Goal: Task Accomplishment & Management: Manage account settings

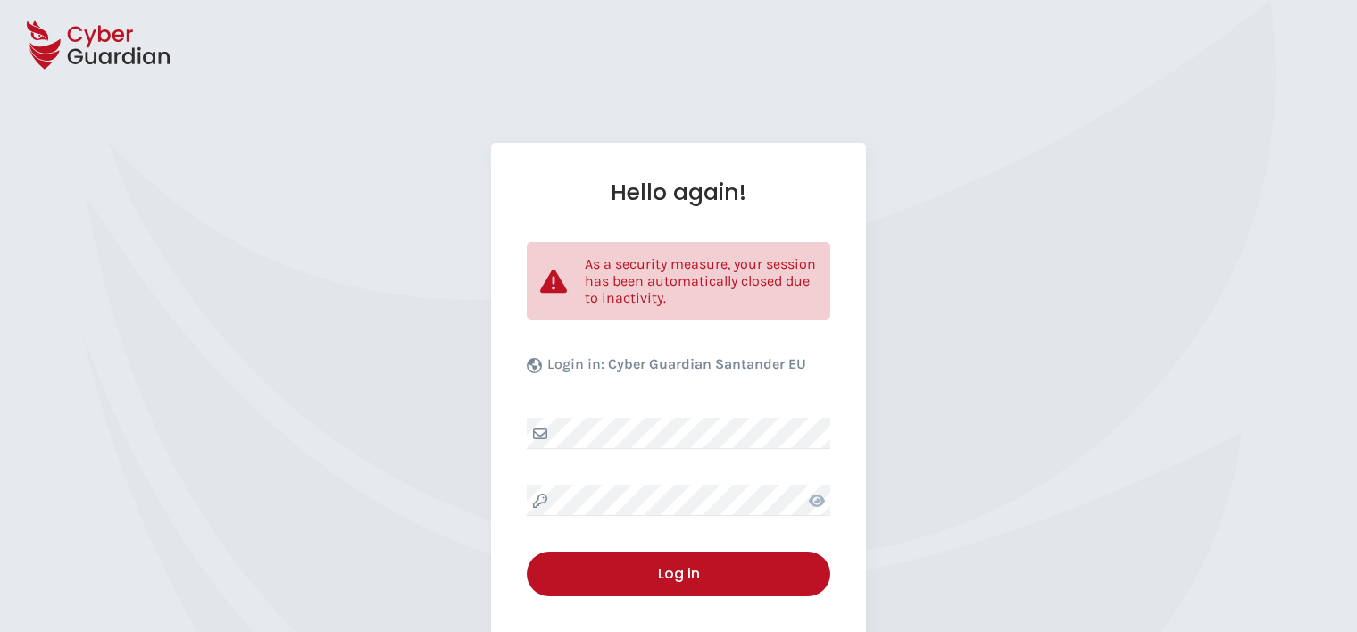
select select "English"
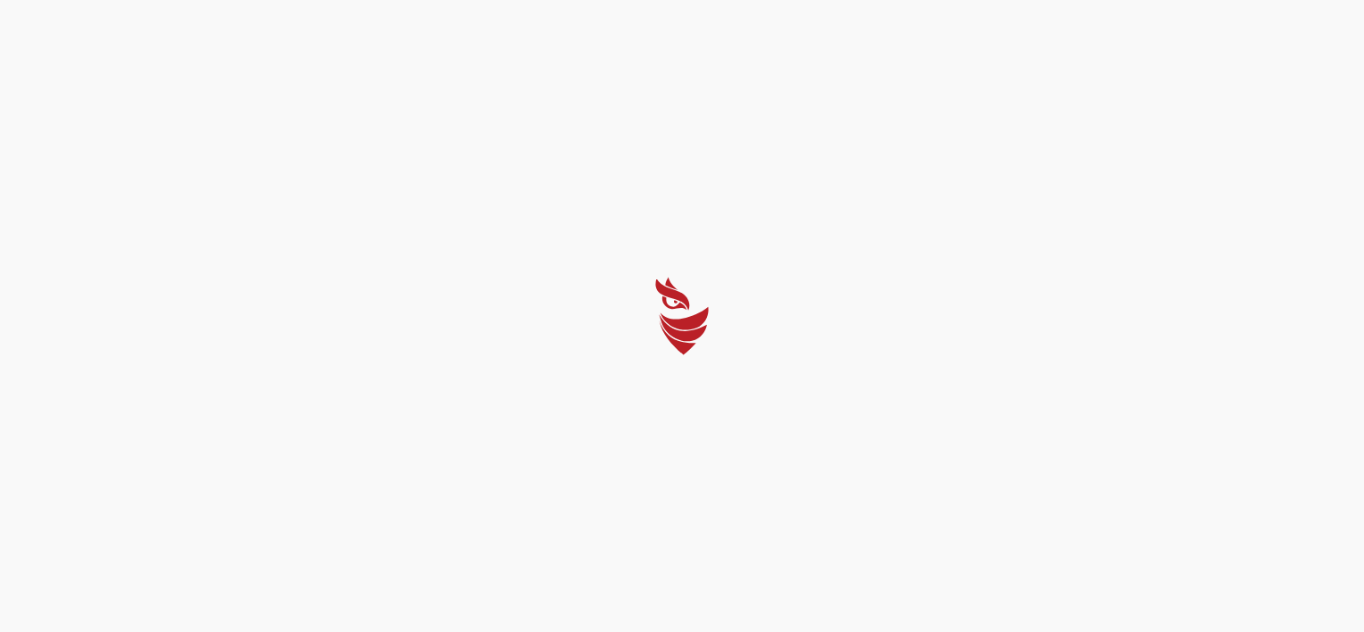
select select "English"
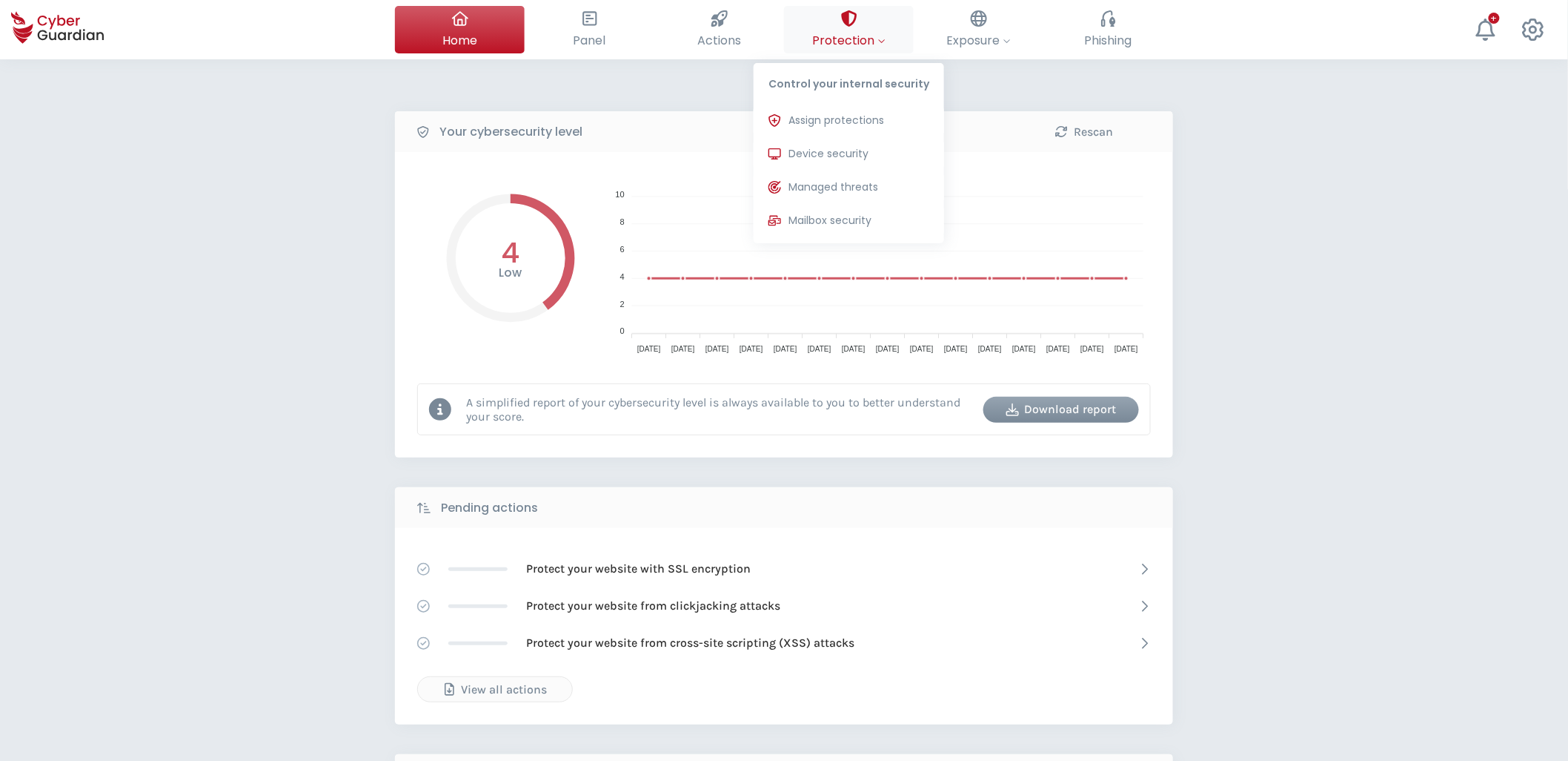
click at [856, 47] on span "Protection" at bounding box center [849, 40] width 73 height 18
click at [833, 153] on span "Device security" at bounding box center [829, 154] width 80 height 16
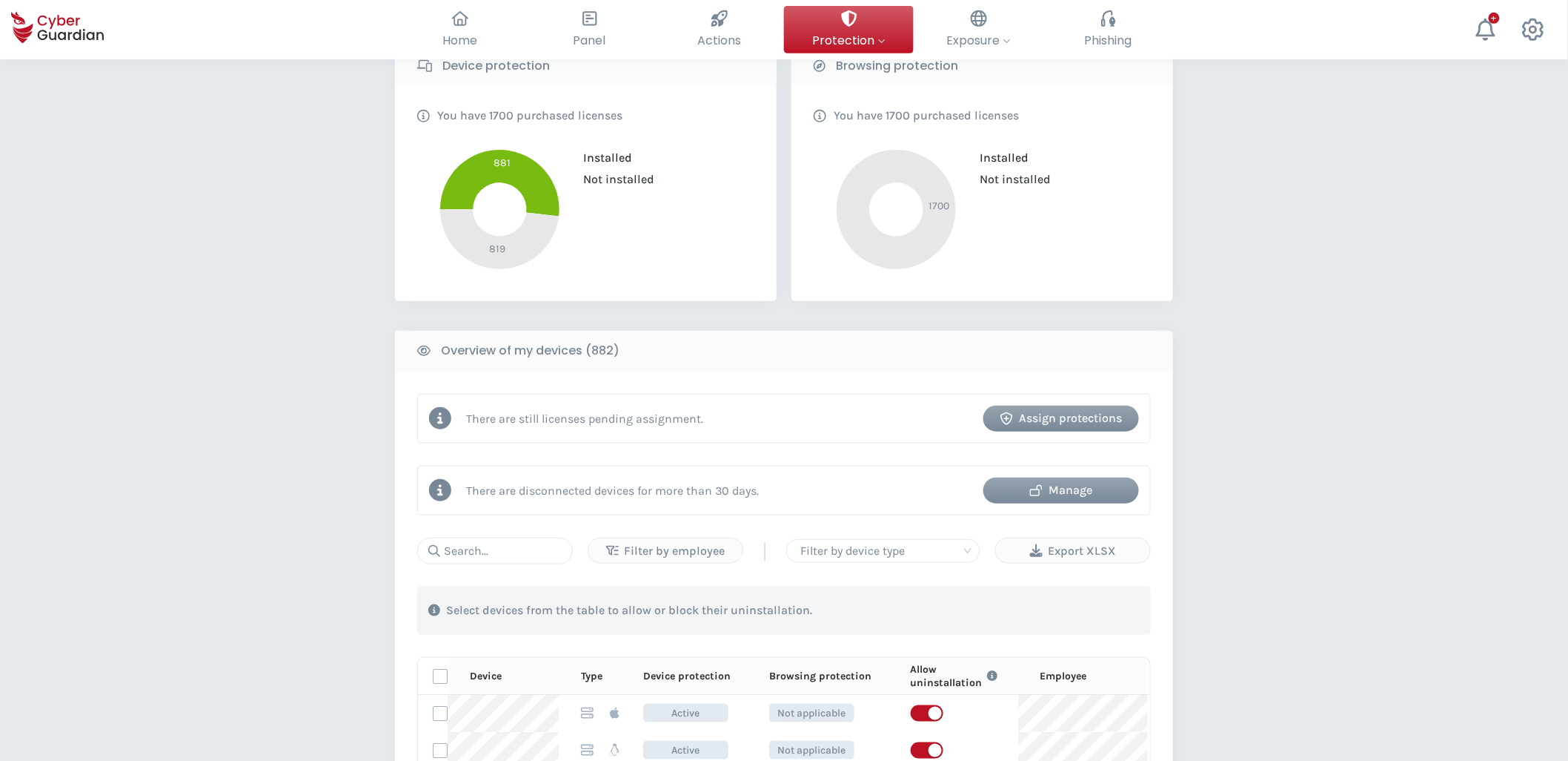
scroll to position [329, 0]
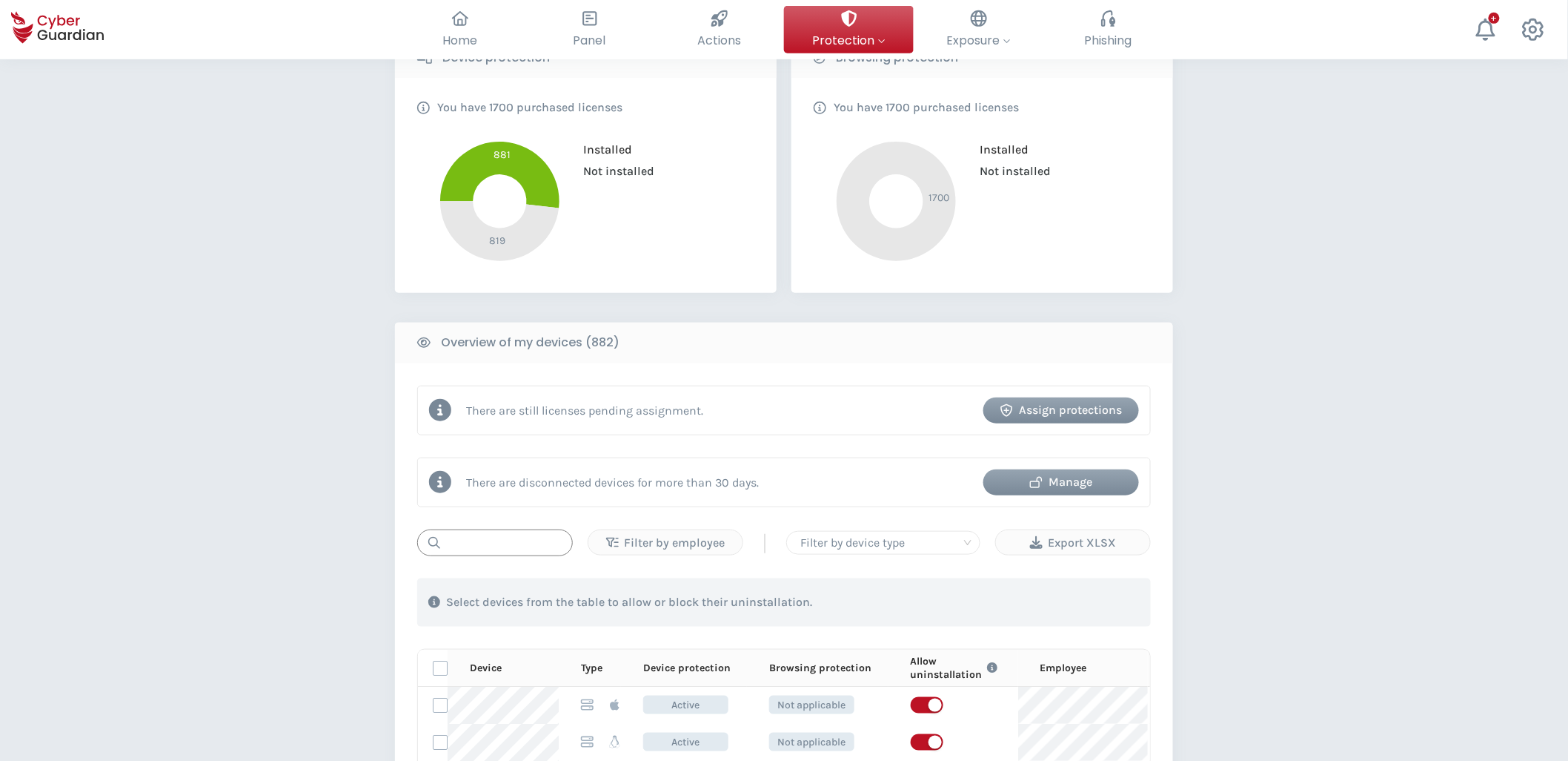
click at [507, 524] on input "text" at bounding box center [494, 543] width 155 height 27
paste input "LAC-LAPTOP0260"
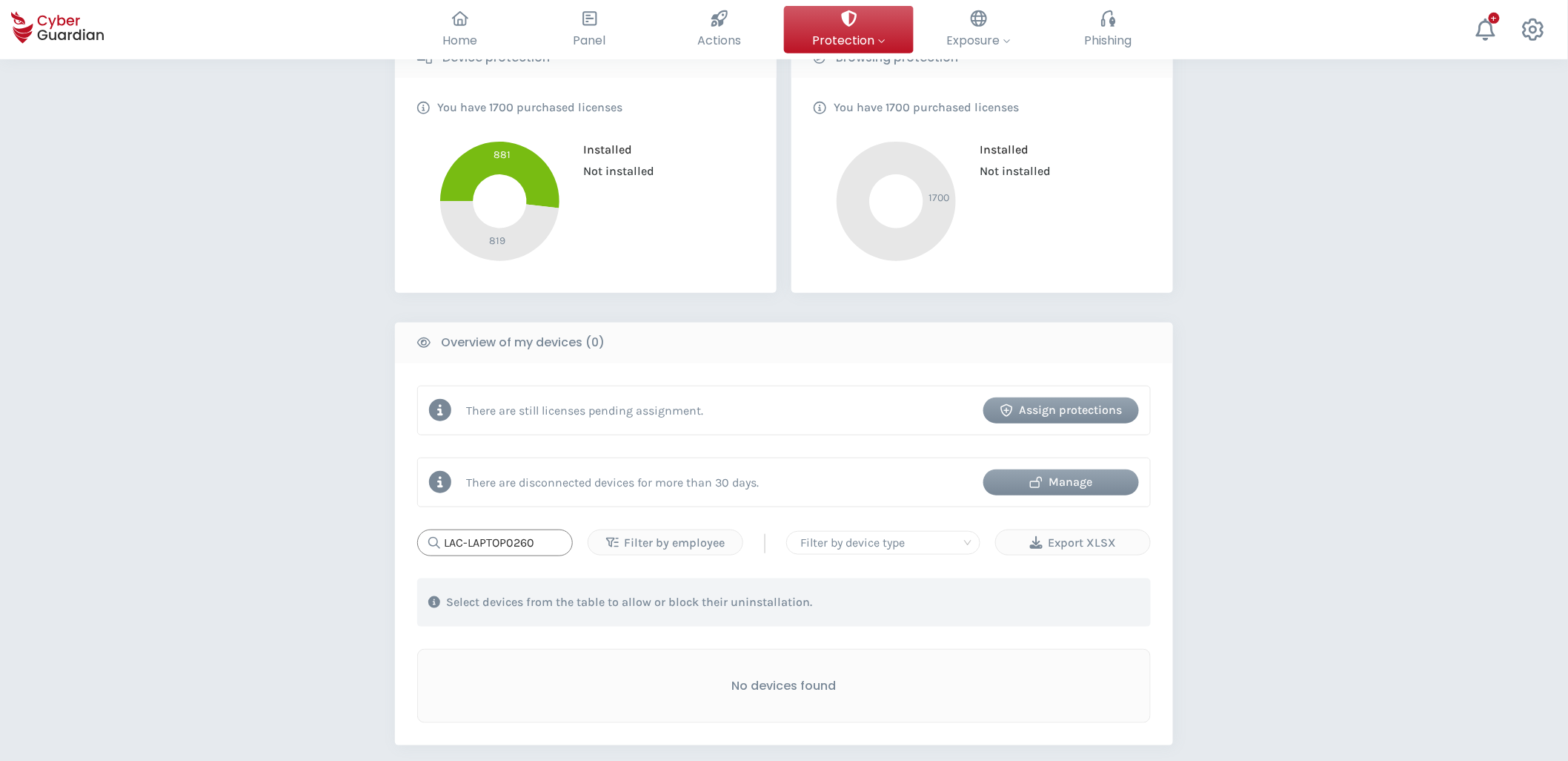
click at [551, 524] on input "LAC-LAPTOP0260" at bounding box center [494, 543] width 155 height 27
paste input "5YP4DS3"
click at [535, 524] on input "5YP4DS3" at bounding box center [494, 543] width 155 height 27
paste input "LAPTOP5058"
type input "LAPTOP5058"
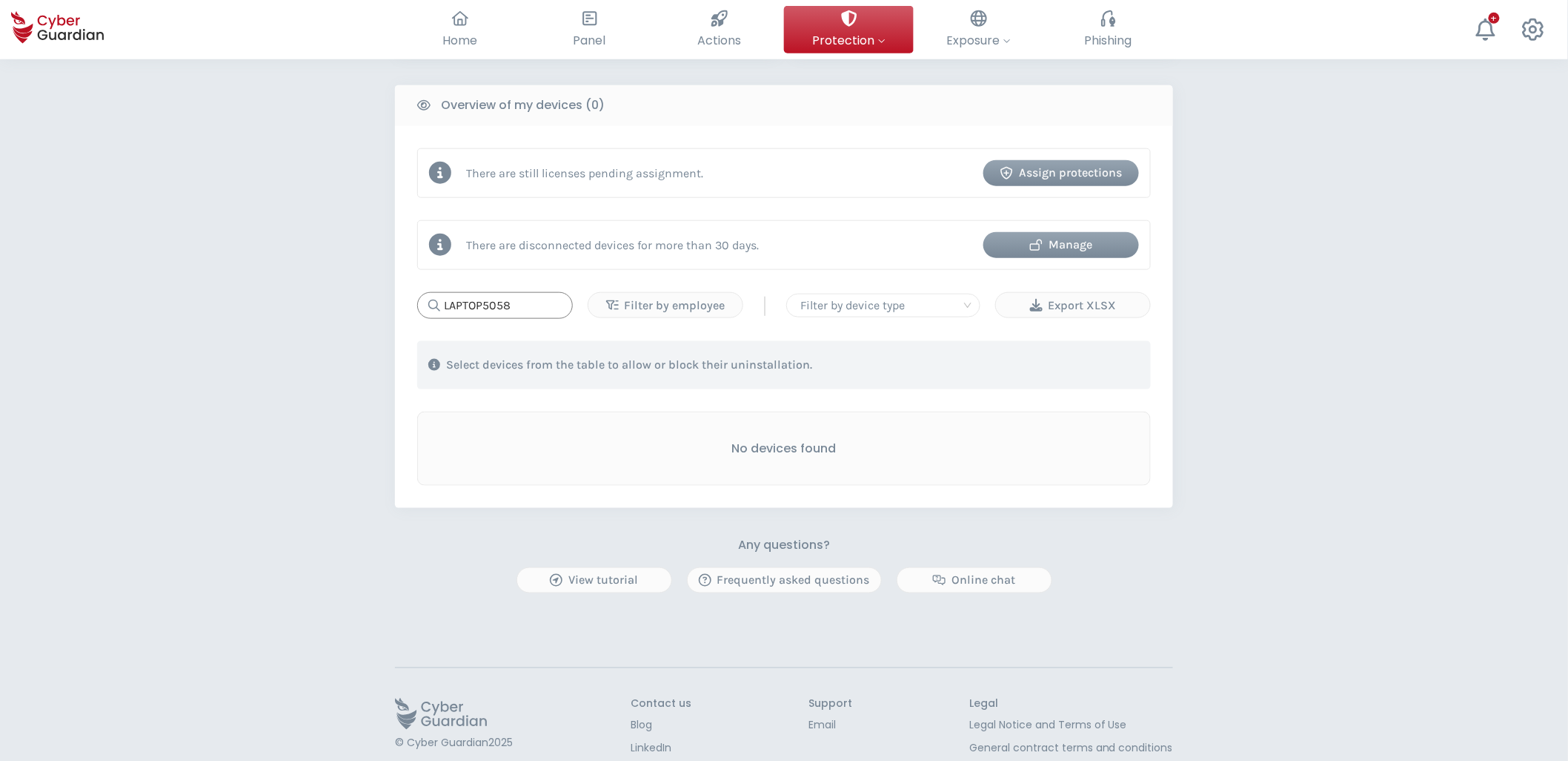
scroll to position [576, 0]
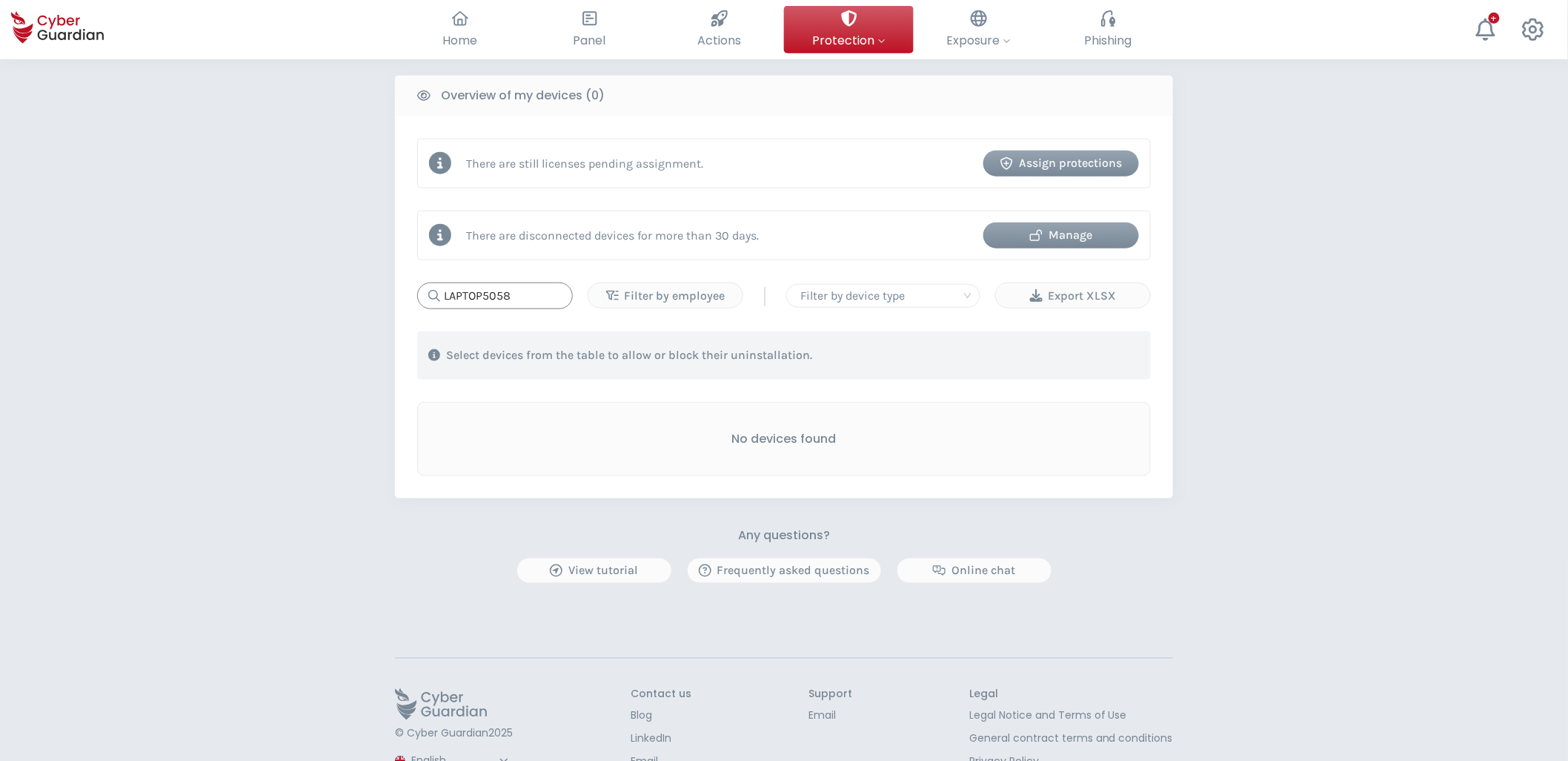
click at [535, 284] on input "LAPTOP5058" at bounding box center [494, 296] width 155 height 27
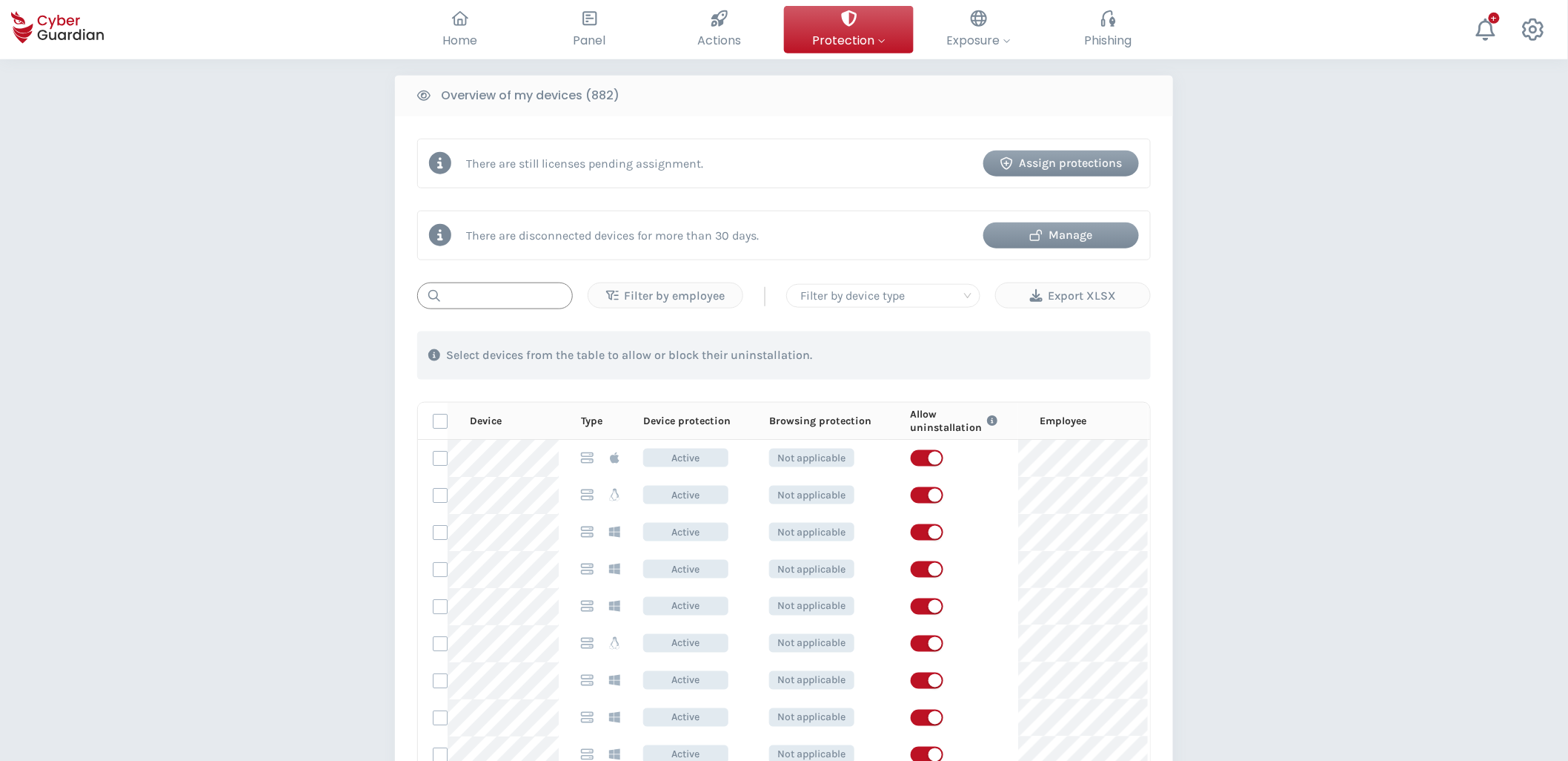
paste input "LAC-LAPTOP0177"
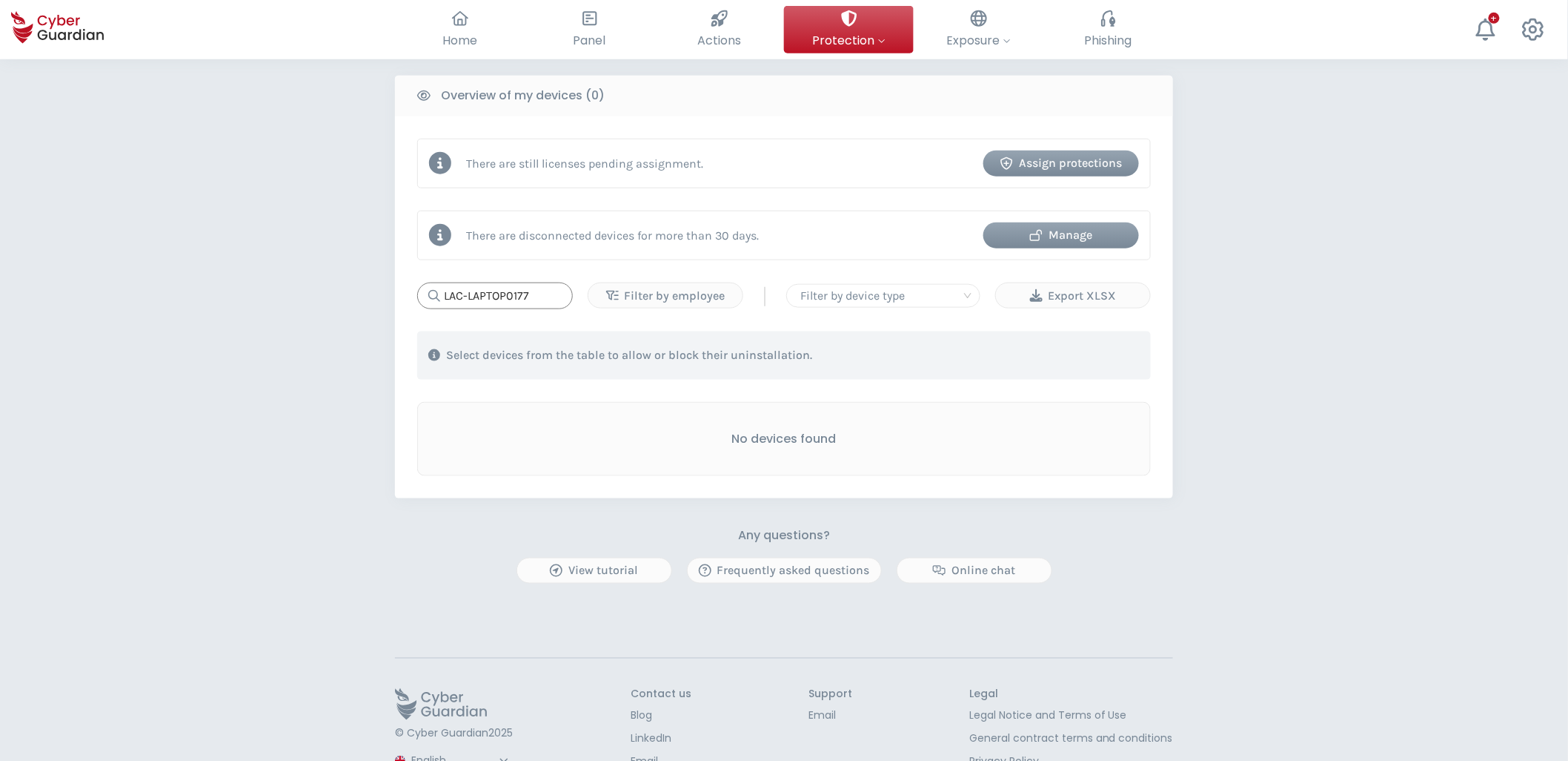
click at [529, 292] on input "LAC-LAPTOP0177" at bounding box center [494, 296] width 155 height 27
paste input "371"
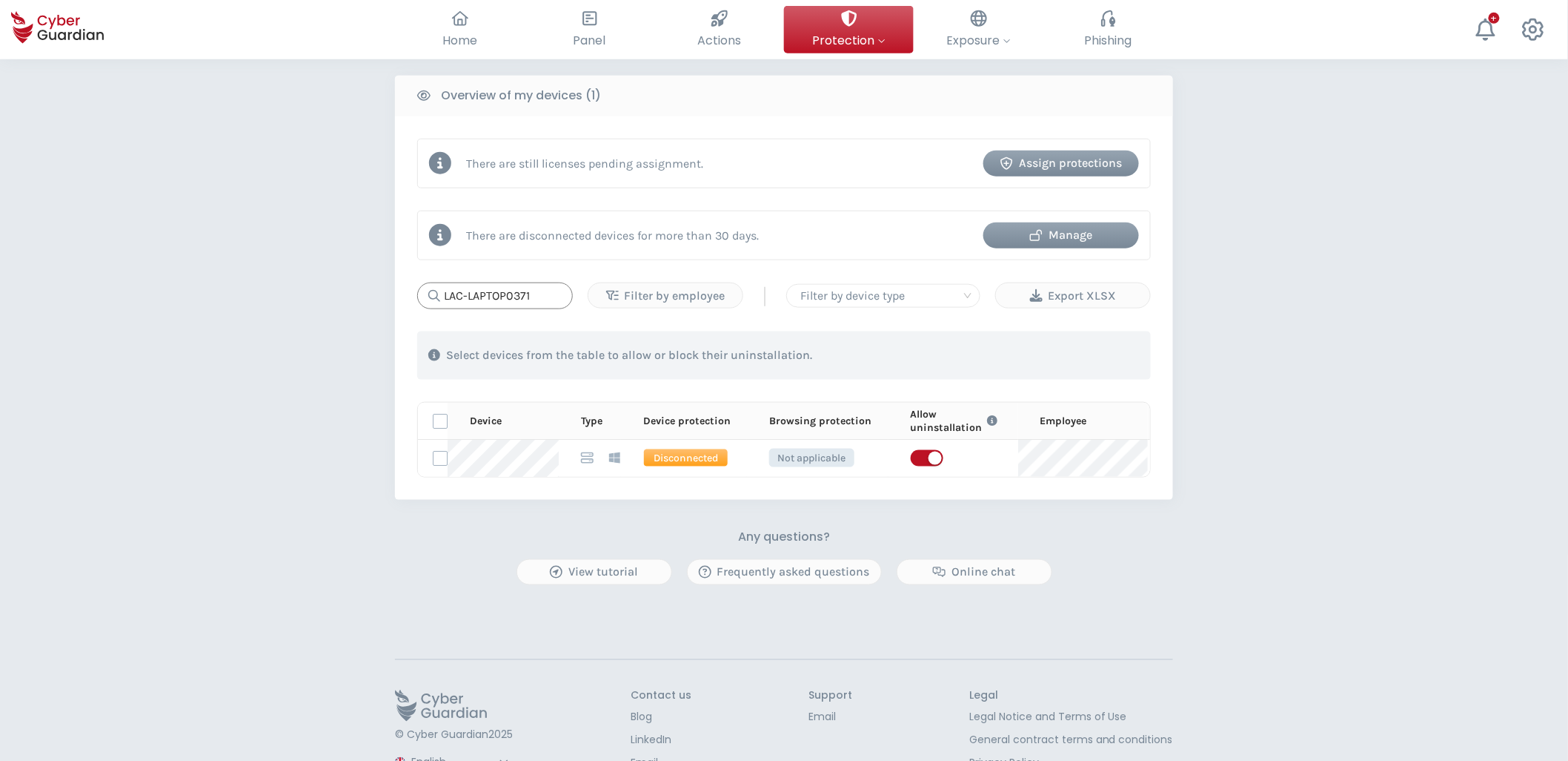
type input "LAC-LAPTOP0371"
click at [1080, 235] on div "Manage" at bounding box center [1061, 234] width 134 height 17
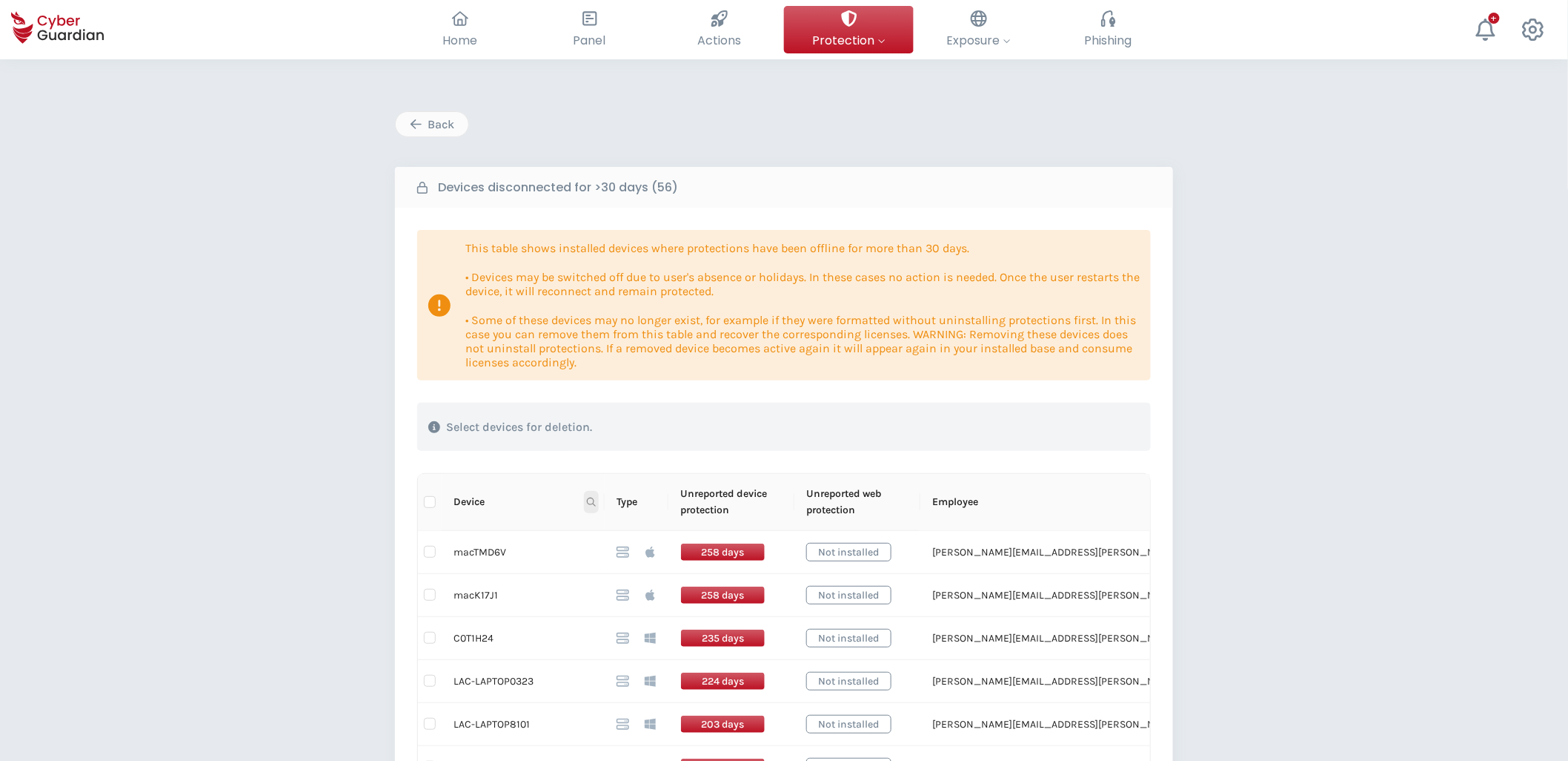
click at [590, 507] on span at bounding box center [591, 502] width 15 height 22
click at [551, 524] on input "text" at bounding box center [519, 533] width 148 height 24
paste input "LAC-LAPTOP0371"
type input "LAC-LAPTOP0371"
click at [573, 524] on span "Search" at bounding box center [571, 561] width 32 height 17
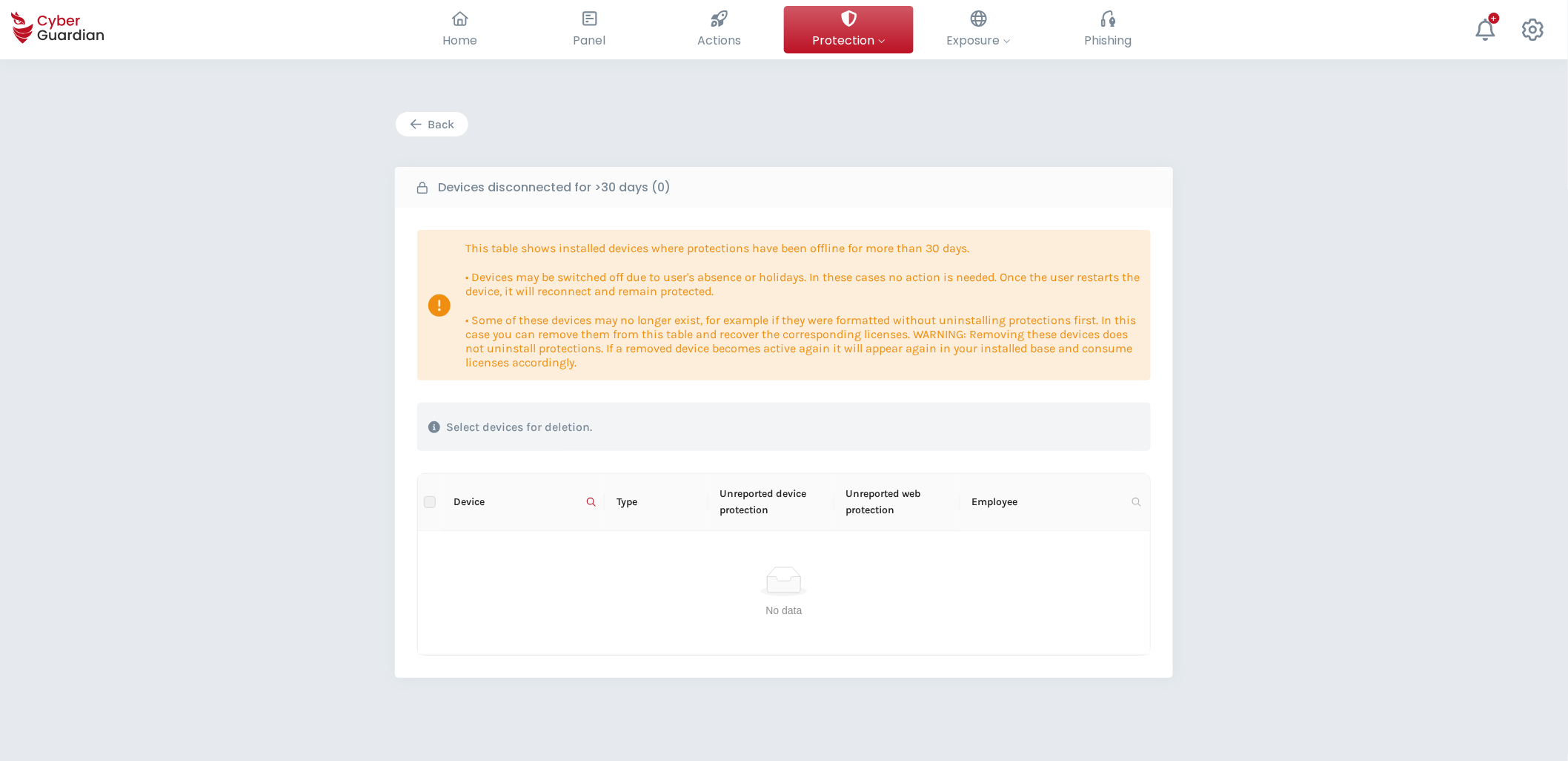
click at [451, 127] on div "Back" at bounding box center [432, 124] width 51 height 17
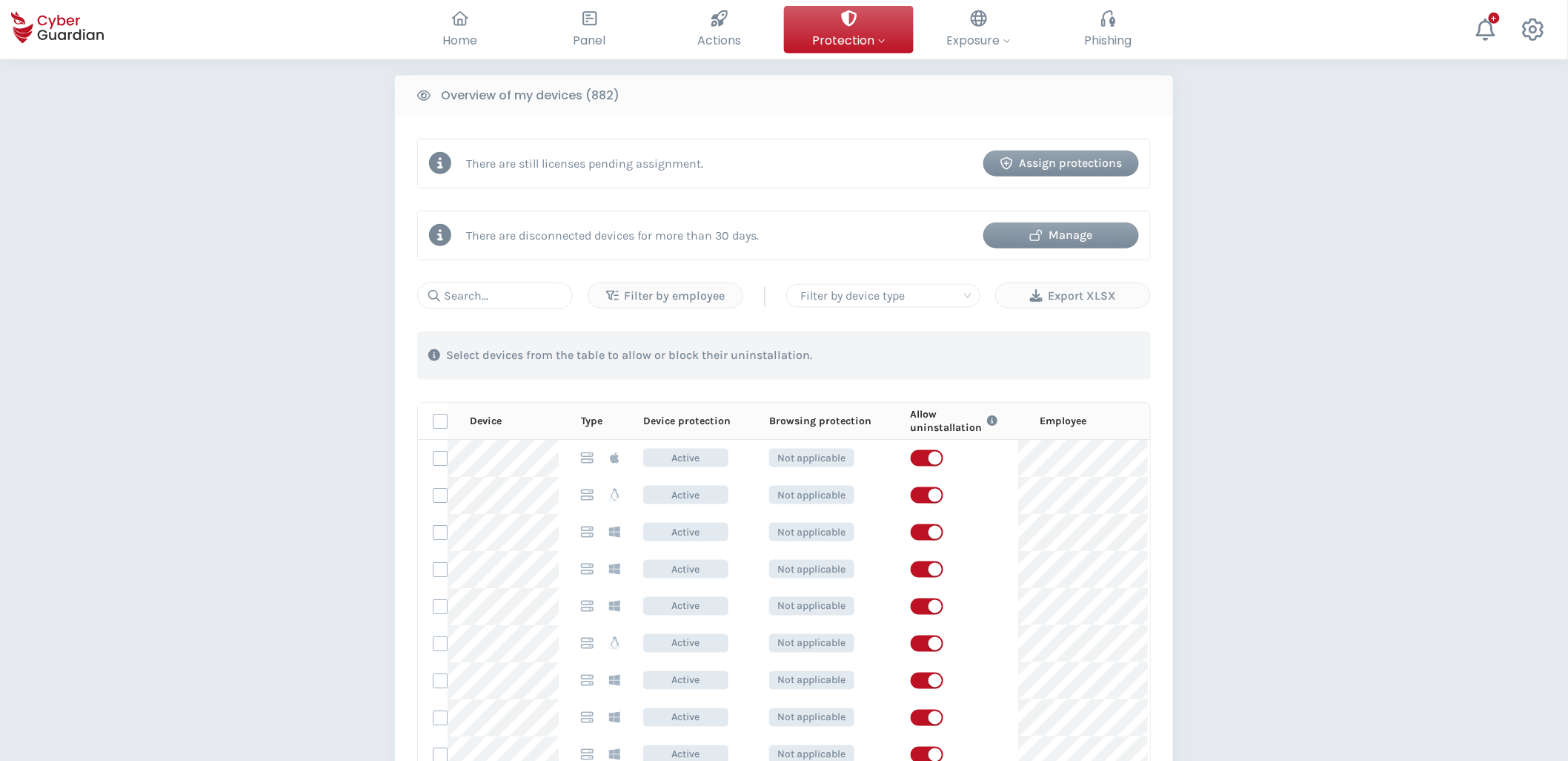
click at [243, 210] on div "PROTECTION > Device security How does it work? Add employees Install the protec…" at bounding box center [784, 317] width 1568 height 1667
click at [513, 291] on input "text" at bounding box center [494, 296] width 155 height 27
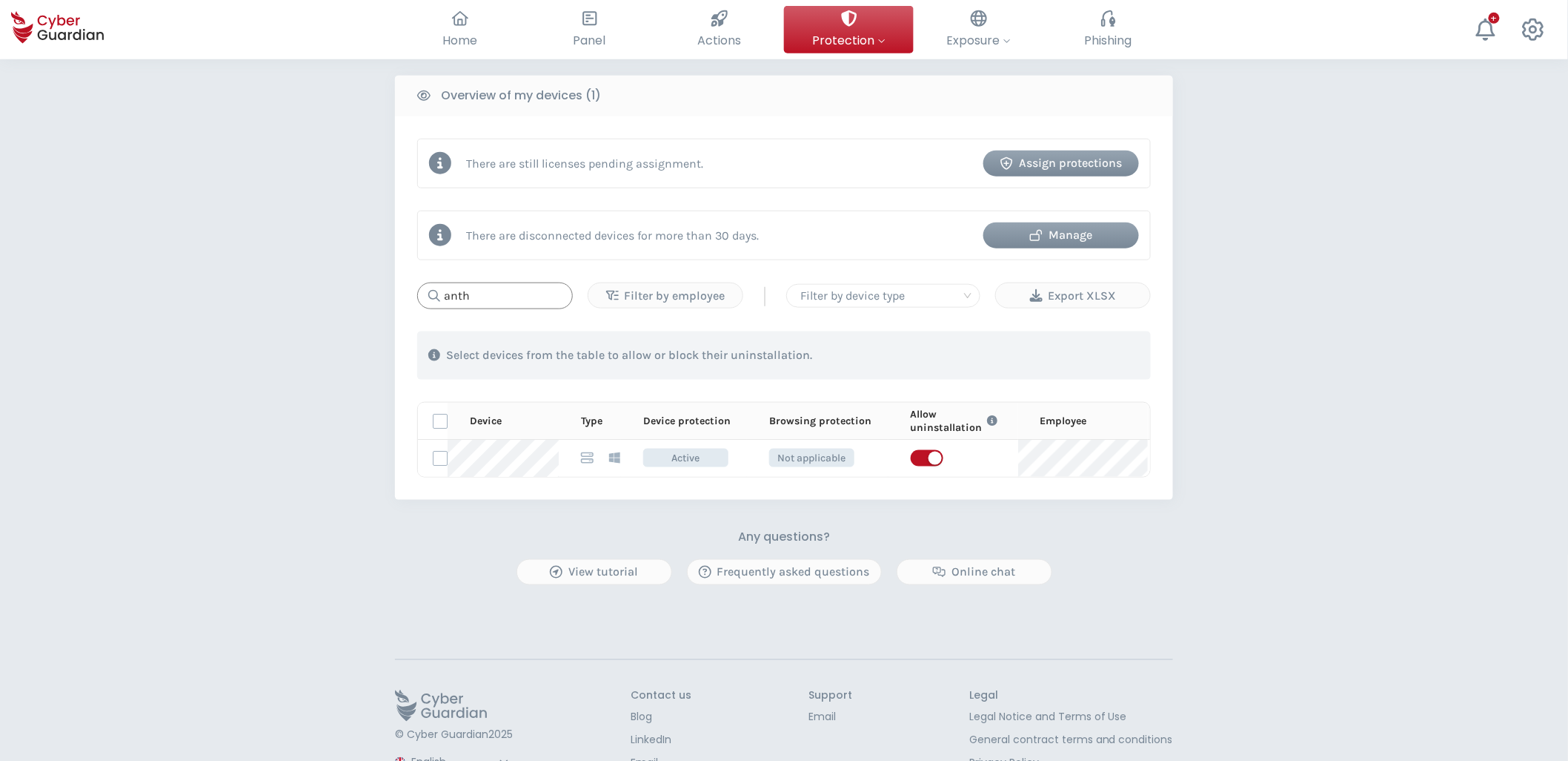
click at [501, 302] on input "anth" at bounding box center [494, 296] width 155 height 27
paste input "LAC-LAPTOP0029"
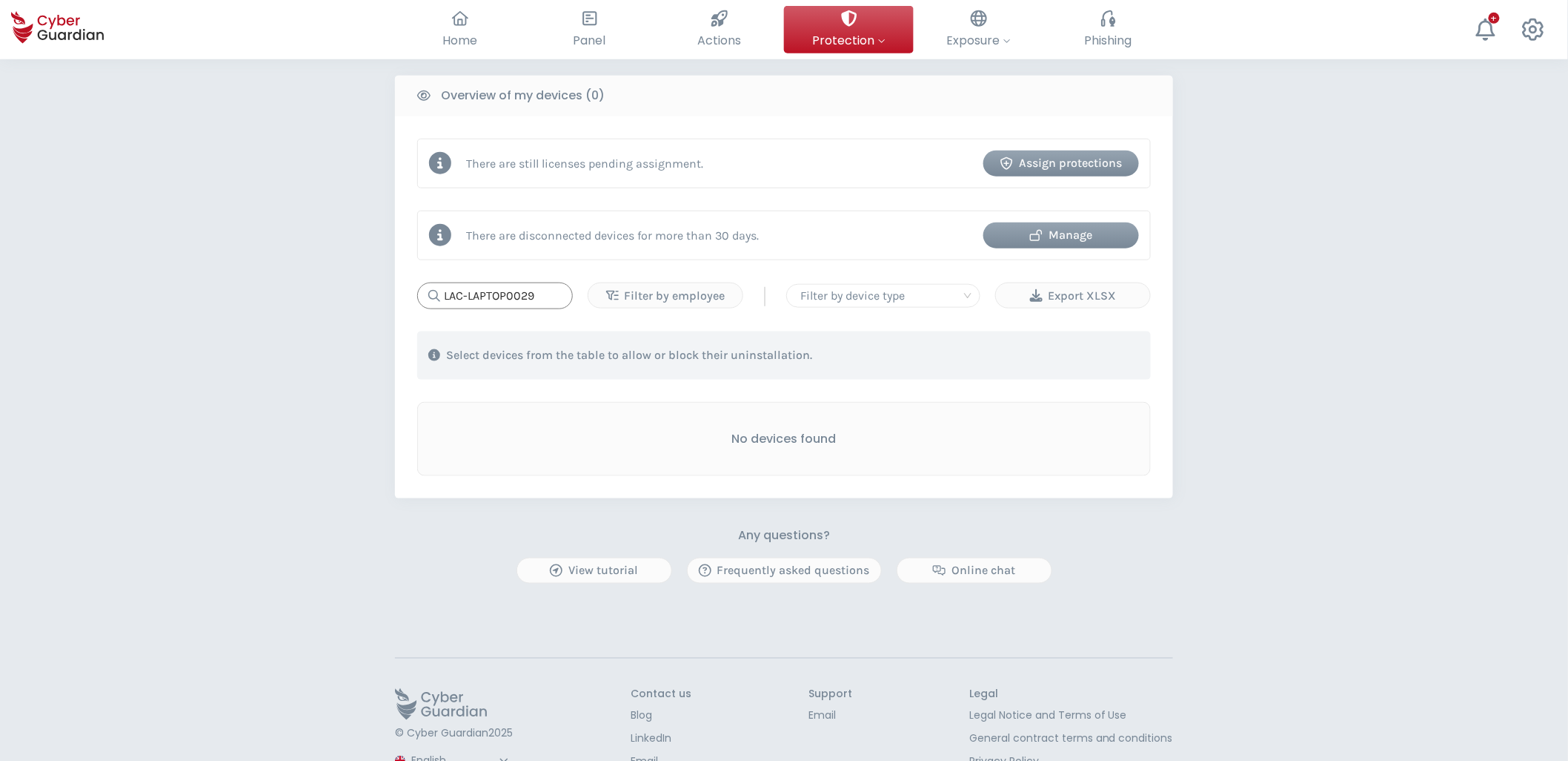
click at [490, 298] on input "LAC-LAPTOP0029" at bounding box center [494, 296] width 155 height 27
paste input "5YP4DS3"
click at [488, 293] on input "5YP4DS3" at bounding box center [494, 296] width 155 height 27
paste input "LAPTOP5058"
click at [493, 300] on input "LAPTOP5058" at bounding box center [494, 296] width 155 height 27
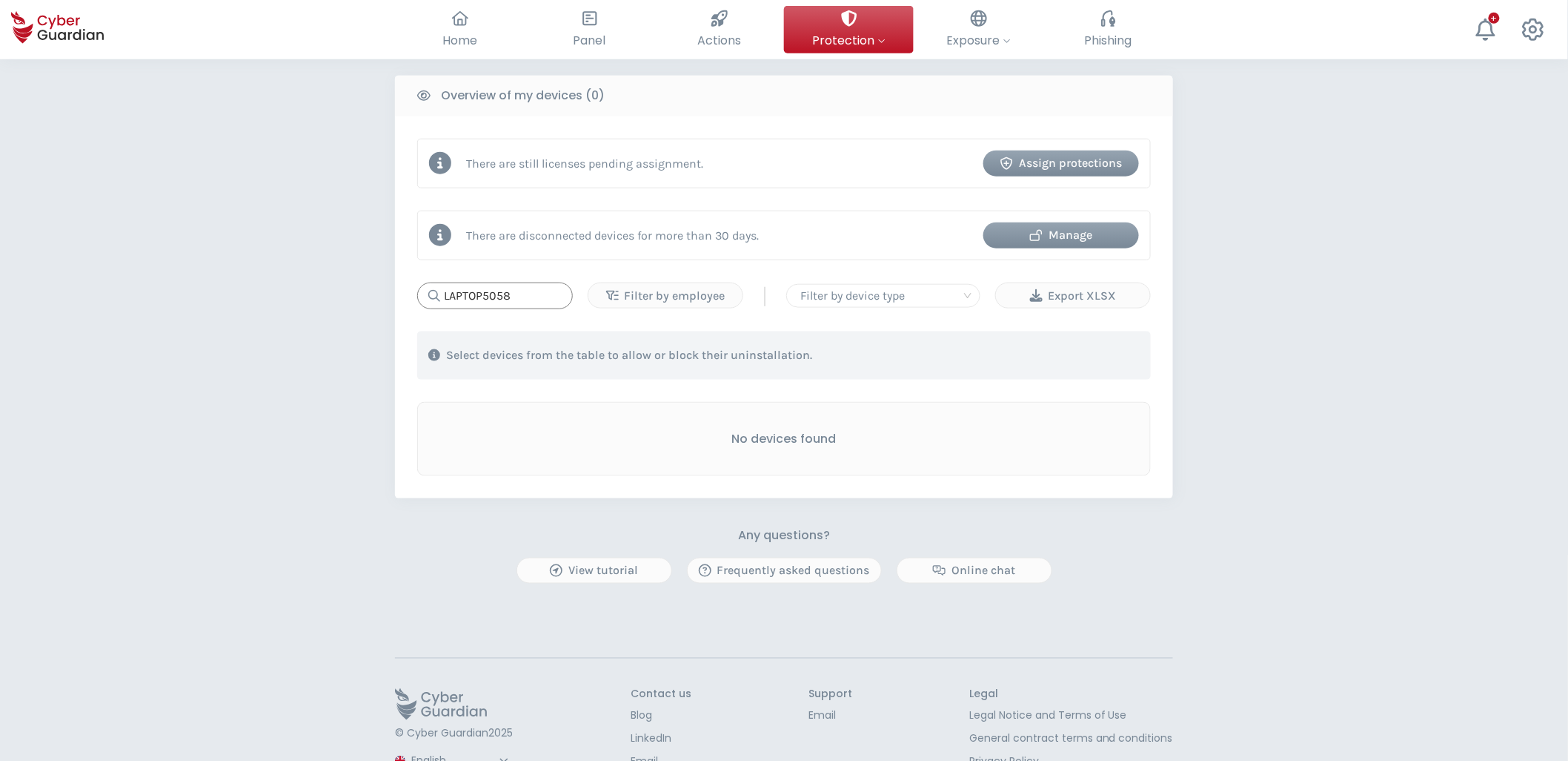
paste input "C-LAPTOP0177"
click at [492, 297] on input "LAC-LAPTOP0177" at bounding box center [494, 296] width 155 height 27
paste input "371"
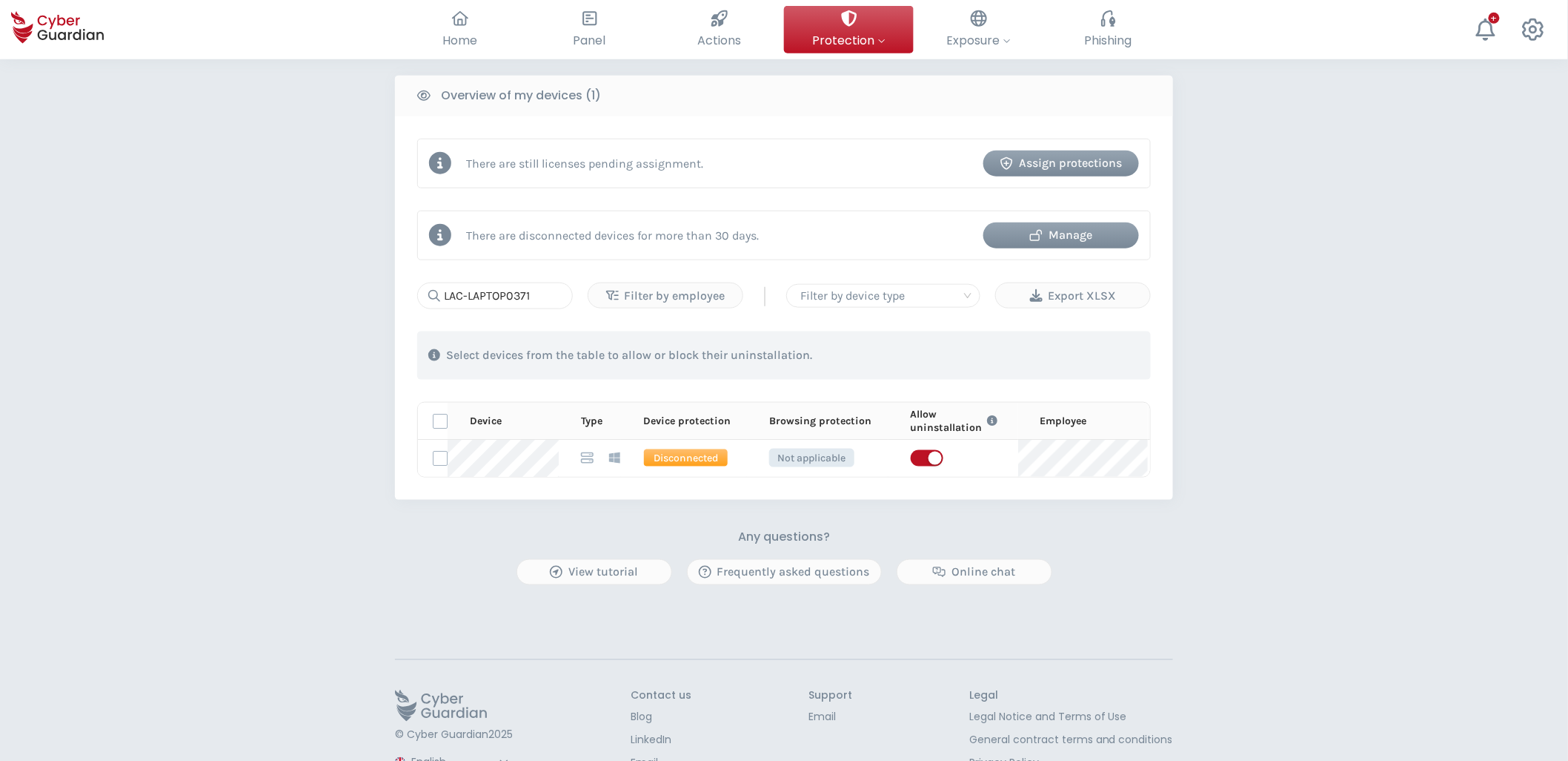
click at [507, 410] on th "Device" at bounding box center [503, 421] width 111 height 37
click at [527, 295] on input "LAC-LAPTOP0371" at bounding box center [494, 296] width 155 height 27
paste input "427"
click at [507, 302] on input "LAC-LAPTOP0427" at bounding box center [494, 296] width 155 height 27
paste input "166Q8S3"
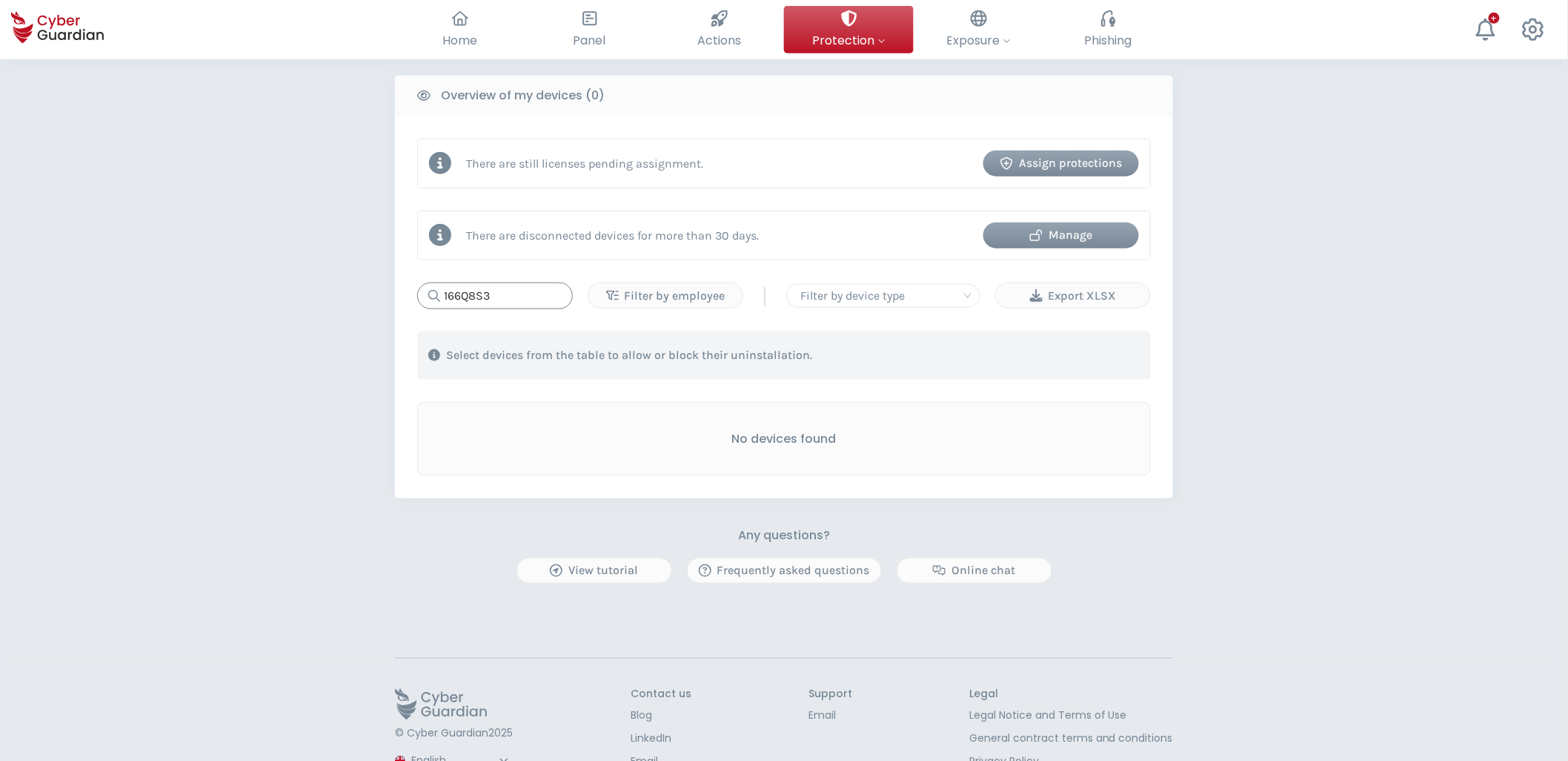
click at [504, 299] on input "166Q8S3" at bounding box center [494, 296] width 155 height 27
paste input "LAC-LAPTOP0361"
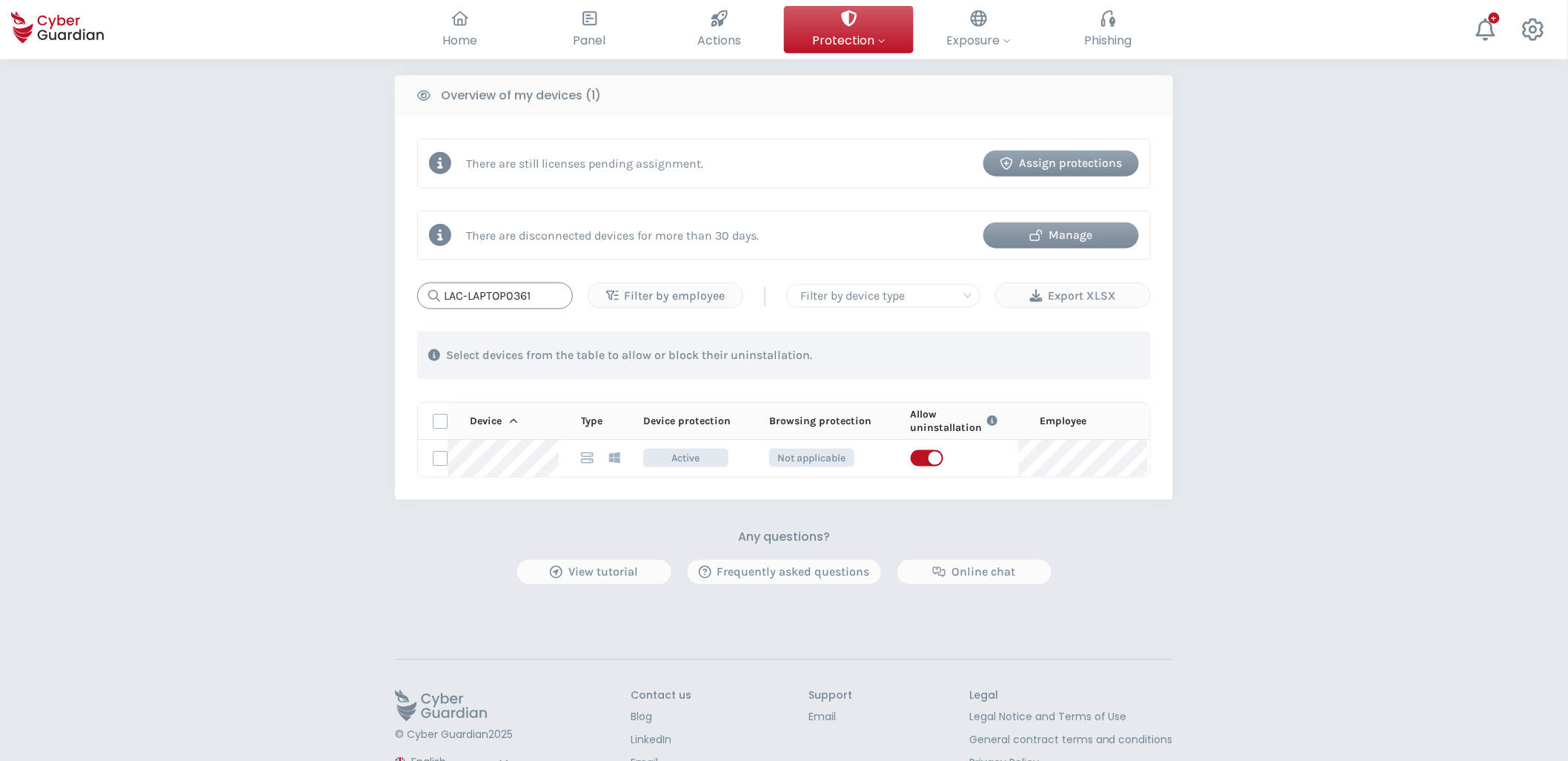
click at [478, 301] on input "LAC-LAPTOP0361" at bounding box center [494, 296] width 155 height 27
paste input "PTOP7000"
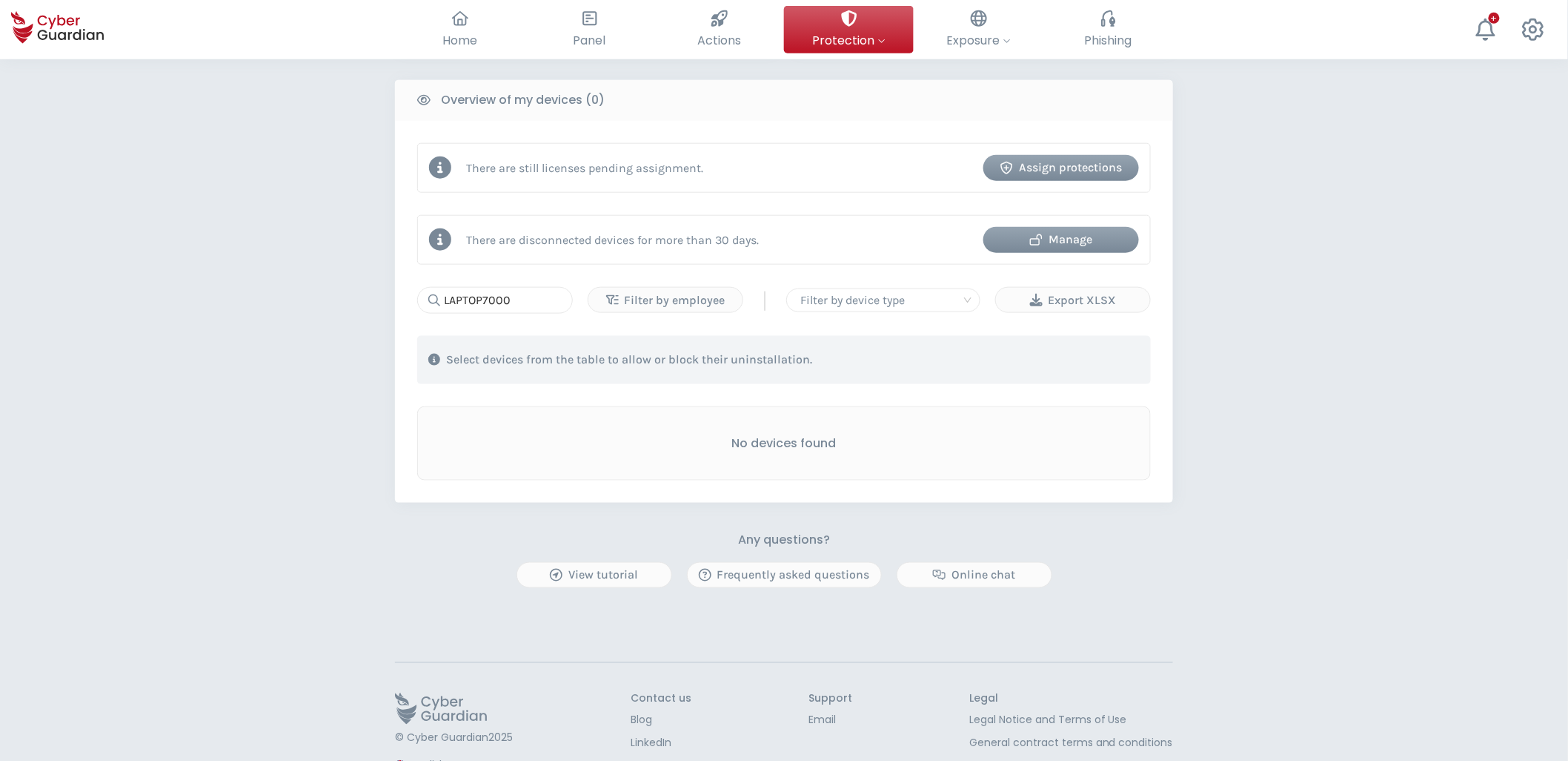
scroll to position [576, 0]
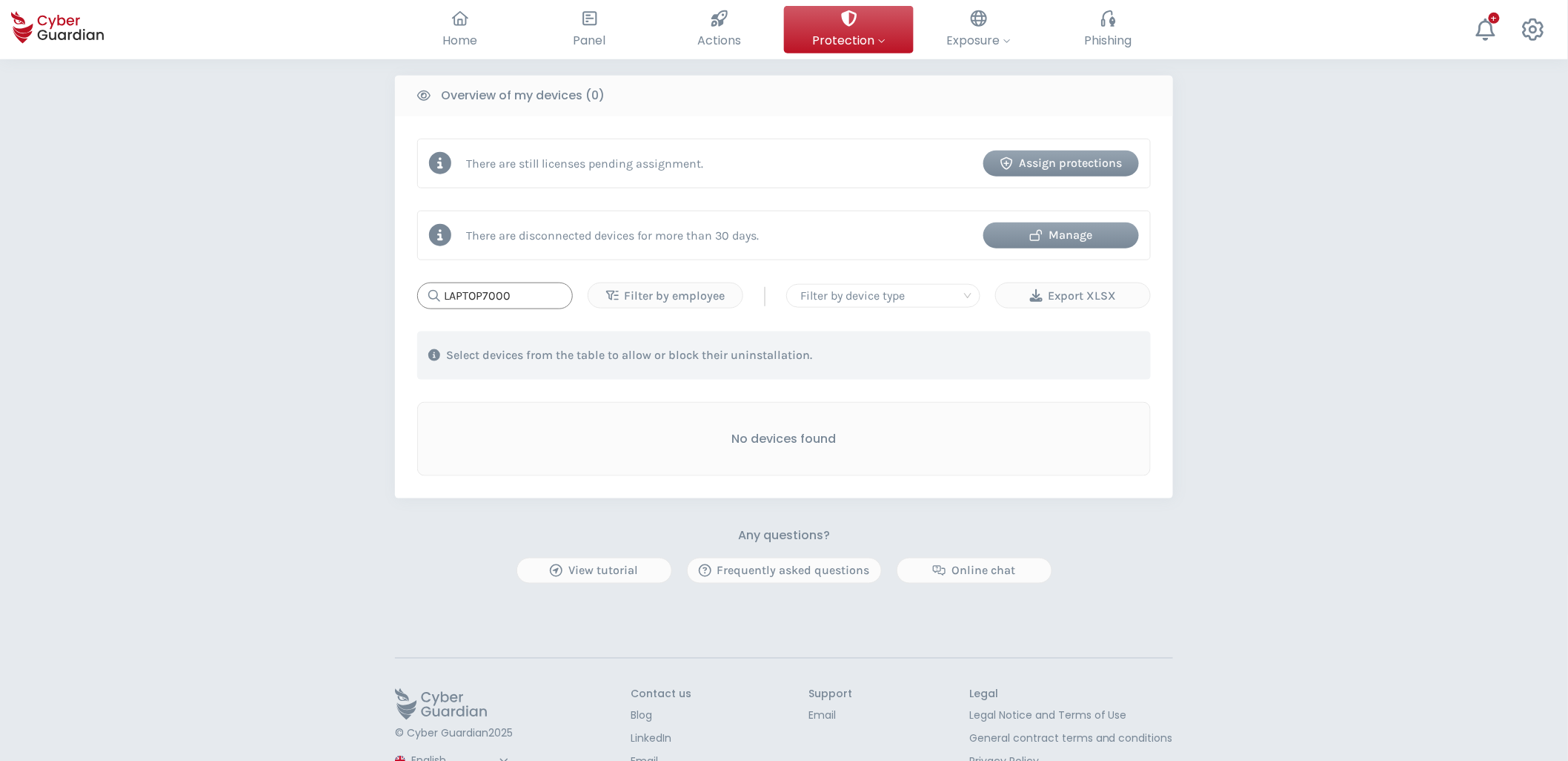
click at [534, 297] on input "LAPTOP7000" at bounding box center [494, 296] width 155 height 27
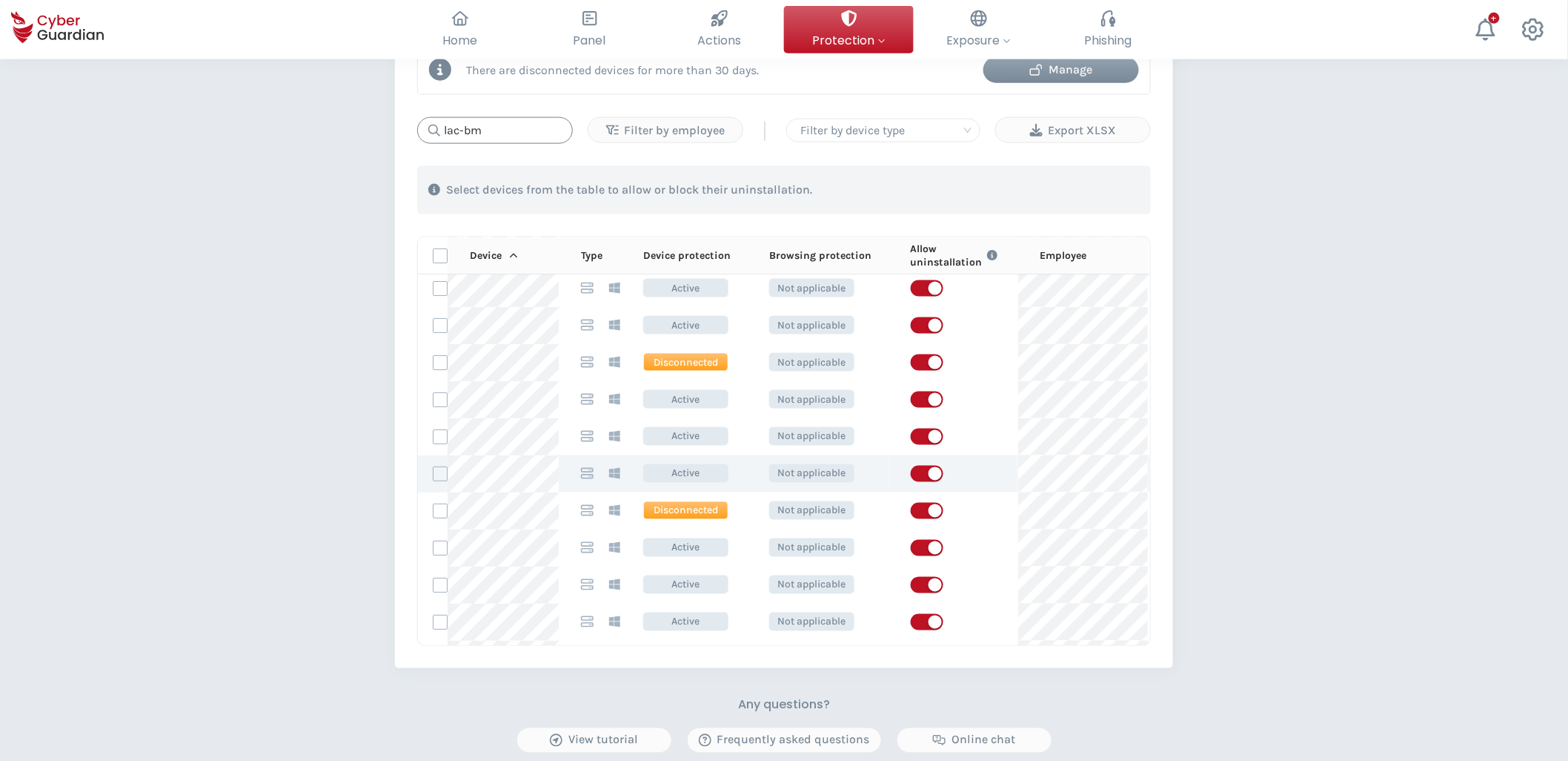
scroll to position [82, 0]
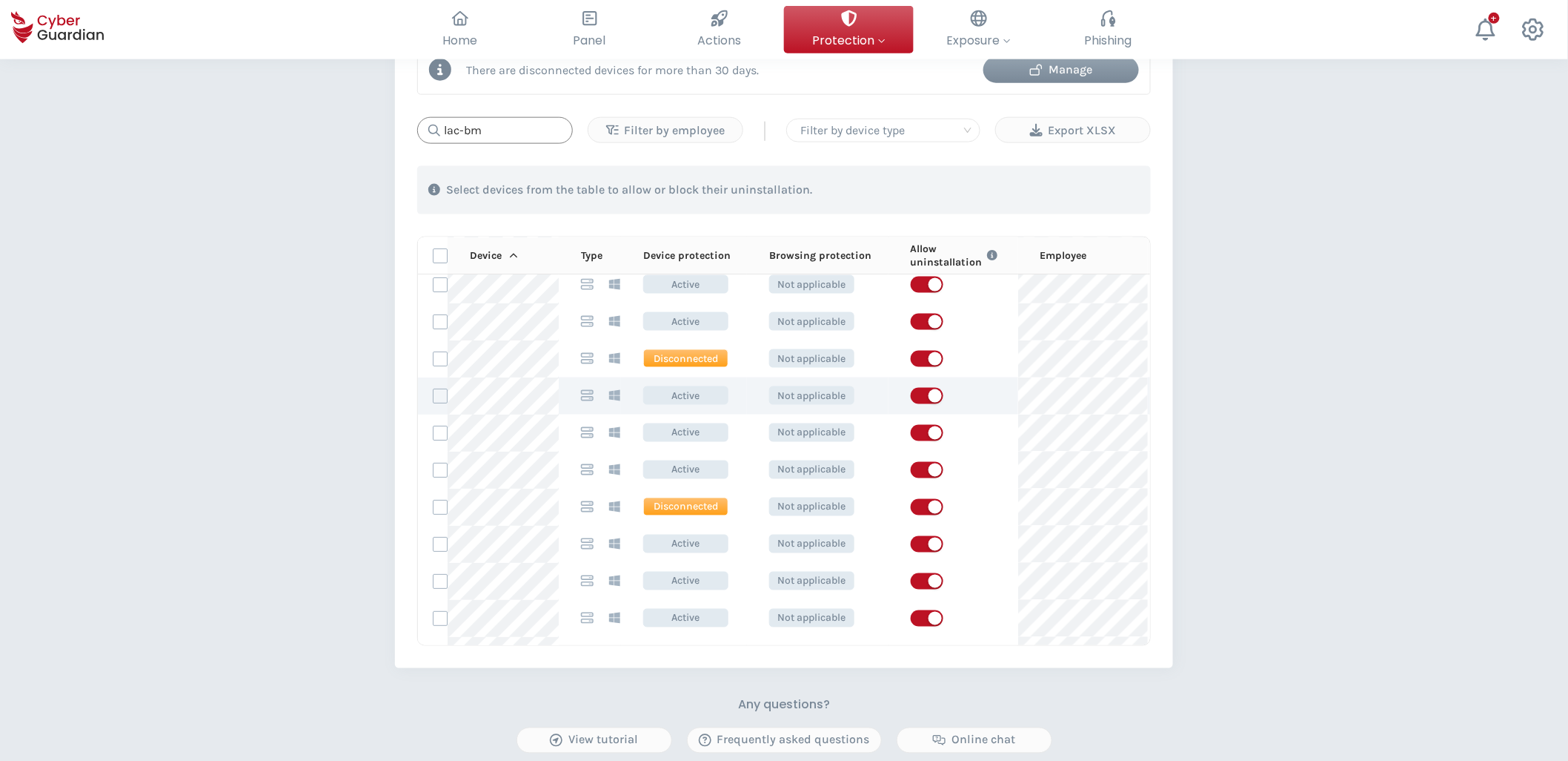
type input "lac-bm"
click at [306, 361] on div "PROTECTION > Device security How does it work? Add employees Install the protec…" at bounding box center [784, 151] width 1568 height 1667
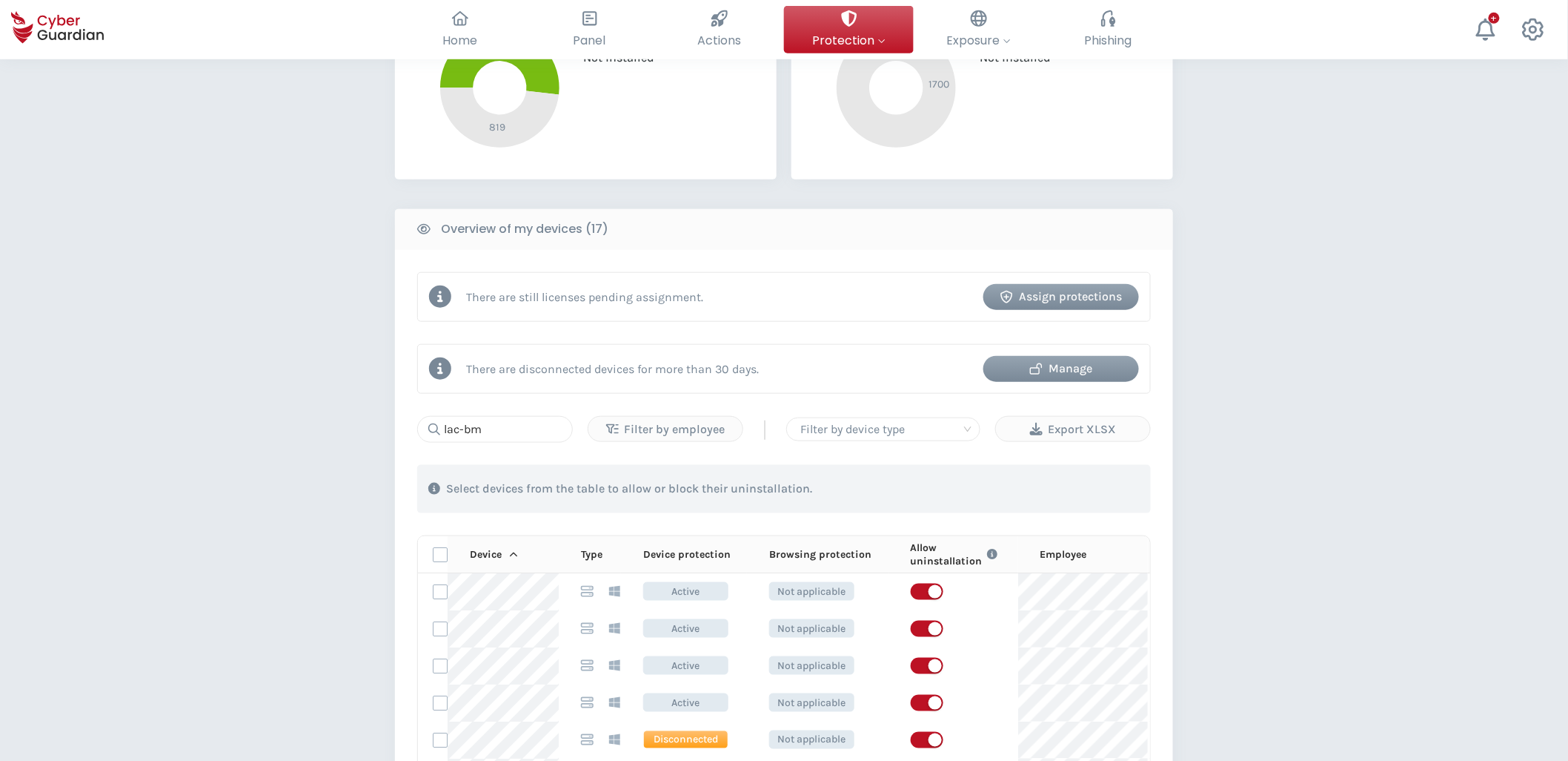
scroll to position [411, 0]
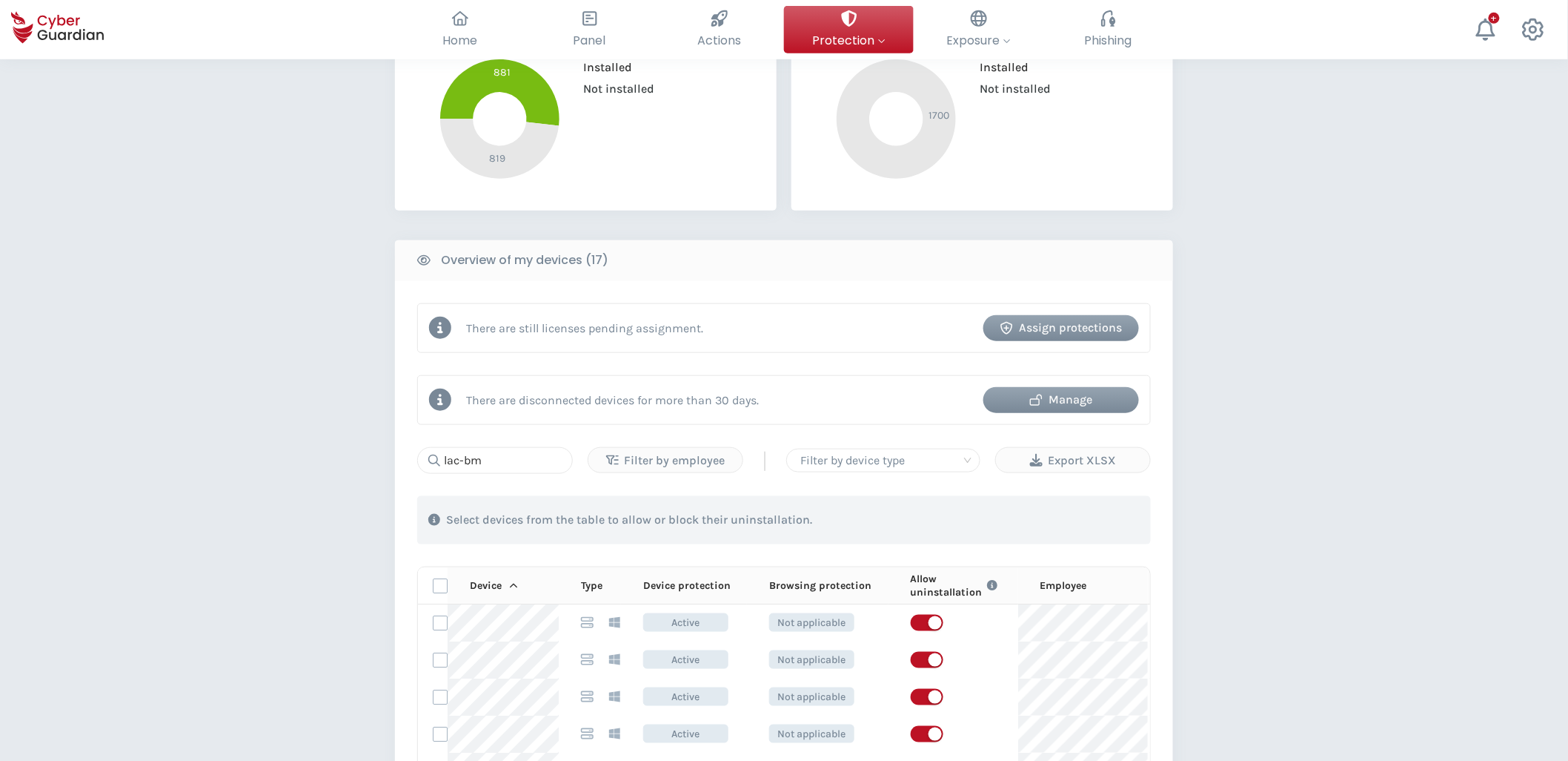
click at [1067, 398] on div "Manage" at bounding box center [1061, 399] width 134 height 17
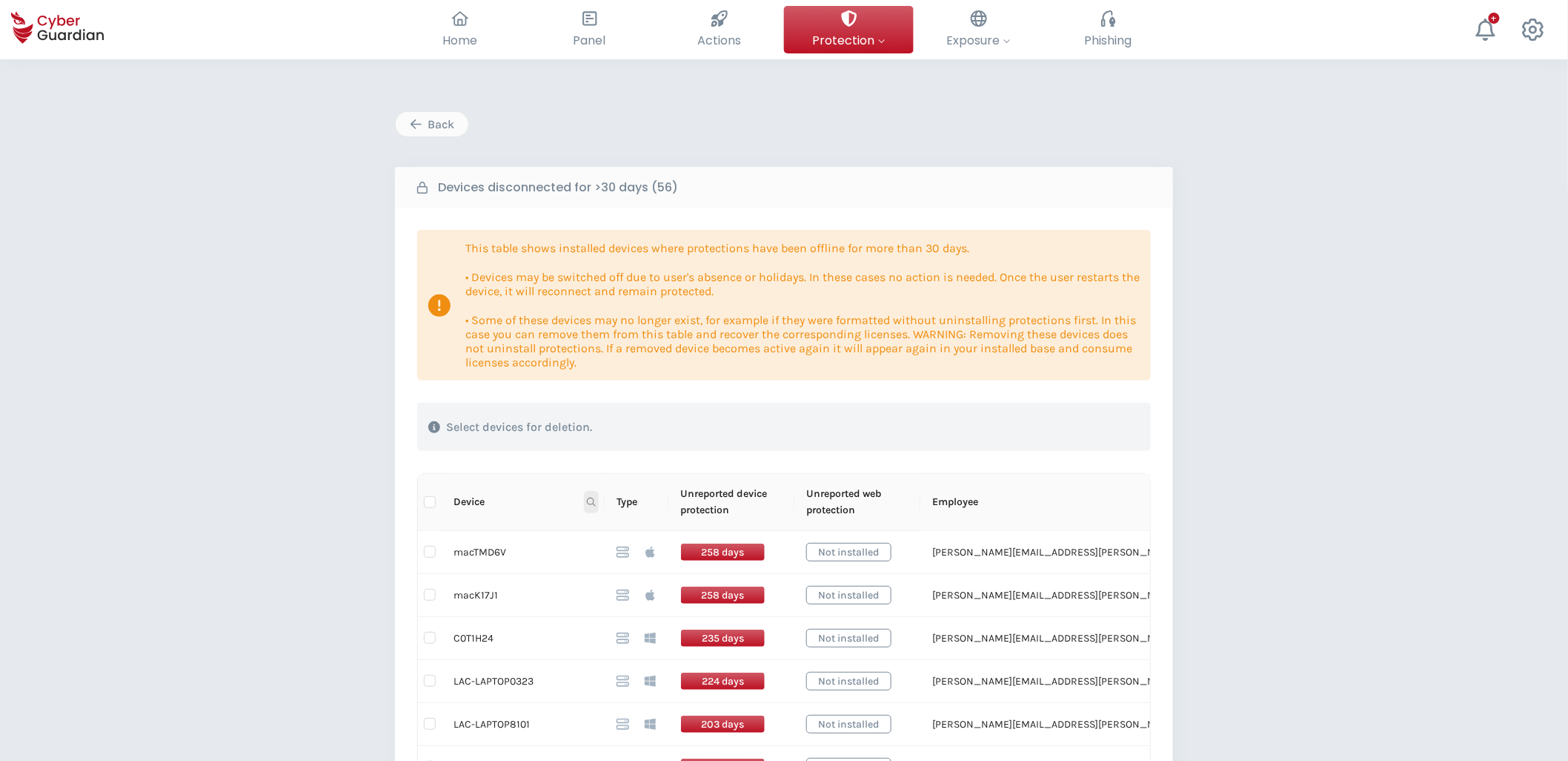
click at [590, 501] on icon at bounding box center [591, 502] width 9 height 9
click at [491, 524] on input "text" at bounding box center [519, 533] width 148 height 24
click at [573, 524] on span "Search" at bounding box center [571, 561] width 32 height 17
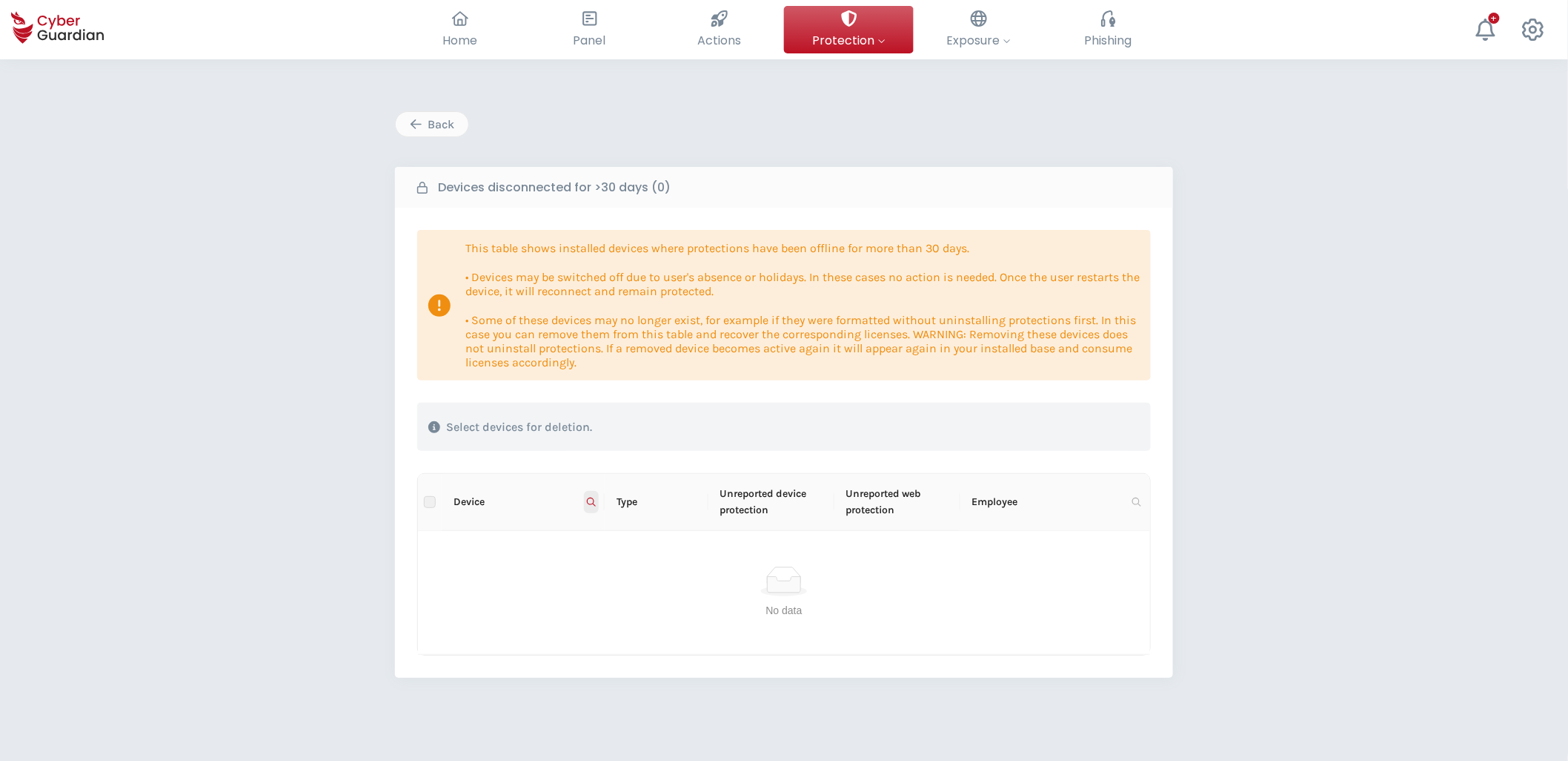
click at [591, 498] on icon at bounding box center [591, 502] width 9 height 9
click at [479, 524] on span "Reset" at bounding box center [465, 561] width 27 height 17
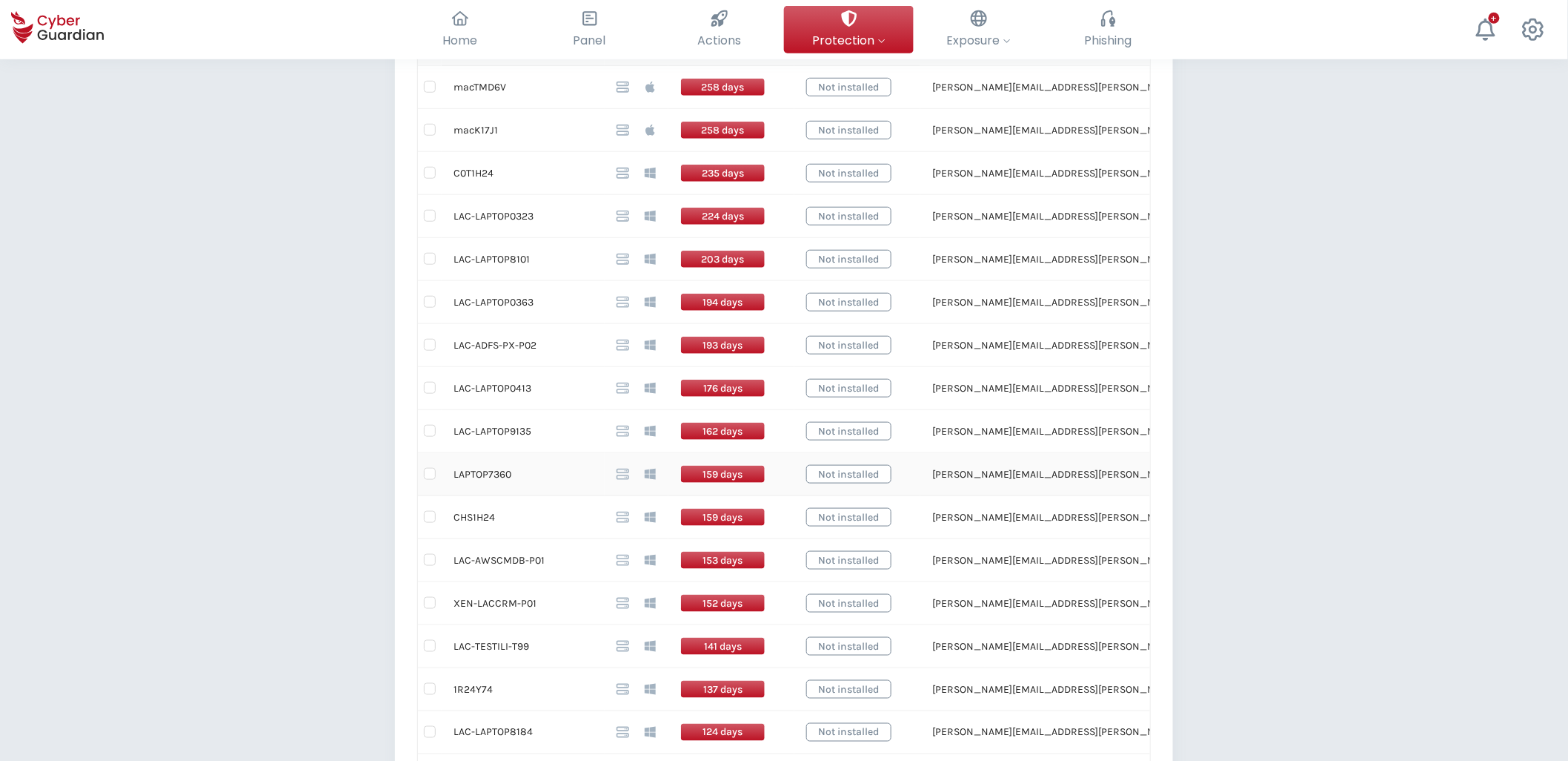
scroll to position [493, 0]
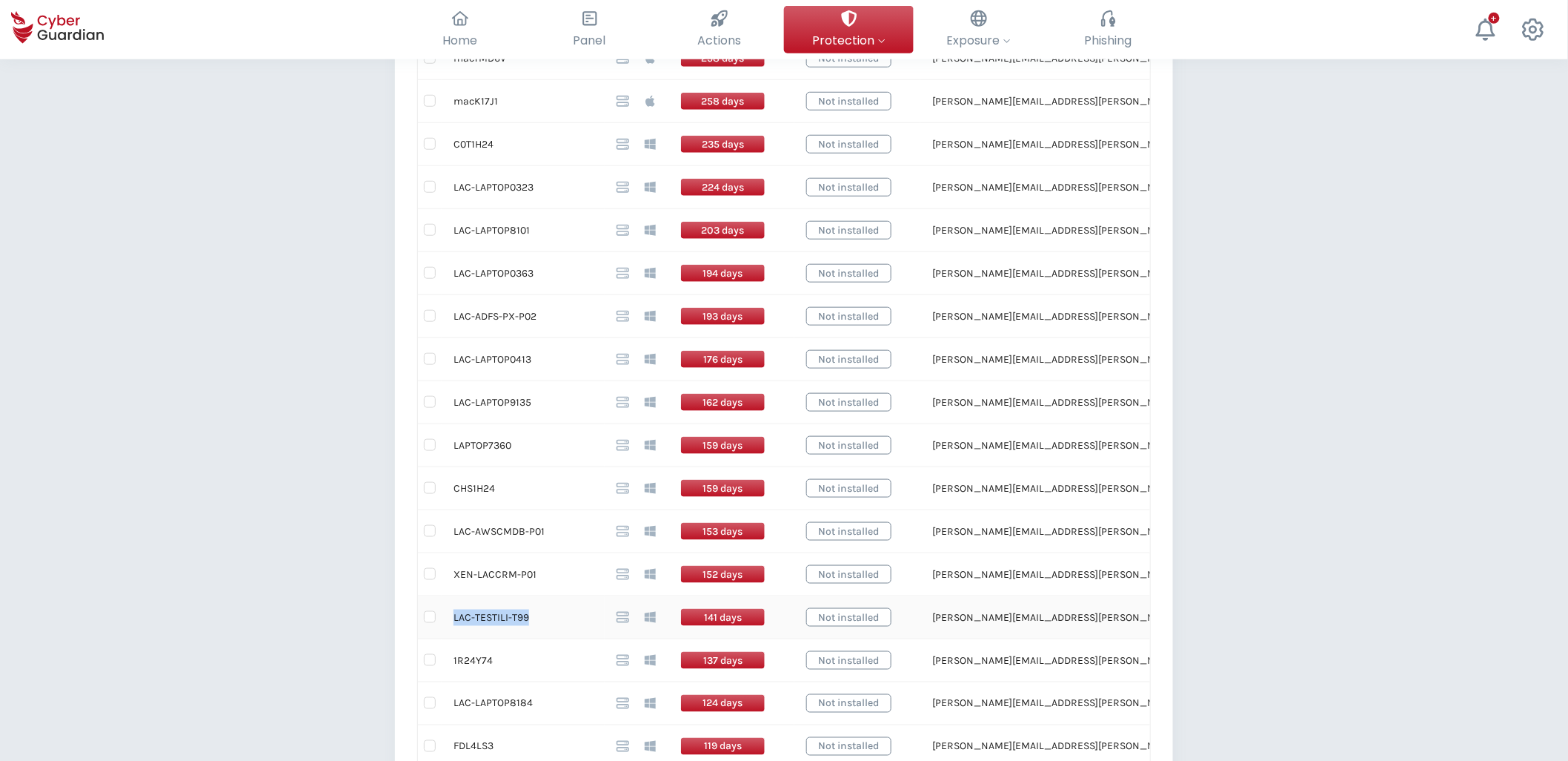
drag, startPoint x: 528, startPoint y: 618, endPoint x: 453, endPoint y: 620, distance: 75.0
click at [453, 524] on td "LAC-TESTILI-T99" at bounding box center [523, 618] width 163 height 43
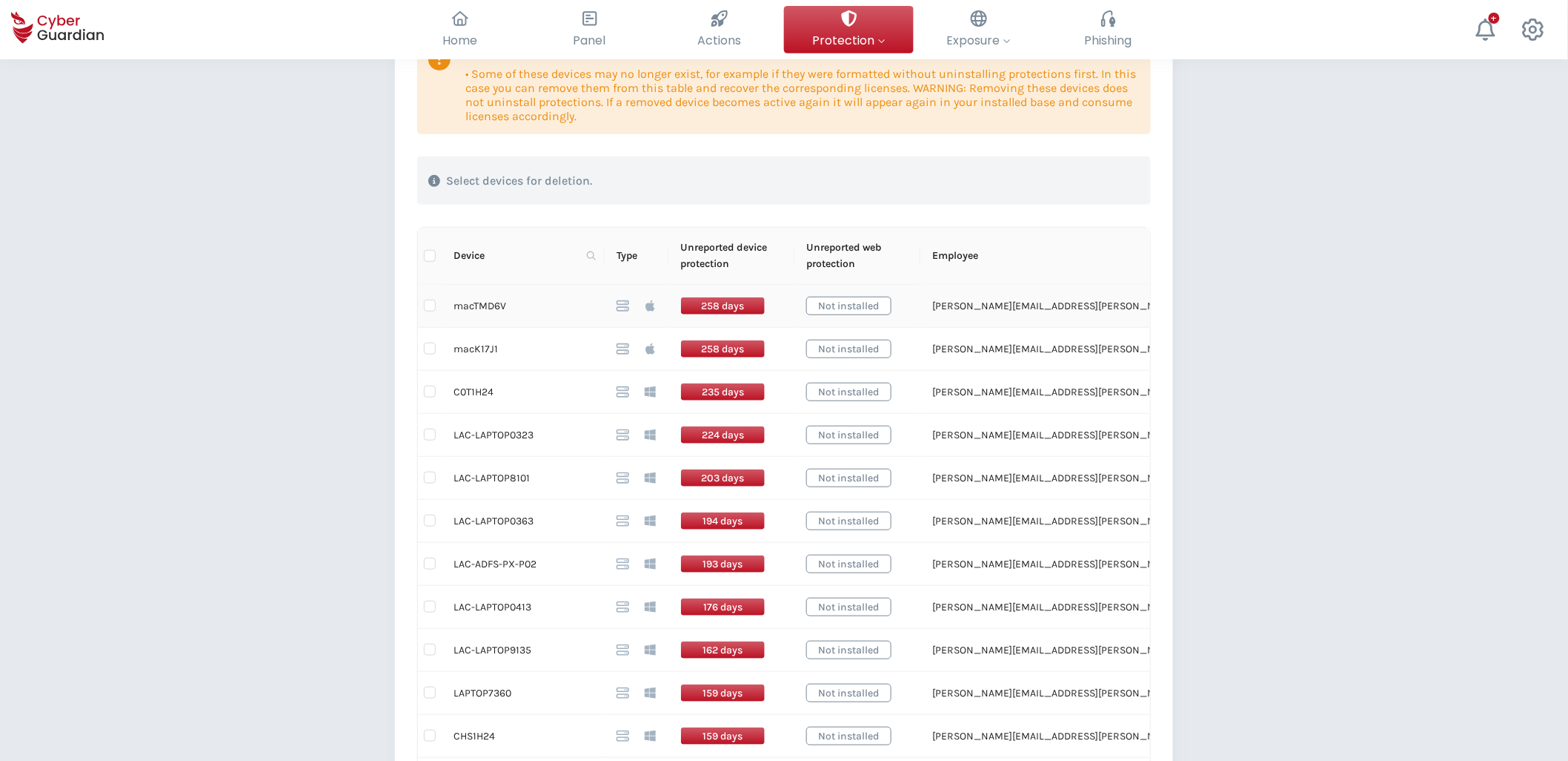
scroll to position [247, 0]
drag, startPoint x: 591, startPoint y: 253, endPoint x: 569, endPoint y: 263, distance: 24.2
click at [591, 253] on icon at bounding box center [591, 255] width 9 height 9
click at [523, 292] on input "text" at bounding box center [519, 287] width 148 height 24
paste input "Lac-BmsDip-P"
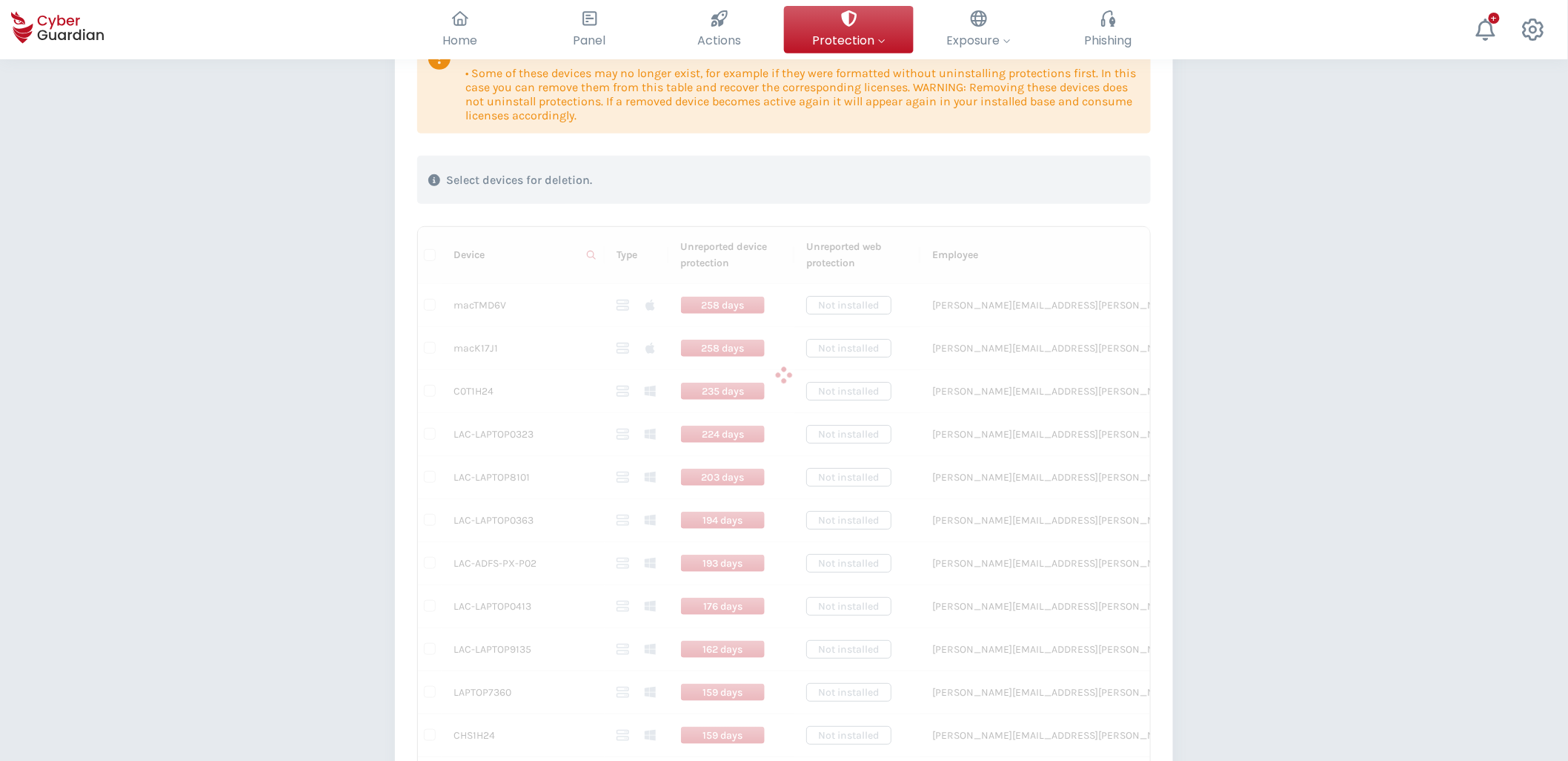
scroll to position [178, 0]
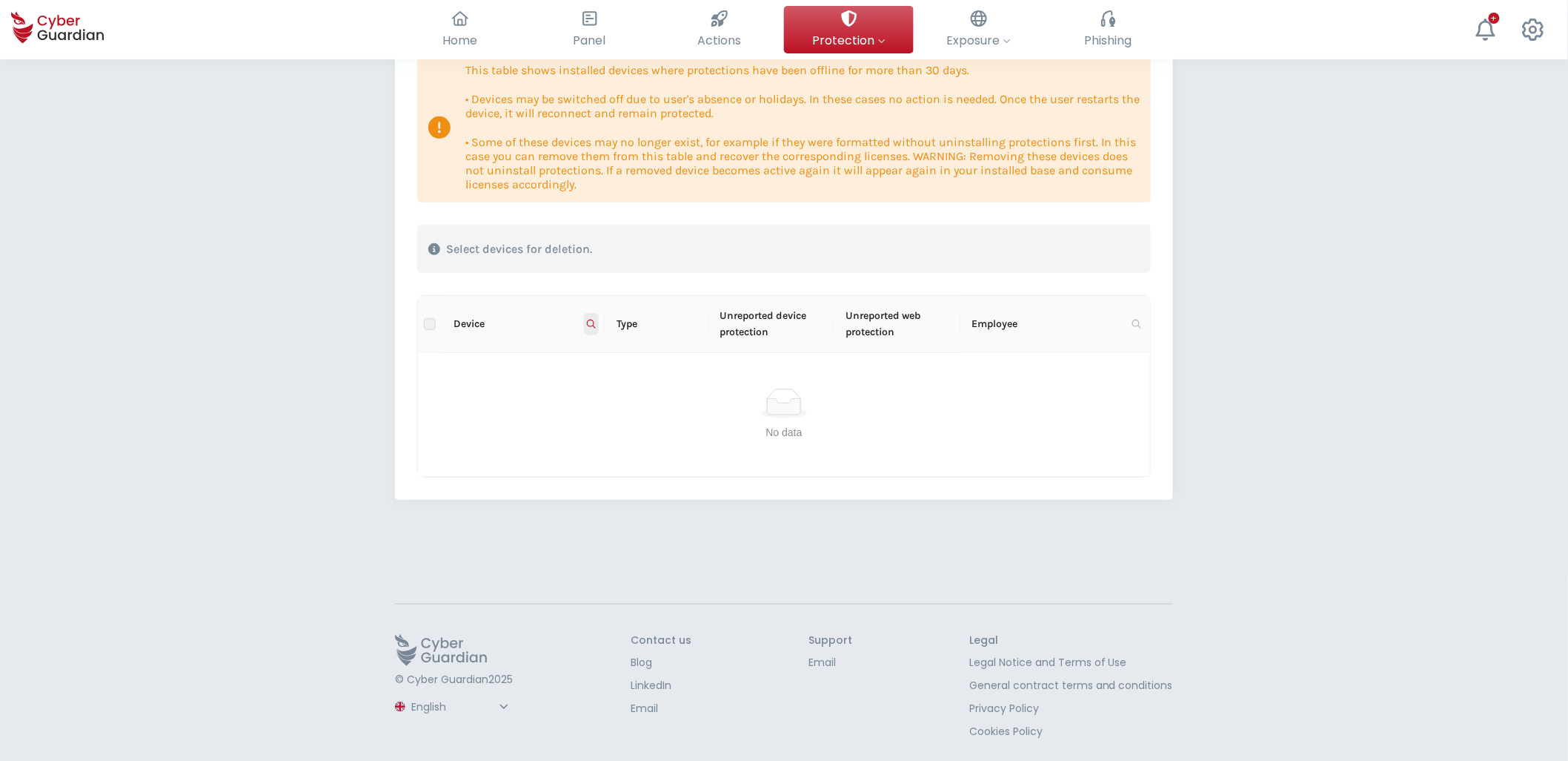
click at [595, 321] on icon at bounding box center [591, 324] width 9 height 9
click at [546, 356] on input "Lac-BmsDip-P" at bounding box center [519, 356] width 148 height 24
click at [593, 321] on icon at bounding box center [591, 324] width 9 height 9
click at [565, 352] on input "Lac-BmsDip-P04" at bounding box center [519, 356] width 148 height 24
type input "Lac-BmsDip-P08"
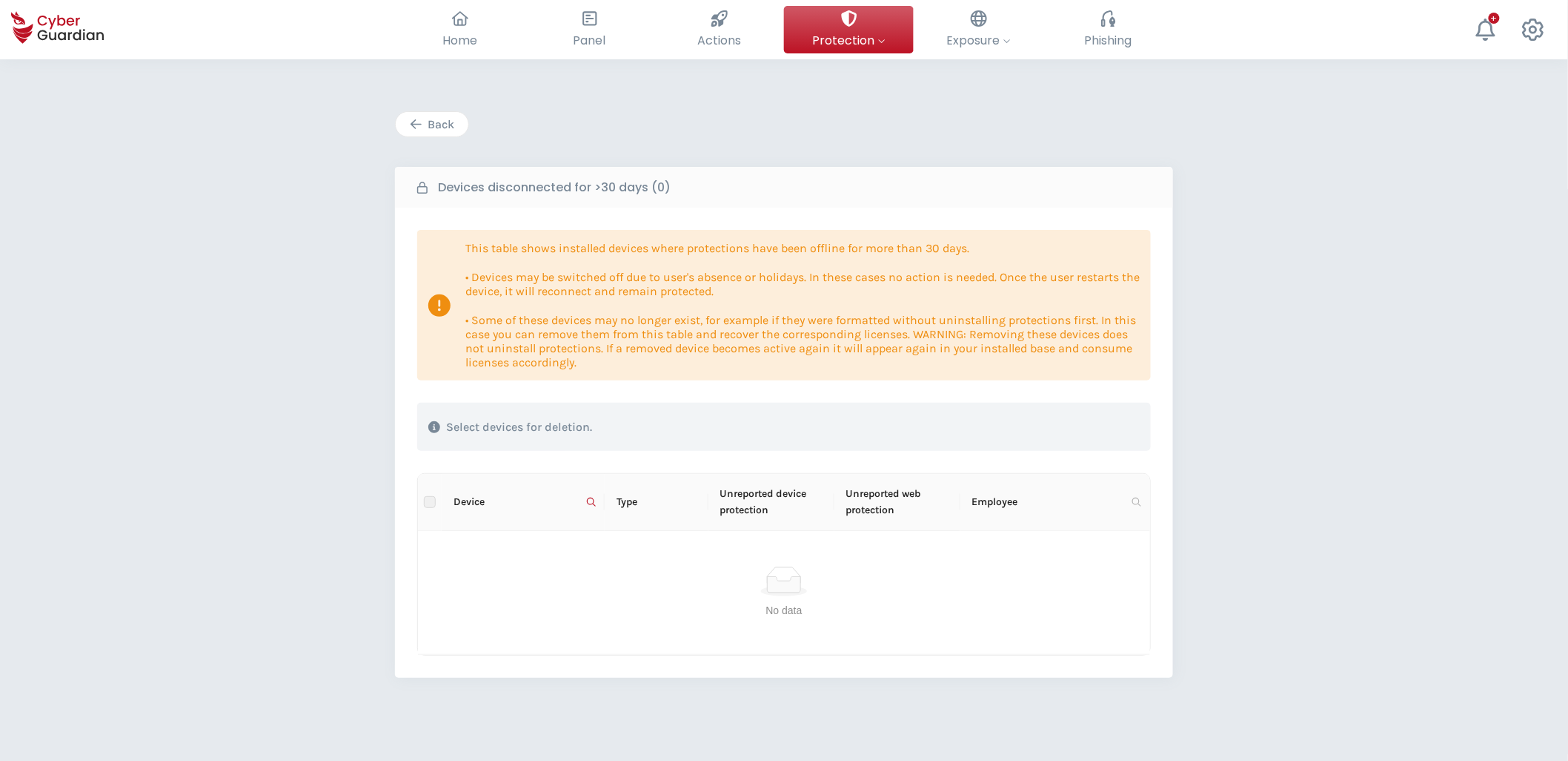
click at [434, 124] on div "Back" at bounding box center [432, 124] width 51 height 17
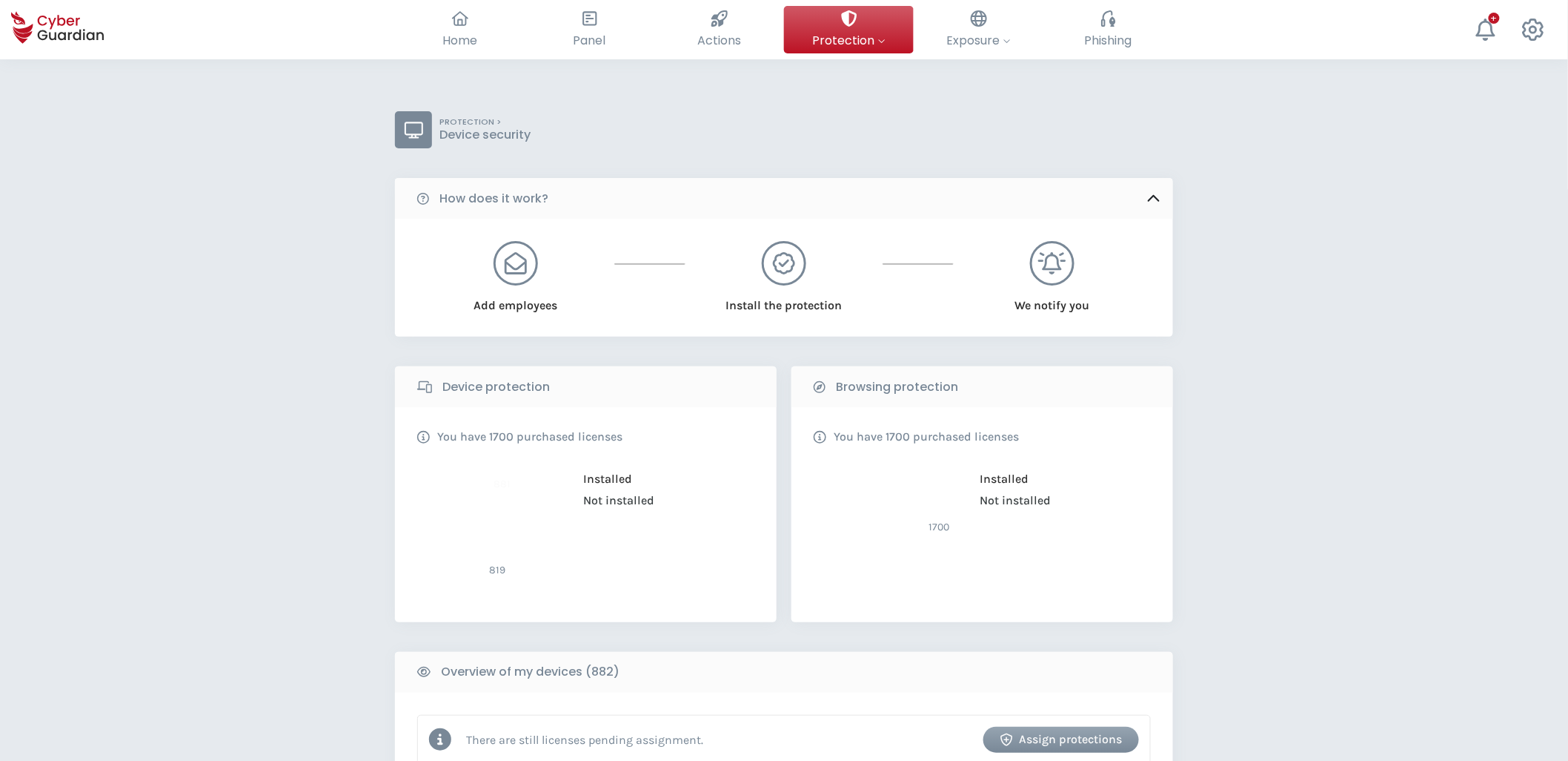
scroll to position [411, 0]
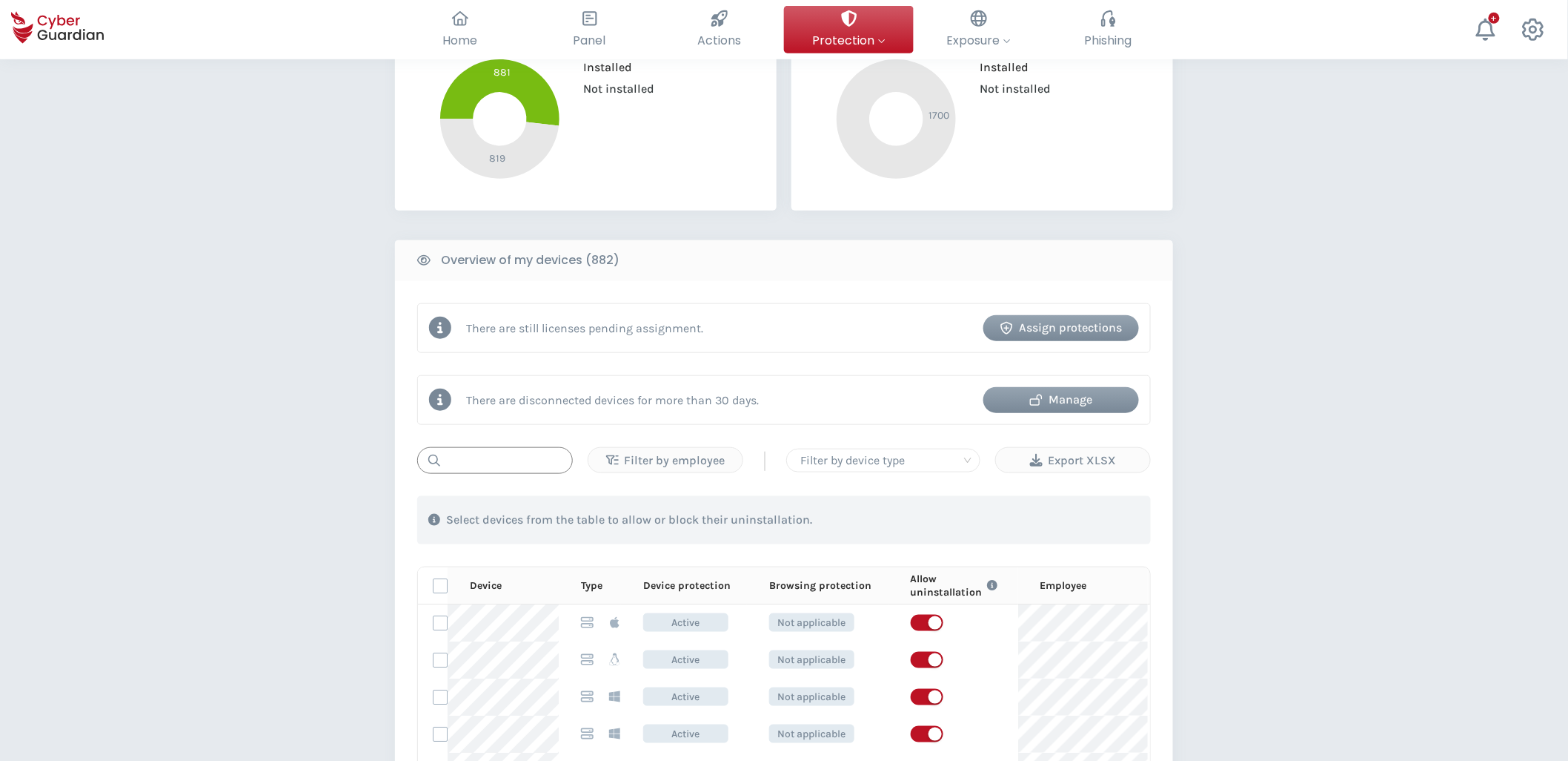
click at [489, 458] on input "text" at bounding box center [494, 460] width 155 height 27
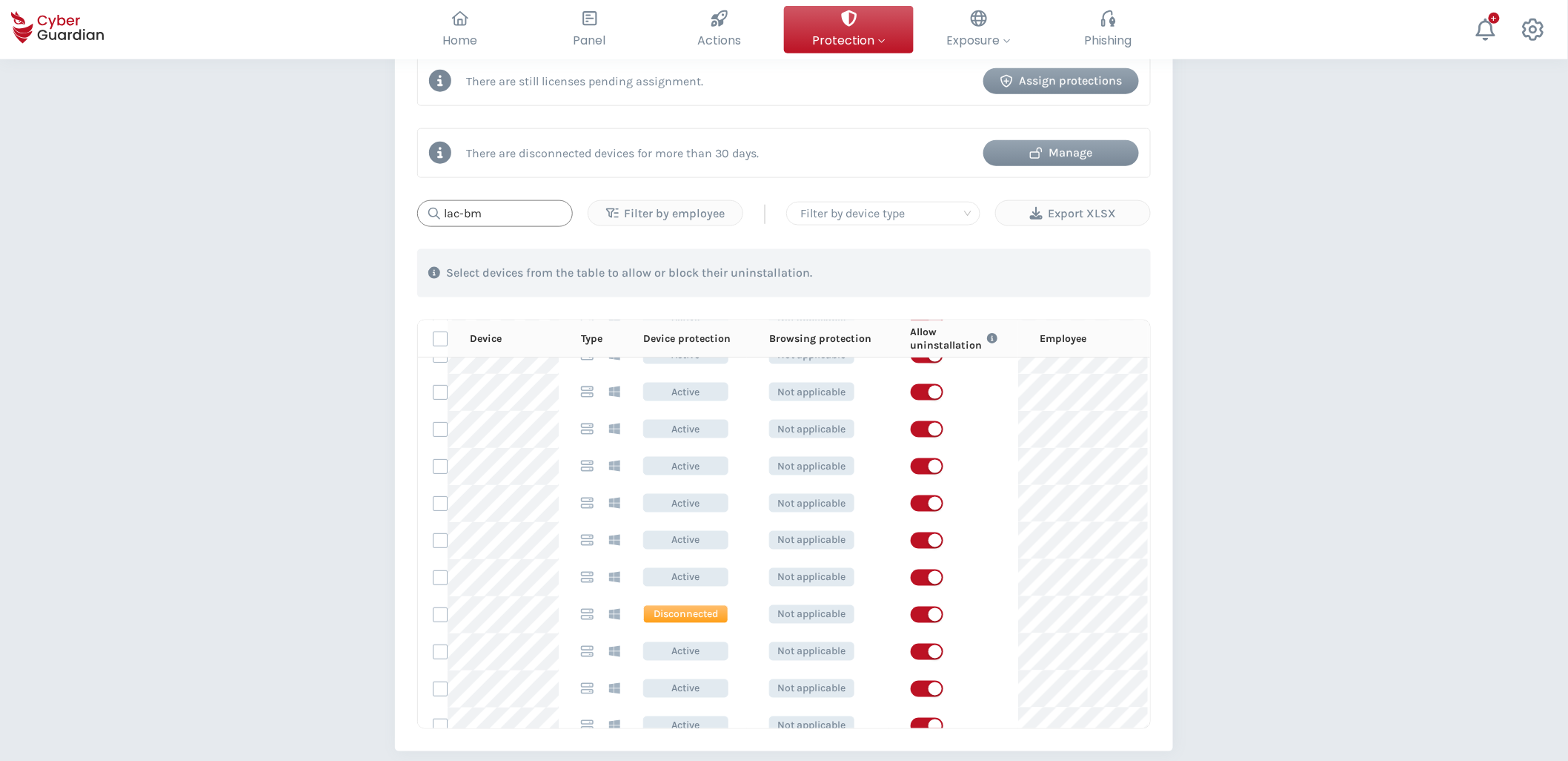
scroll to position [247, 0]
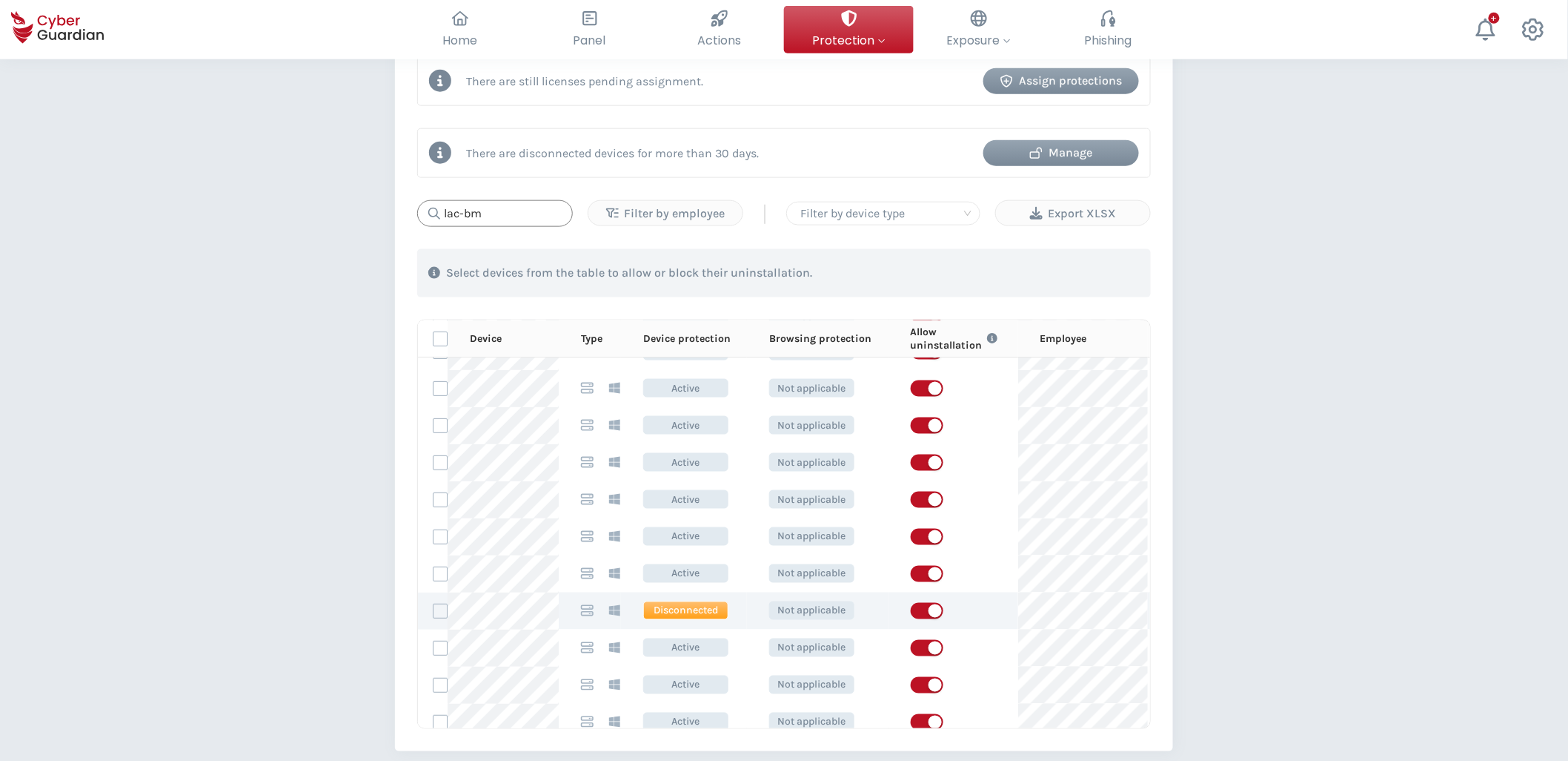
type input "lac-bm"
drag, startPoint x: 564, startPoint y: 618, endPoint x: 1370, endPoint y: 624, distance: 806.0
click at [1126, 524] on div "PROTECTION > Device security How does it work? Add employees Install the protec…" at bounding box center [784, 234] width 1568 height 1667
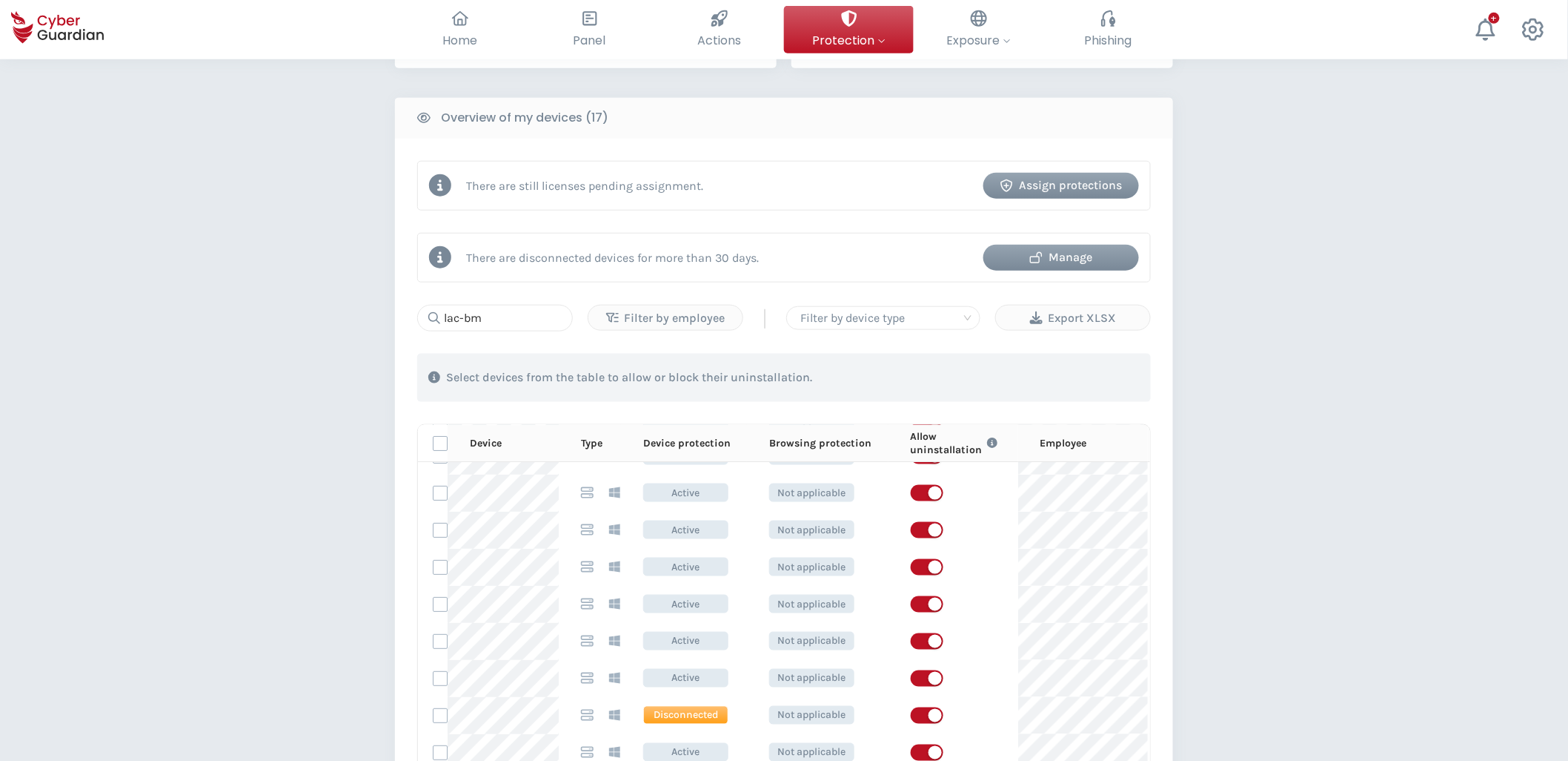
scroll to position [411, 0]
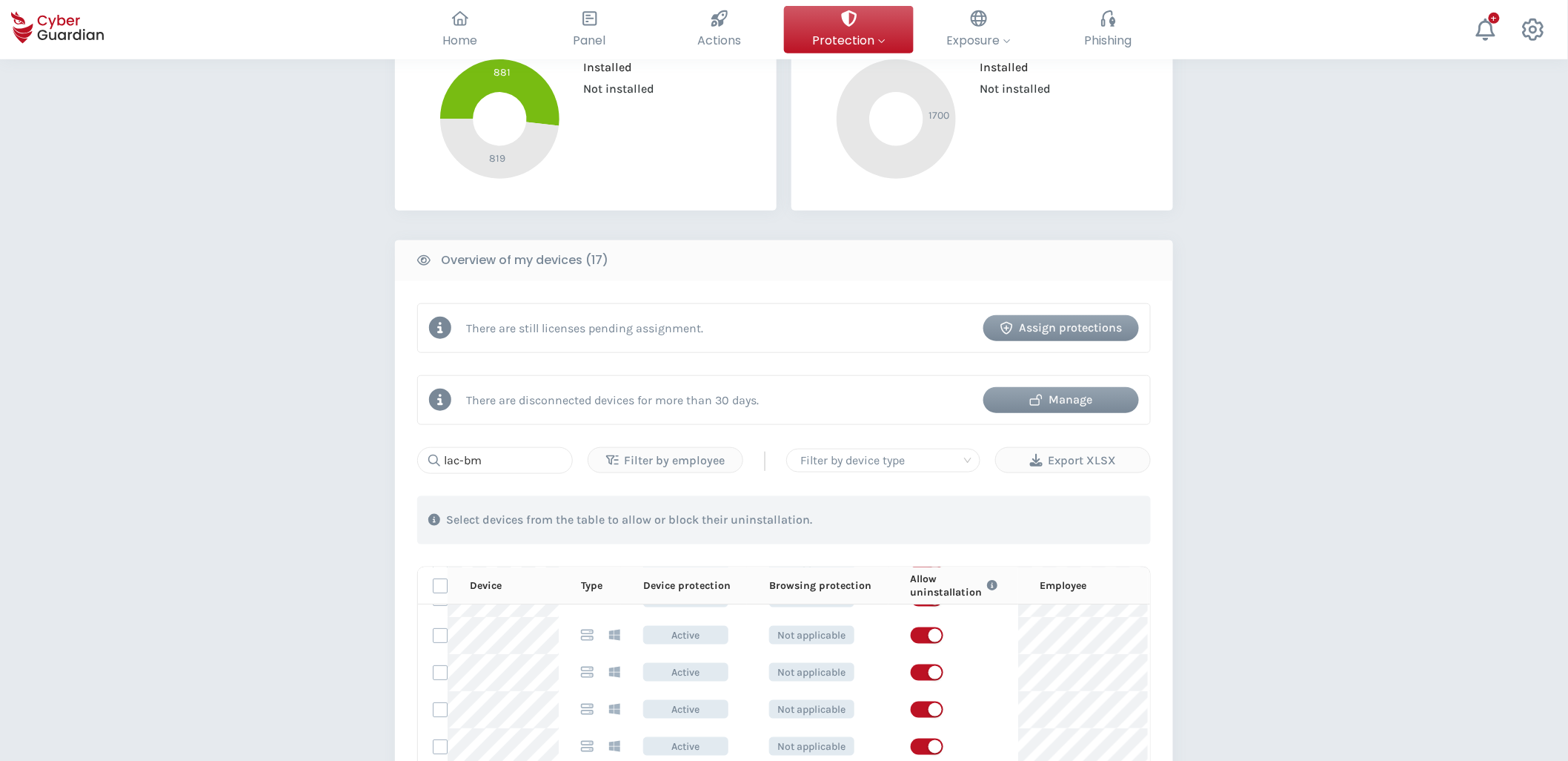
click at [1070, 404] on div "Manage" at bounding box center [1061, 399] width 134 height 17
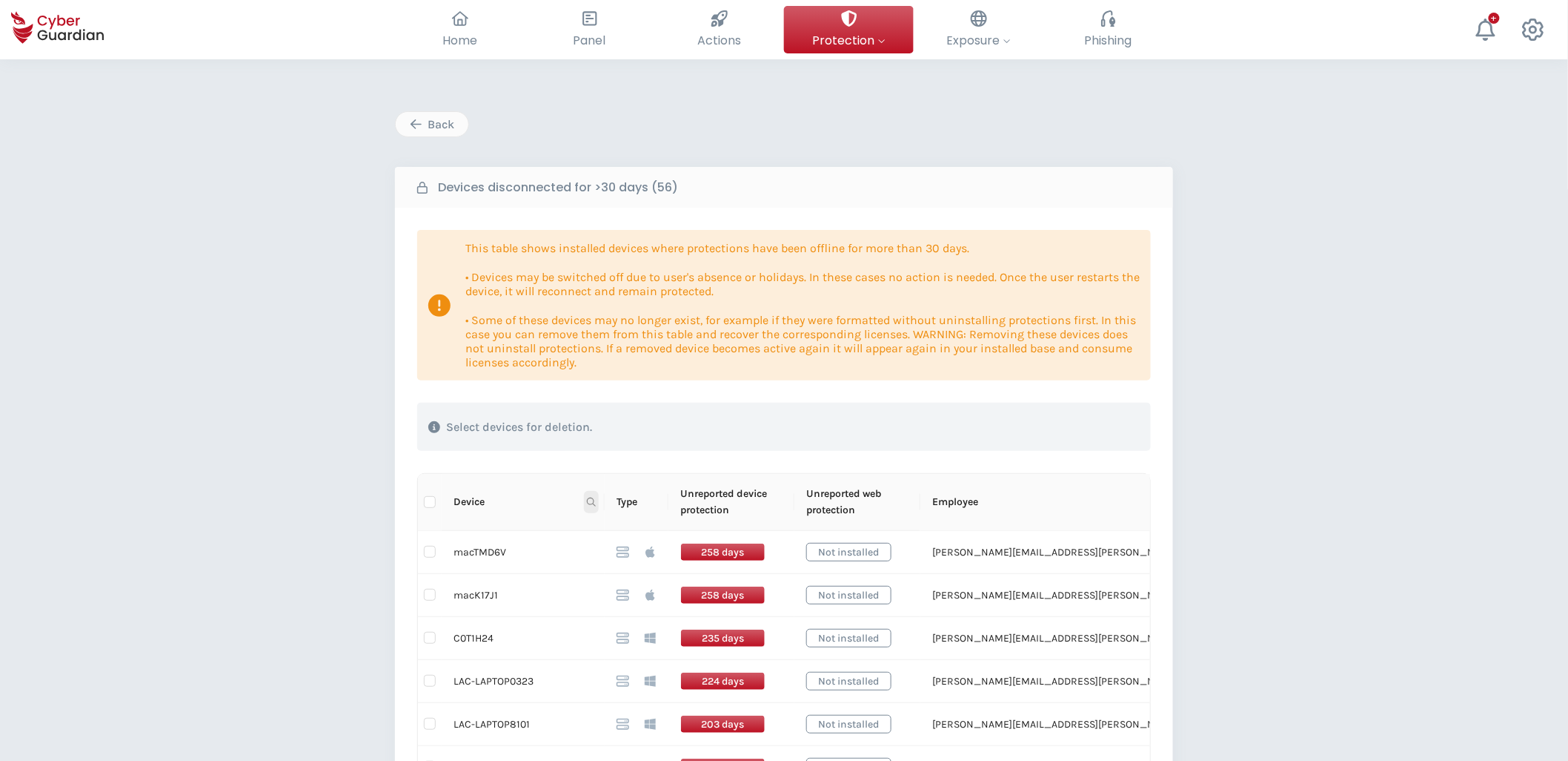
click at [587, 500] on icon at bounding box center [591, 502] width 9 height 9
click at [507, 524] on input "text" at bounding box center [519, 533] width 148 height 24
paste input "LAC-BMSDIP-P04"
type input "LAC-BMSDIP-P04"
click at [586, 524] on span "Search" at bounding box center [571, 561] width 32 height 17
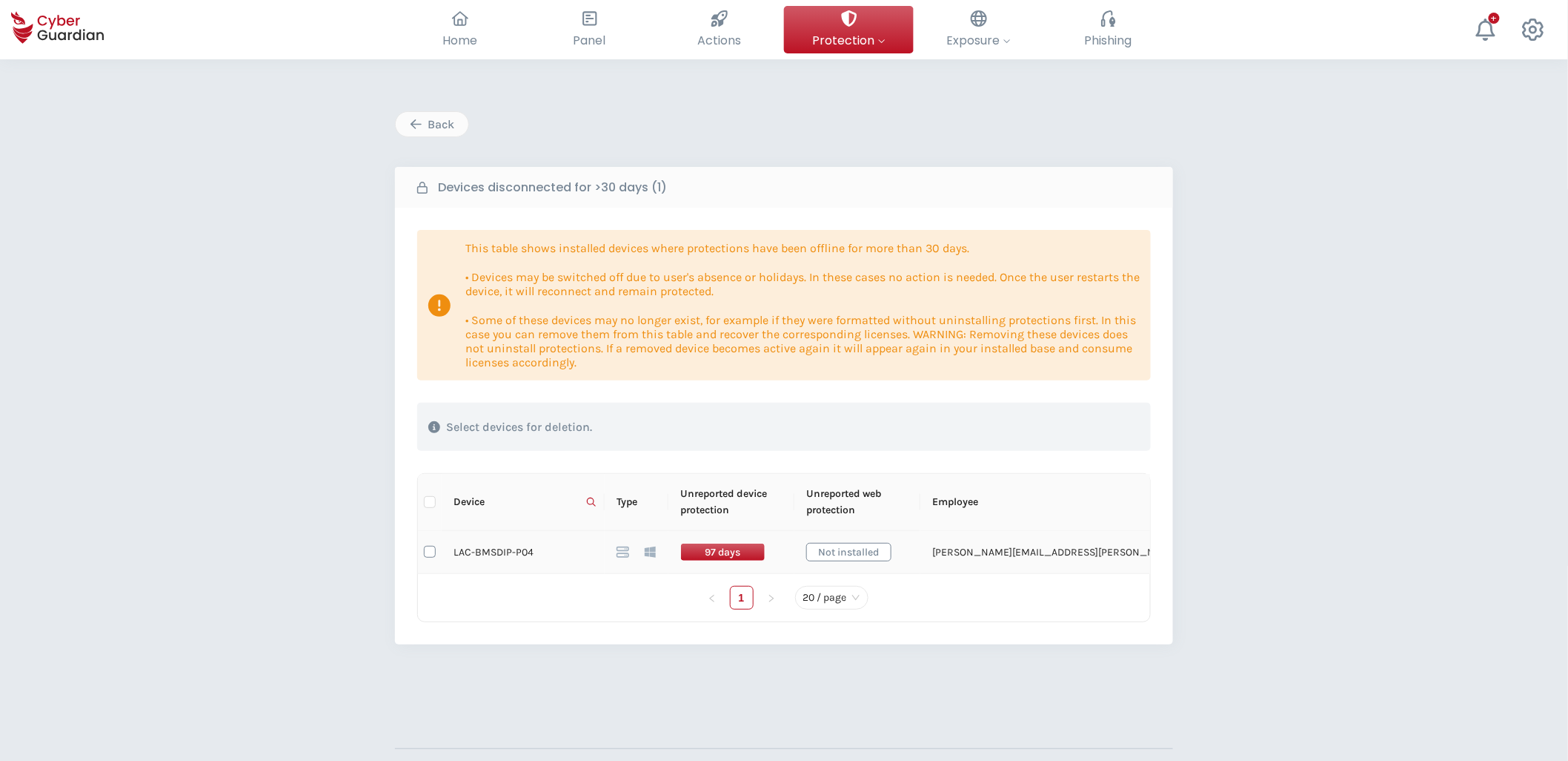
click at [429, 524] on input "checkbox" at bounding box center [430, 552] width 12 height 12
checkbox input "true"
click at [595, 499] on icon at bounding box center [591, 502] width 9 height 9
drag, startPoint x: 551, startPoint y: 532, endPoint x: 565, endPoint y: 533, distance: 14.0
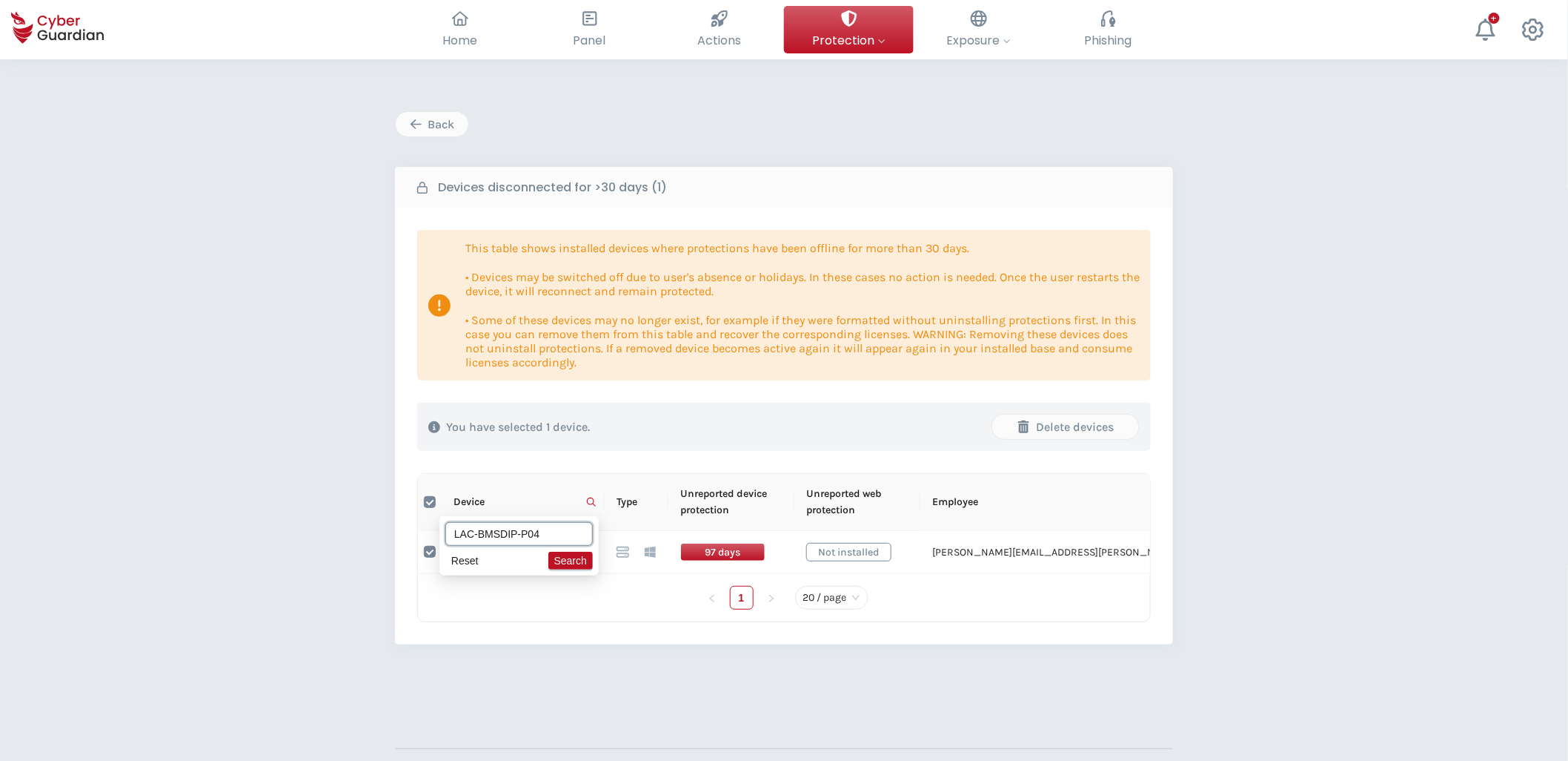
click at [552, 524] on input "LAC-BMSDIP-P04" at bounding box center [519, 533] width 148 height 24
type input "LAC-BMSDIP-P08"
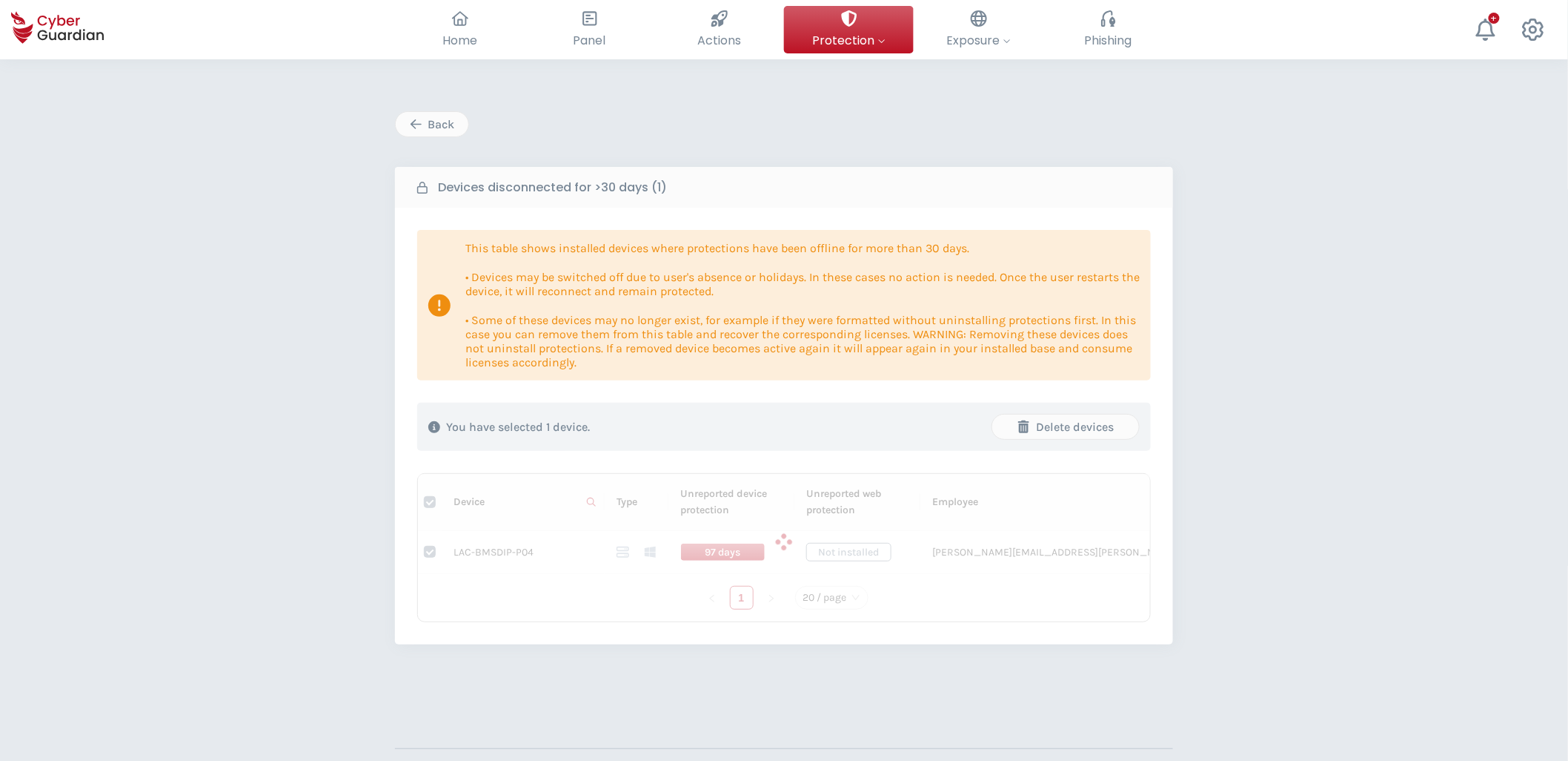
checkbox input "false"
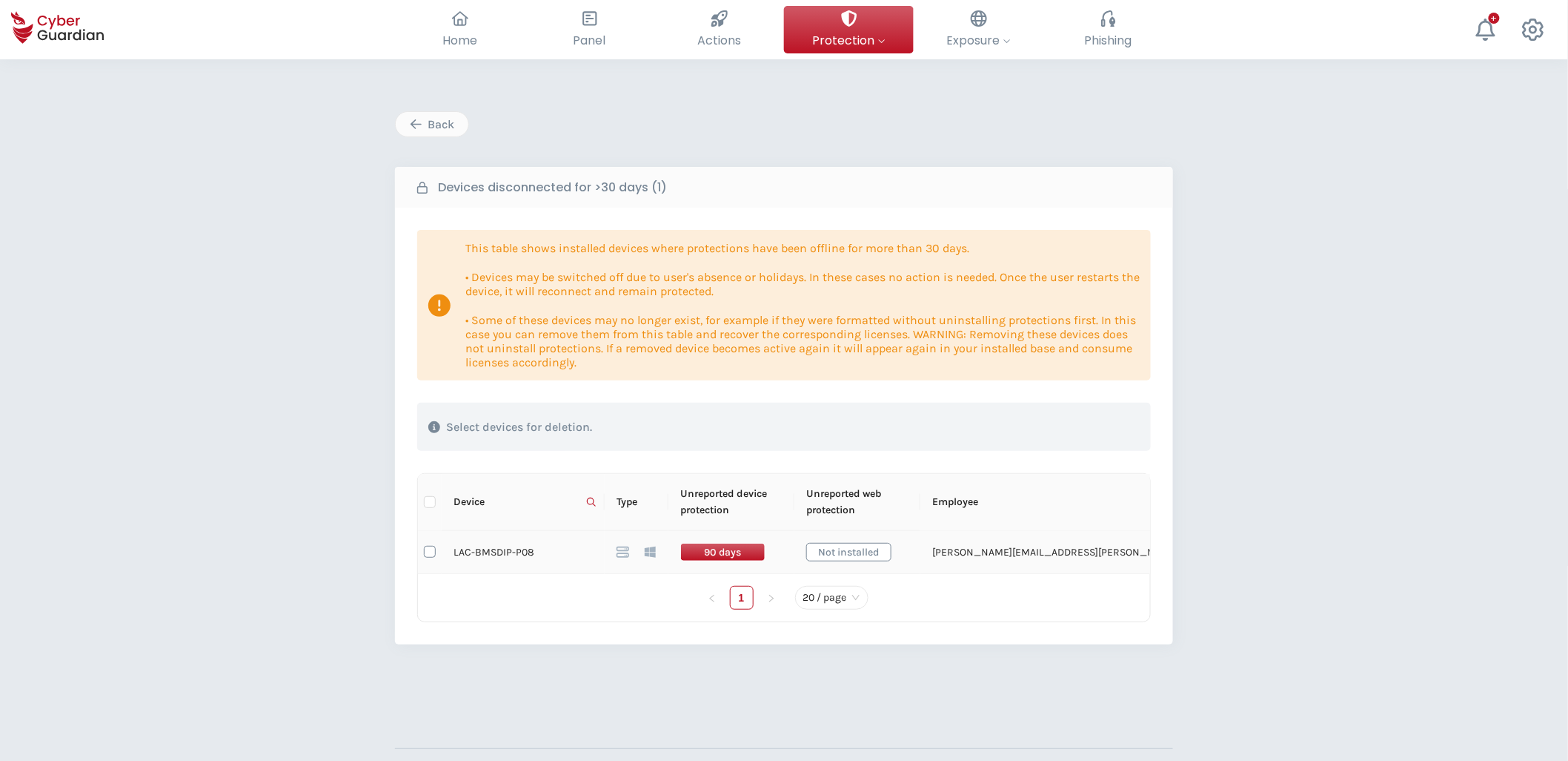
click at [430, 524] on input "checkbox" at bounding box center [430, 552] width 12 height 12
checkbox input "true"
click at [1080, 426] on div "Delete devices" at bounding box center [1066, 426] width 125 height 17
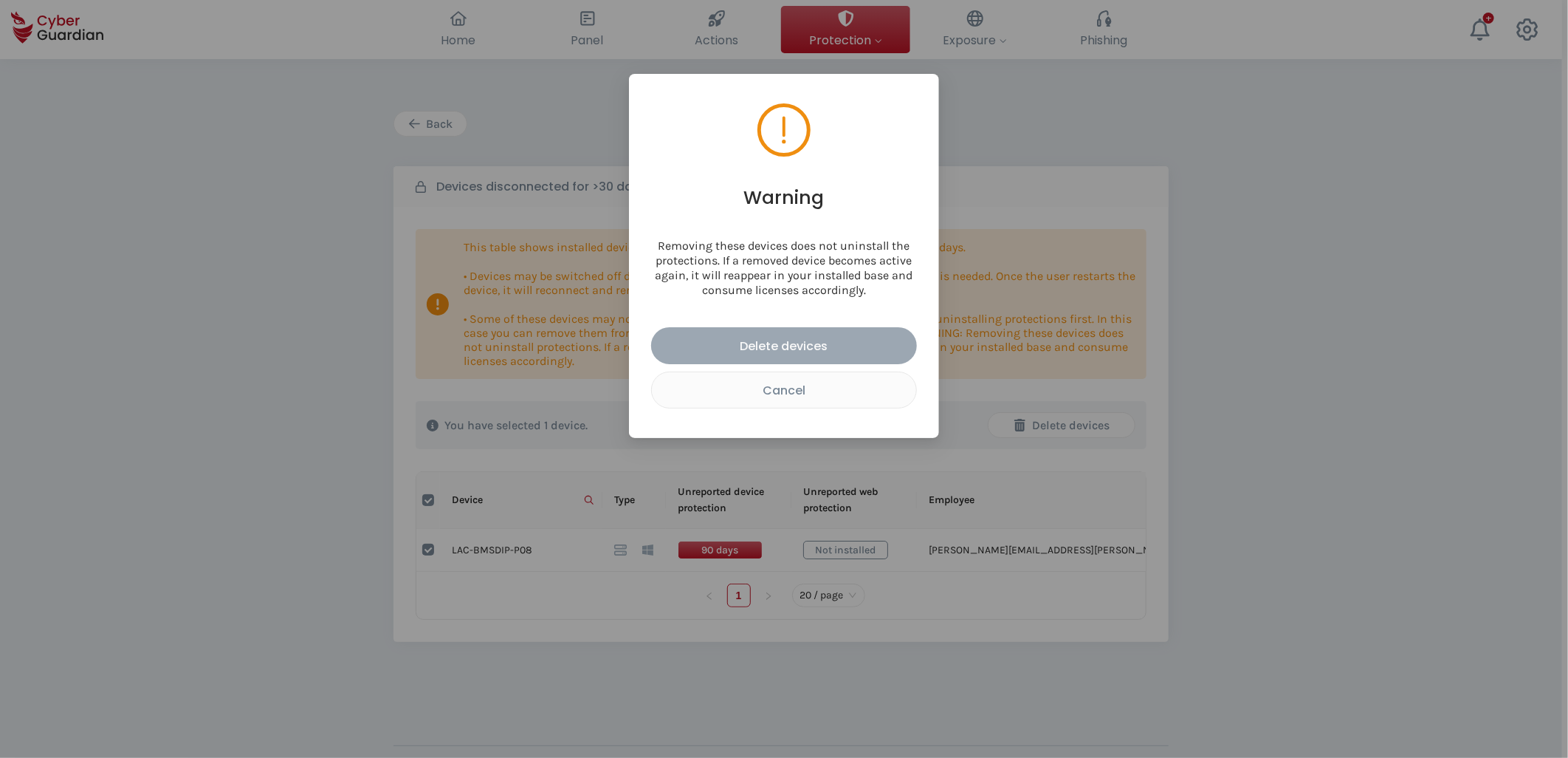
click at [806, 349] on div "Delete devices" at bounding box center [784, 346] width 244 height 18
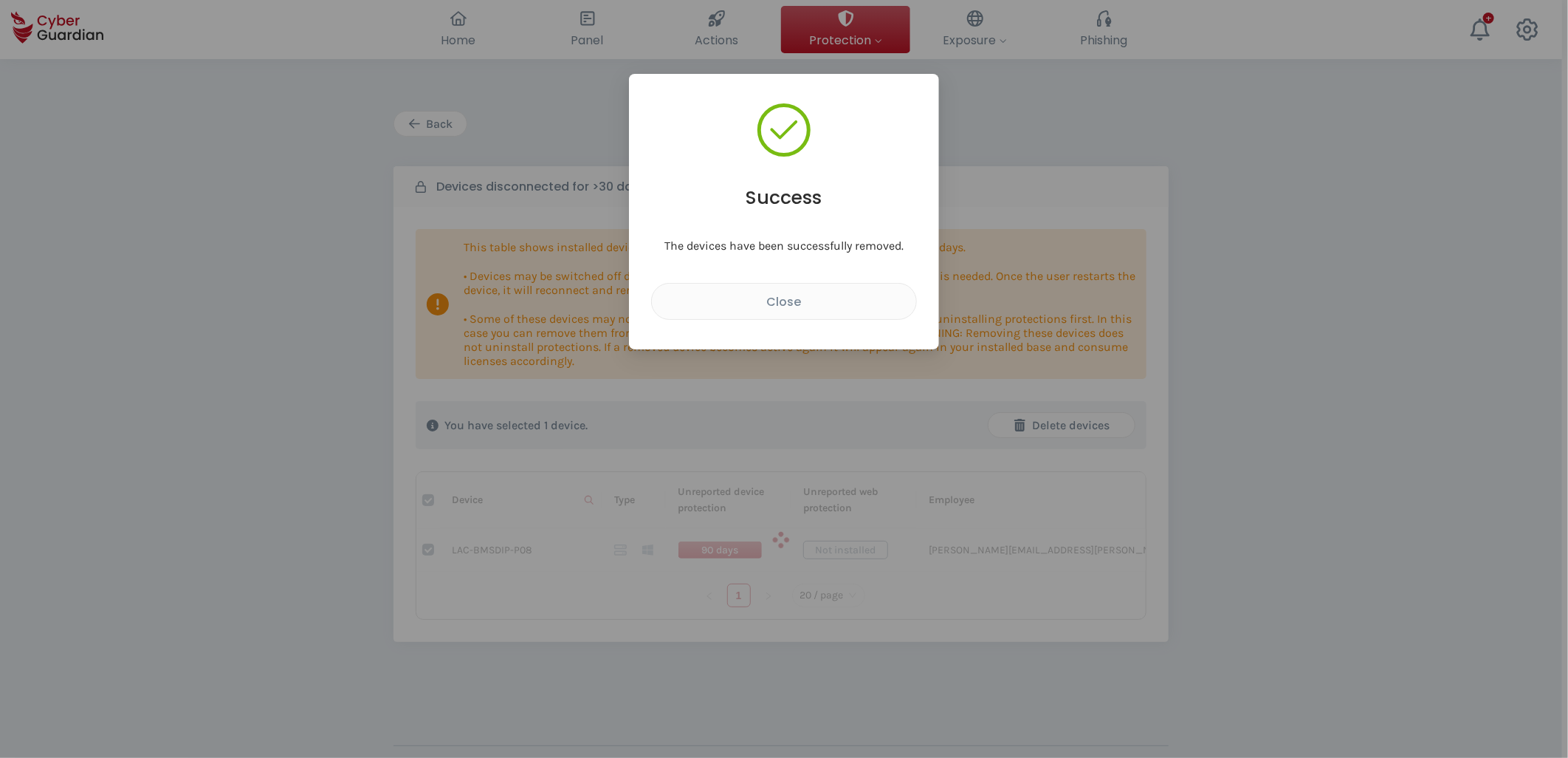
checkbox input "false"
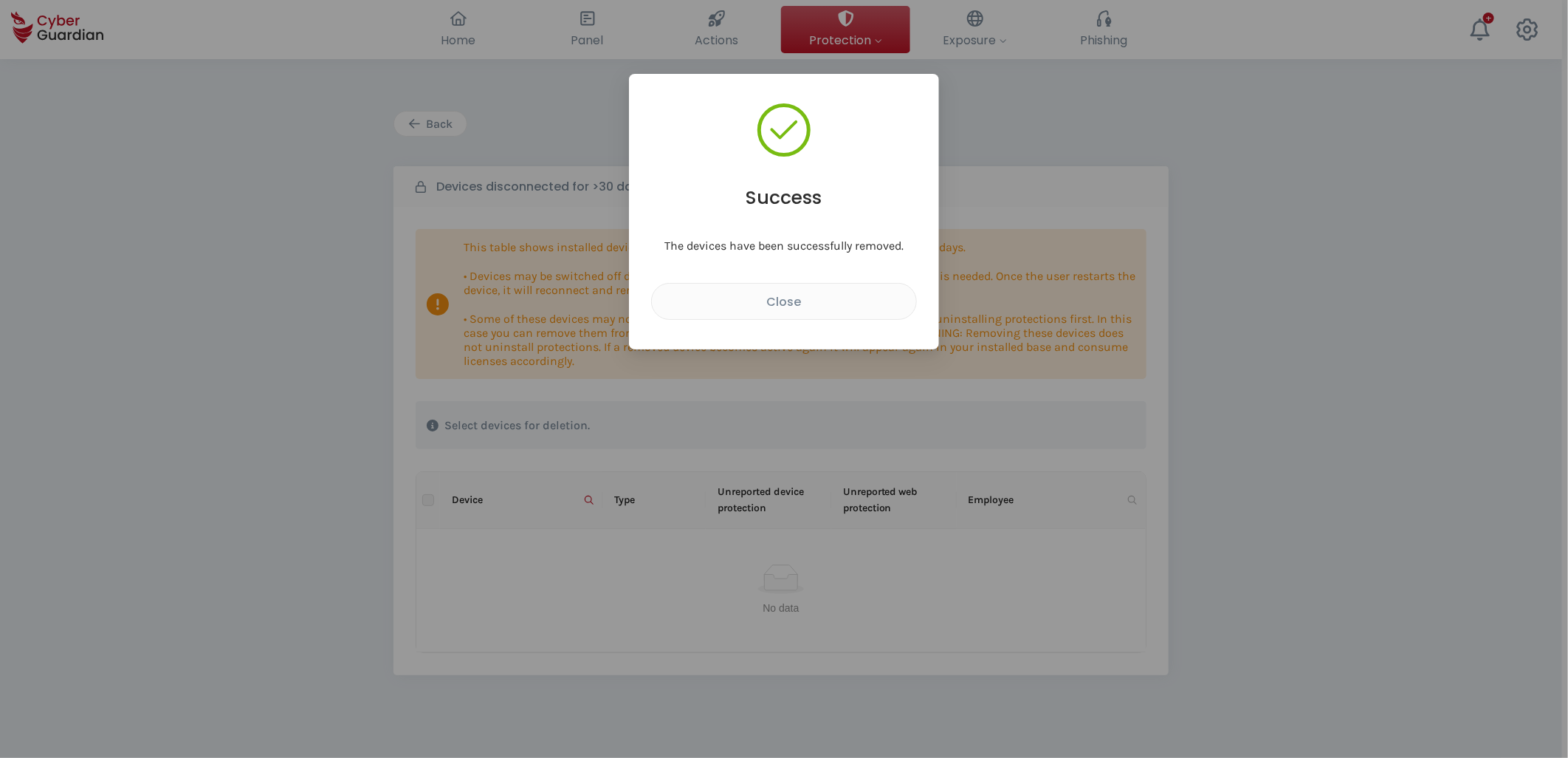
click at [568, 522] on div "Success The devices have been successfully removed. Close" at bounding box center [784, 379] width 1568 height 758
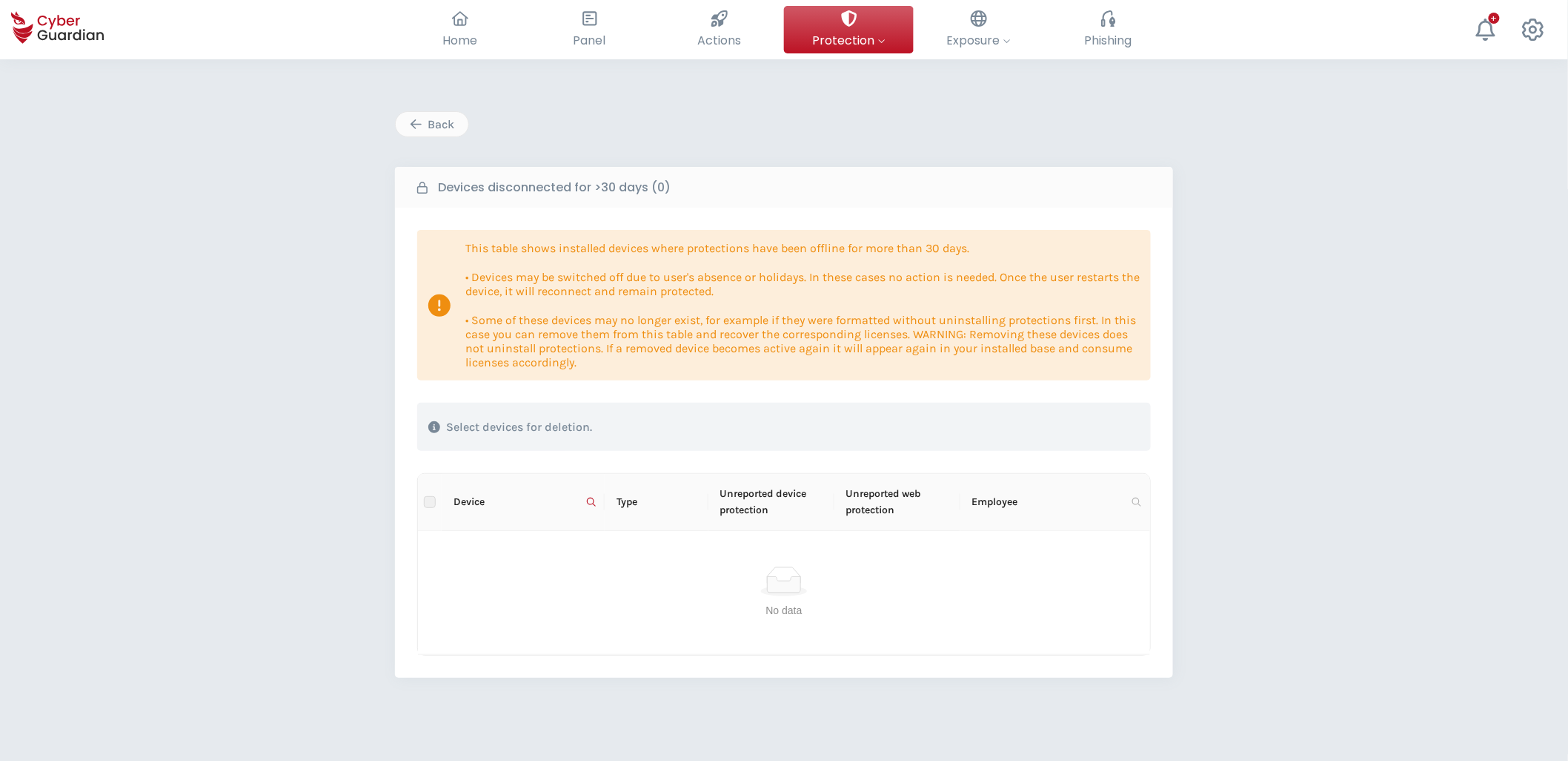
click at [431, 503] on label at bounding box center [430, 502] width 12 height 17
click at [602, 498] on th "Device" at bounding box center [523, 502] width 163 height 57
click at [590, 499] on icon at bounding box center [591, 502] width 9 height 9
click at [559, 524] on input "LAC-BMSDIP-P08" at bounding box center [519, 533] width 148 height 24
type input "LAC-BMSDIP-P04"
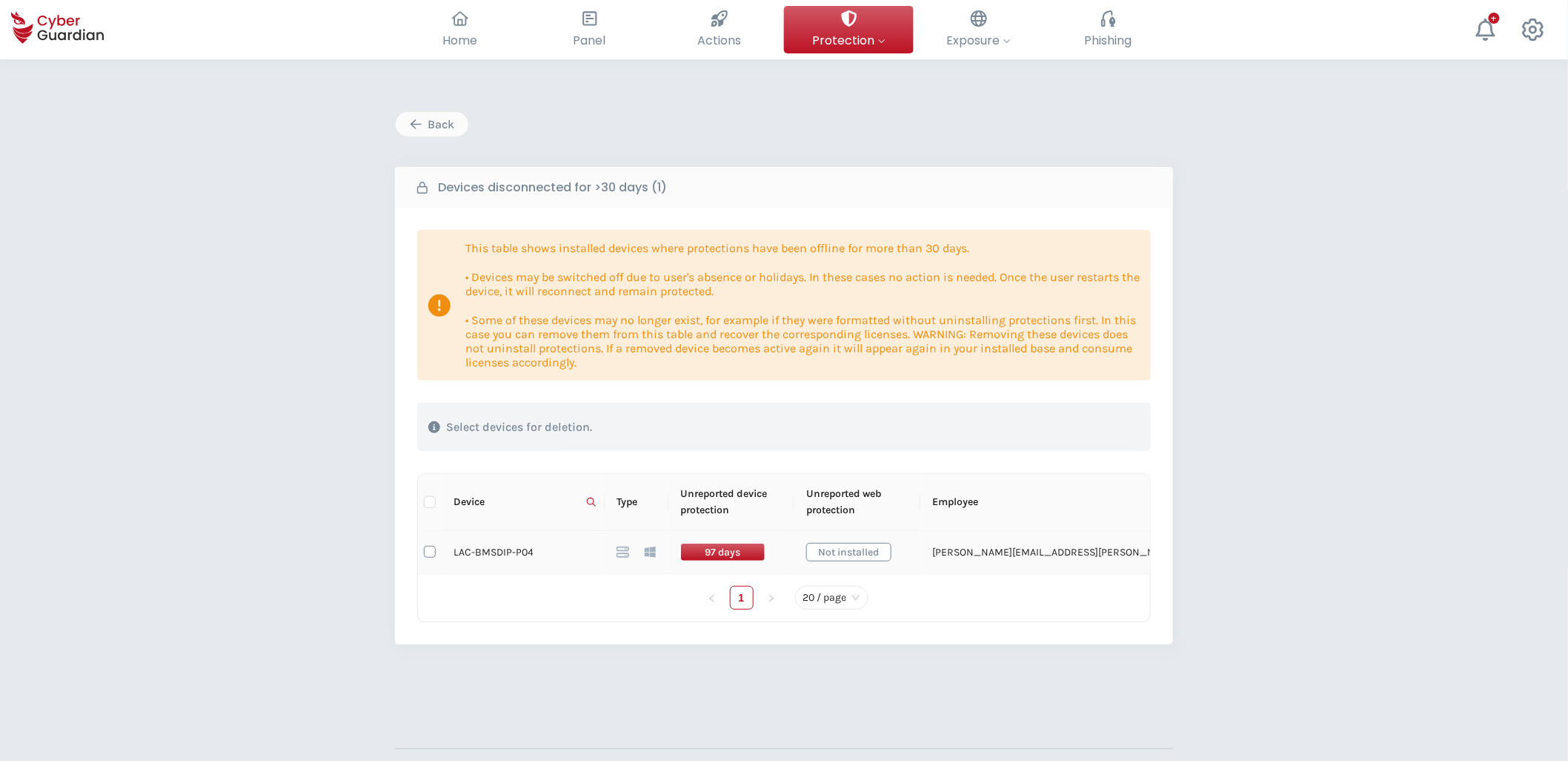
click at [429, 524] on input "checkbox" at bounding box center [430, 552] width 12 height 12
checkbox input "true"
click at [1076, 425] on div "Delete devices" at bounding box center [1066, 426] width 125 height 17
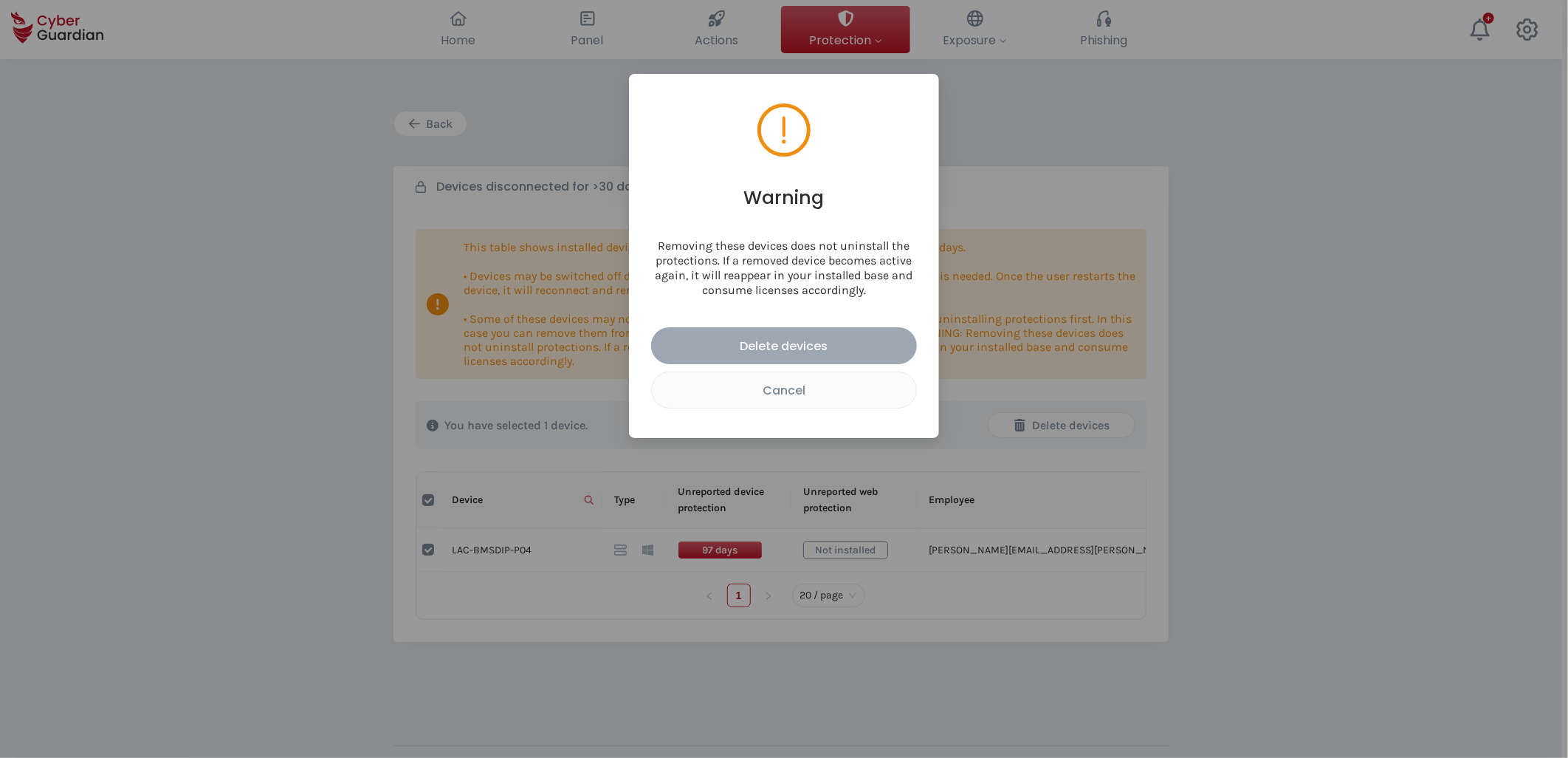
click at [822, 346] on div "Delete devices" at bounding box center [784, 346] width 244 height 18
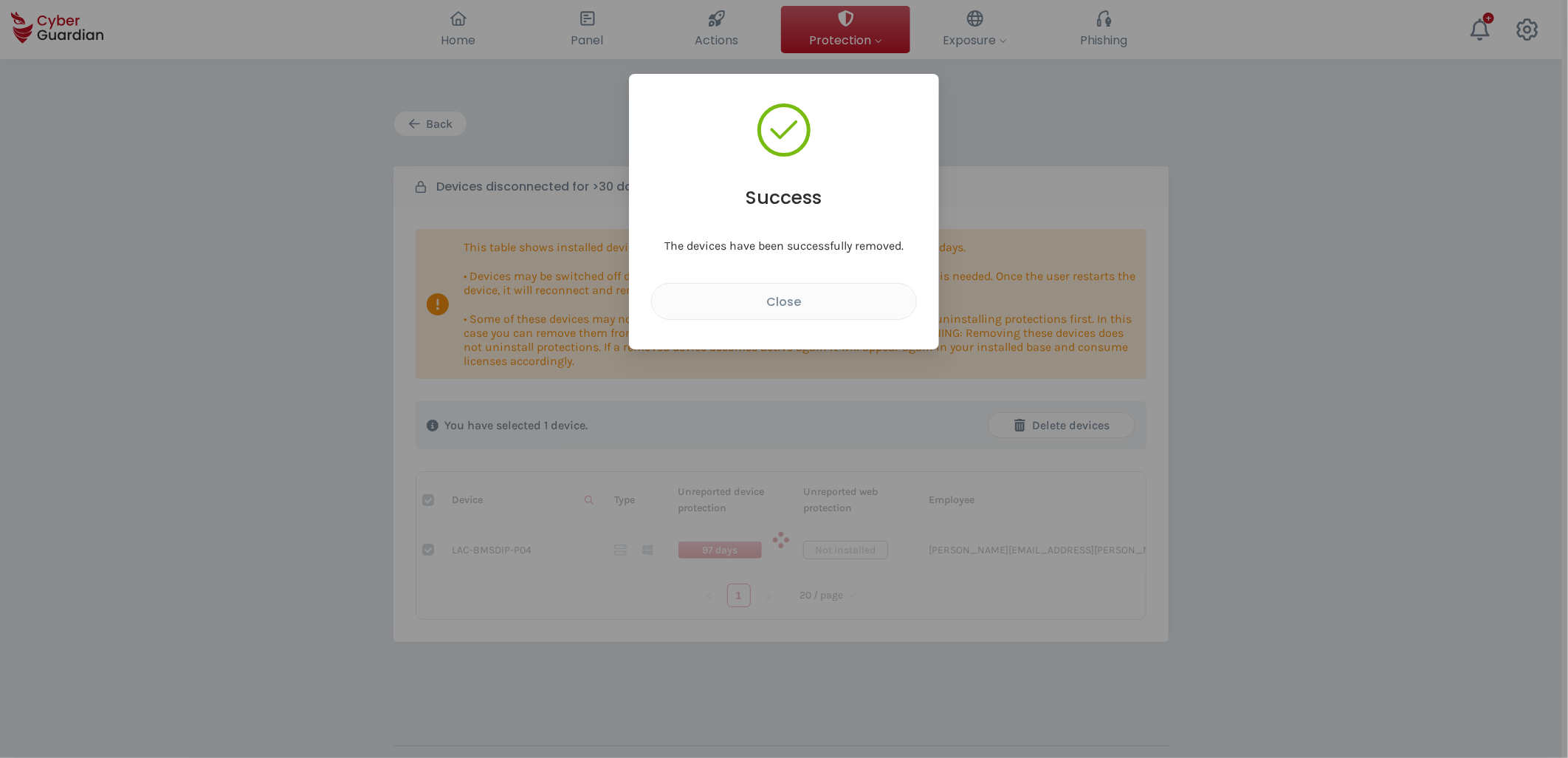
checkbox input "false"
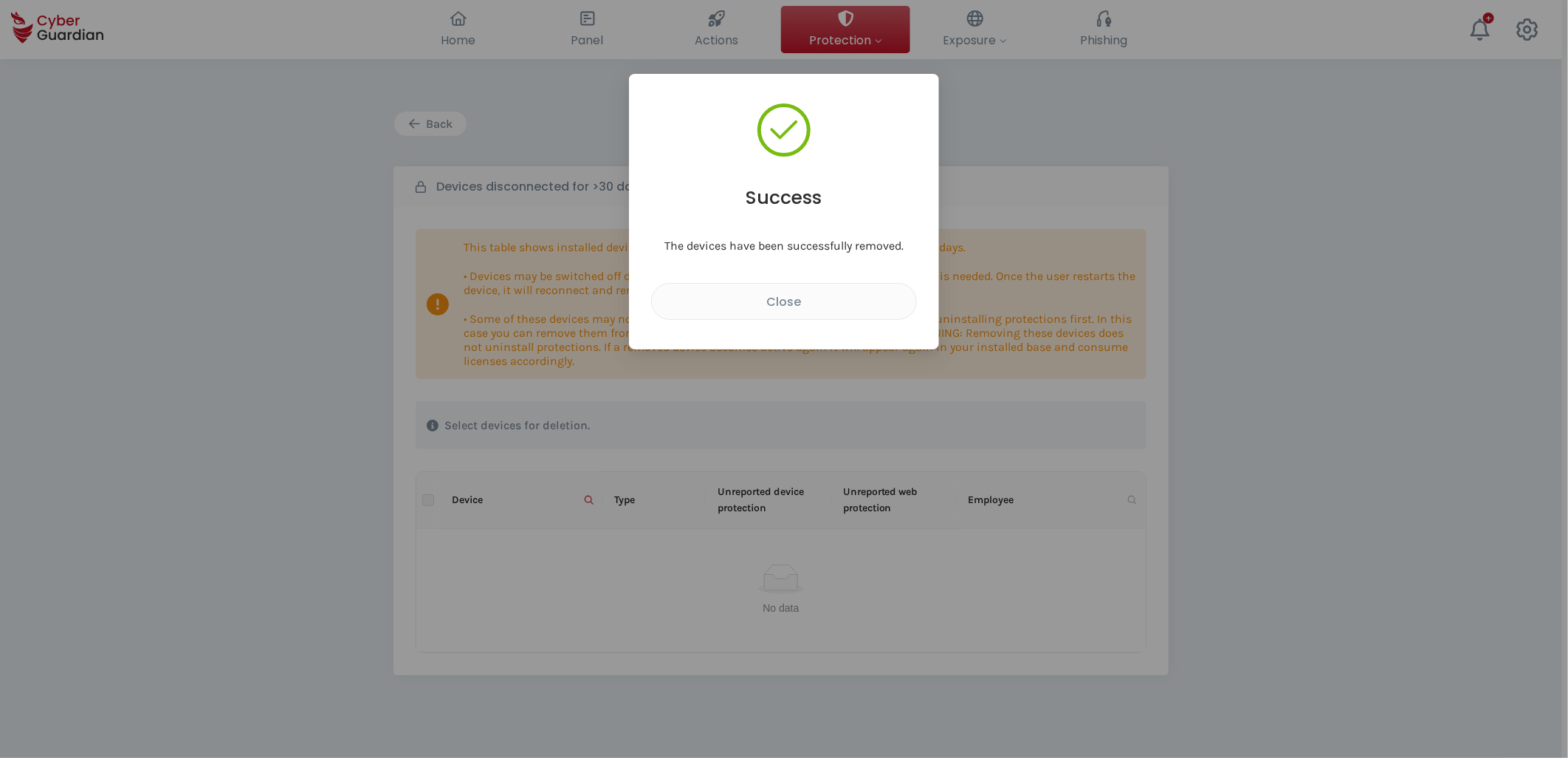
click at [1121, 477] on div "Success The devices have been successfully removed. Close" at bounding box center [784, 379] width 1568 height 758
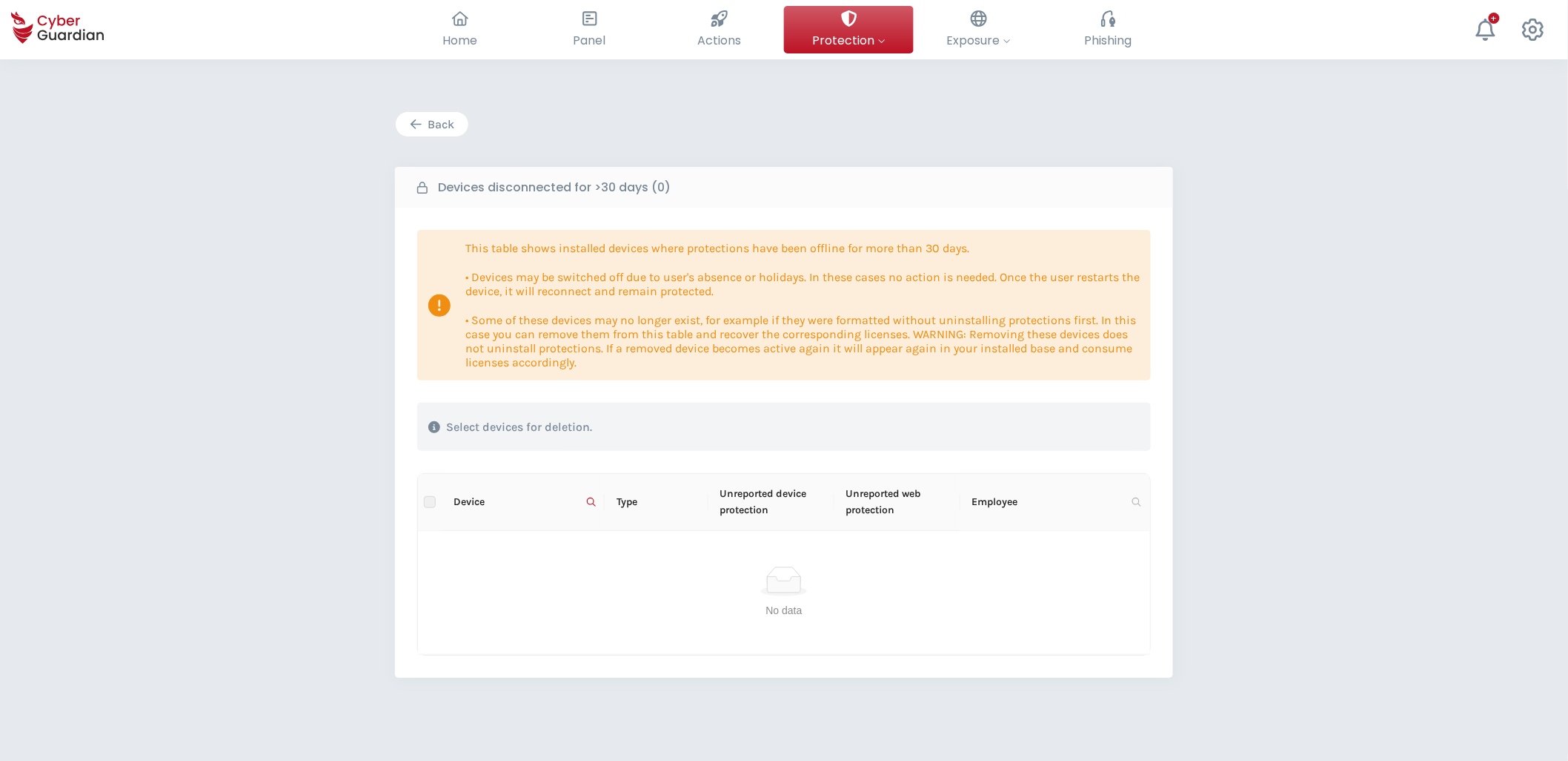
click at [448, 120] on div "Back" at bounding box center [432, 124] width 51 height 17
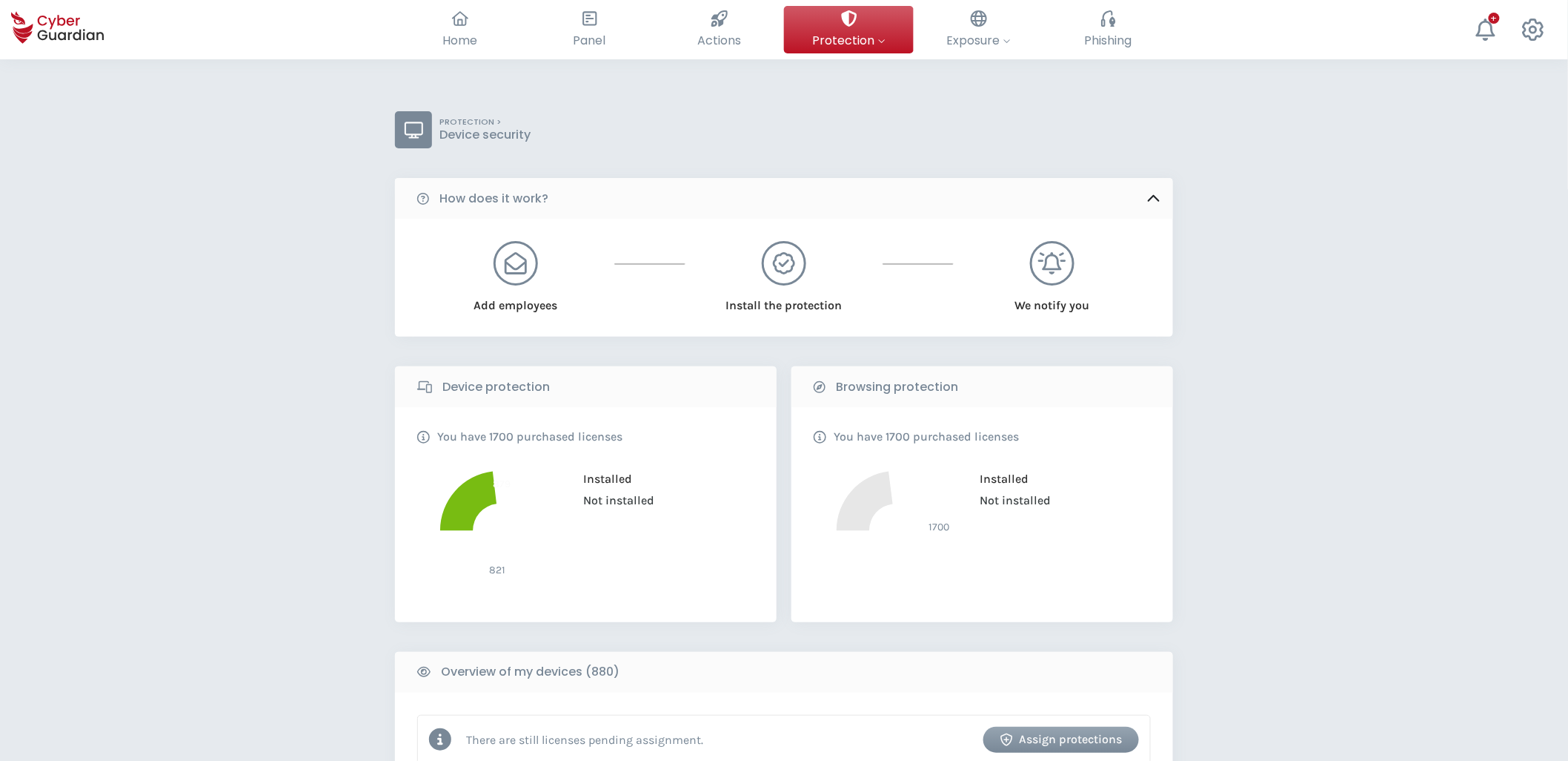
scroll to position [411, 0]
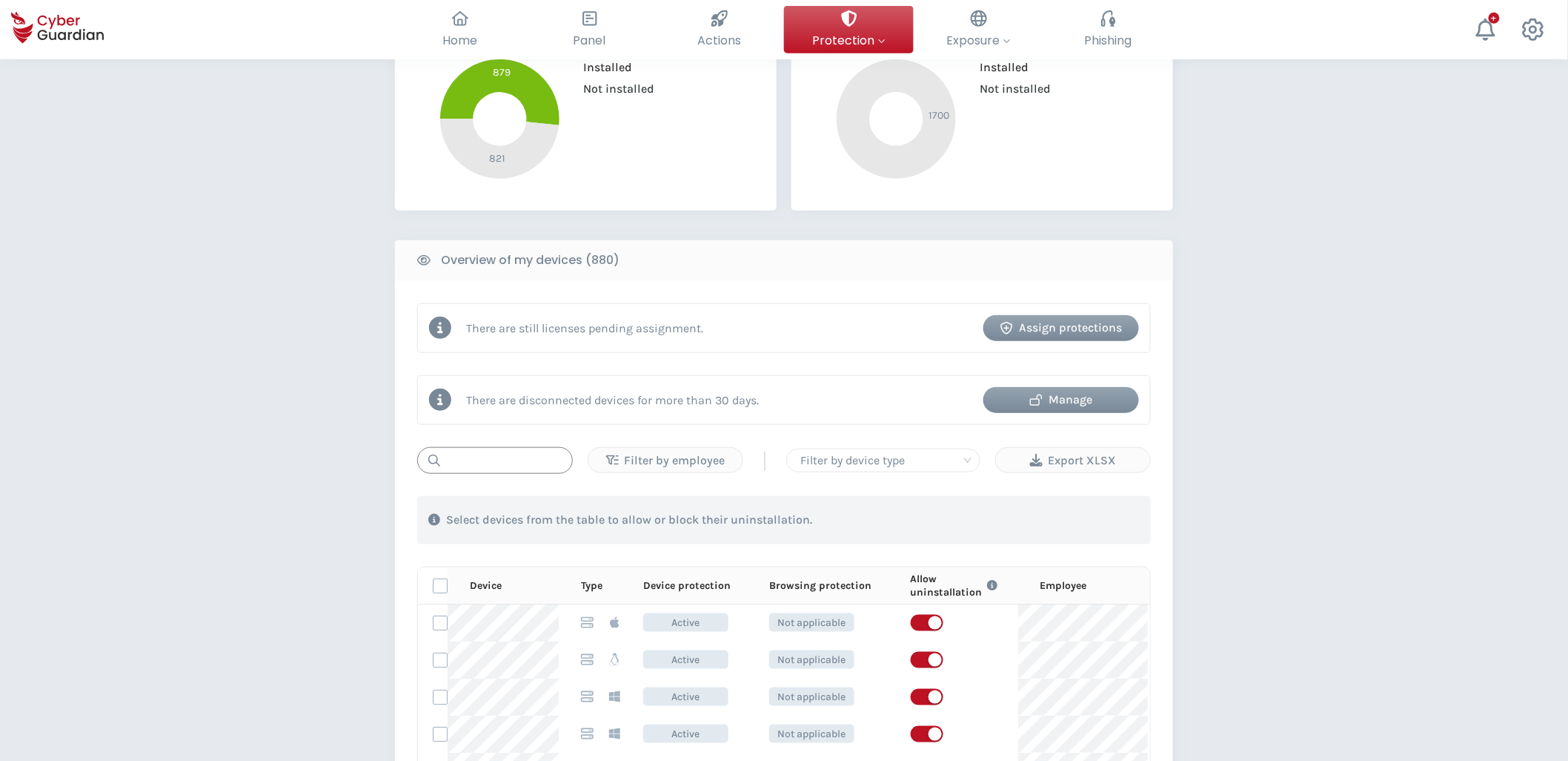
click at [510, 458] on input "text" at bounding box center [494, 460] width 155 height 27
paste input "LAC-BMSDIP-P04"
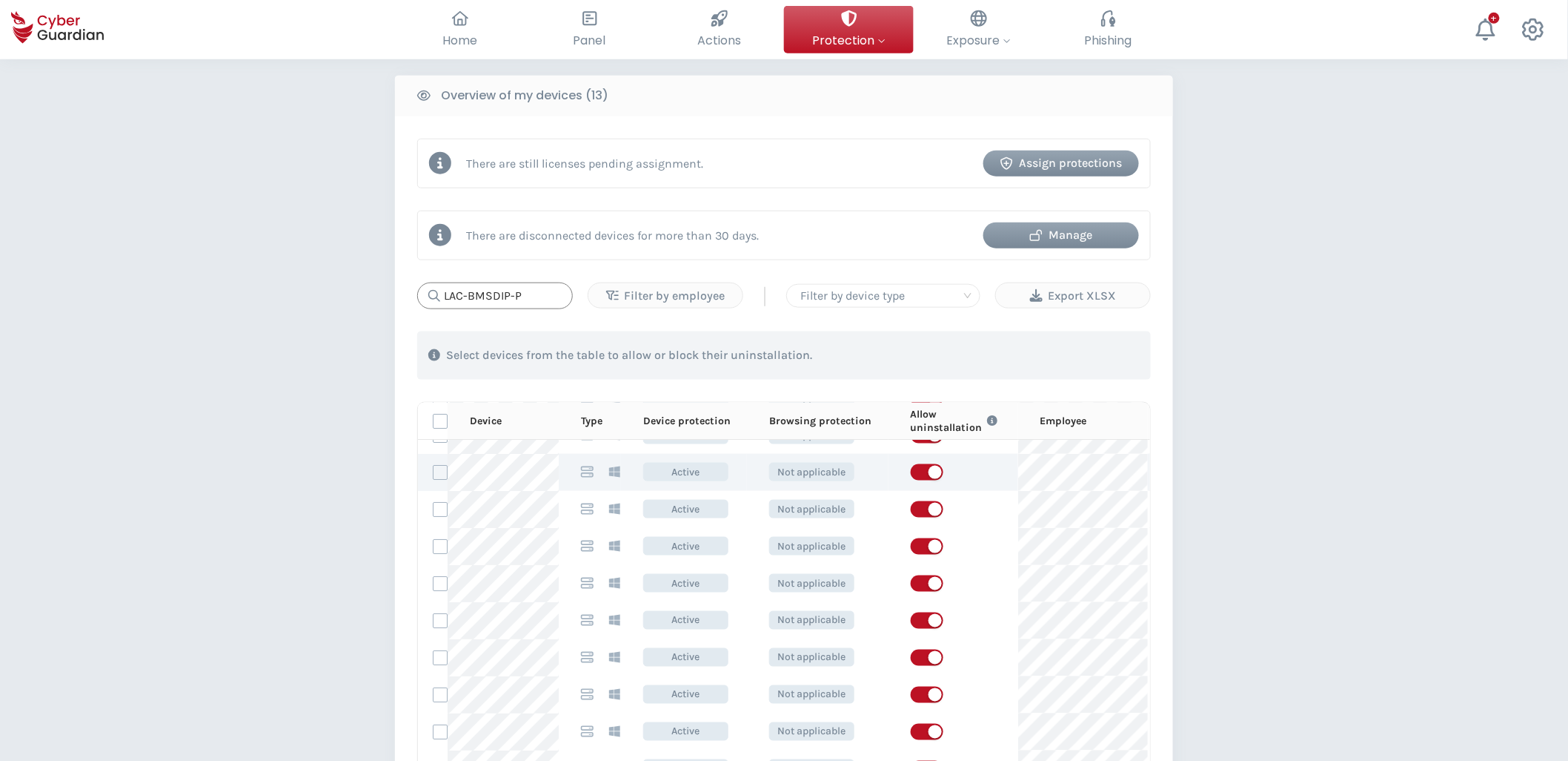
scroll to position [0, 0]
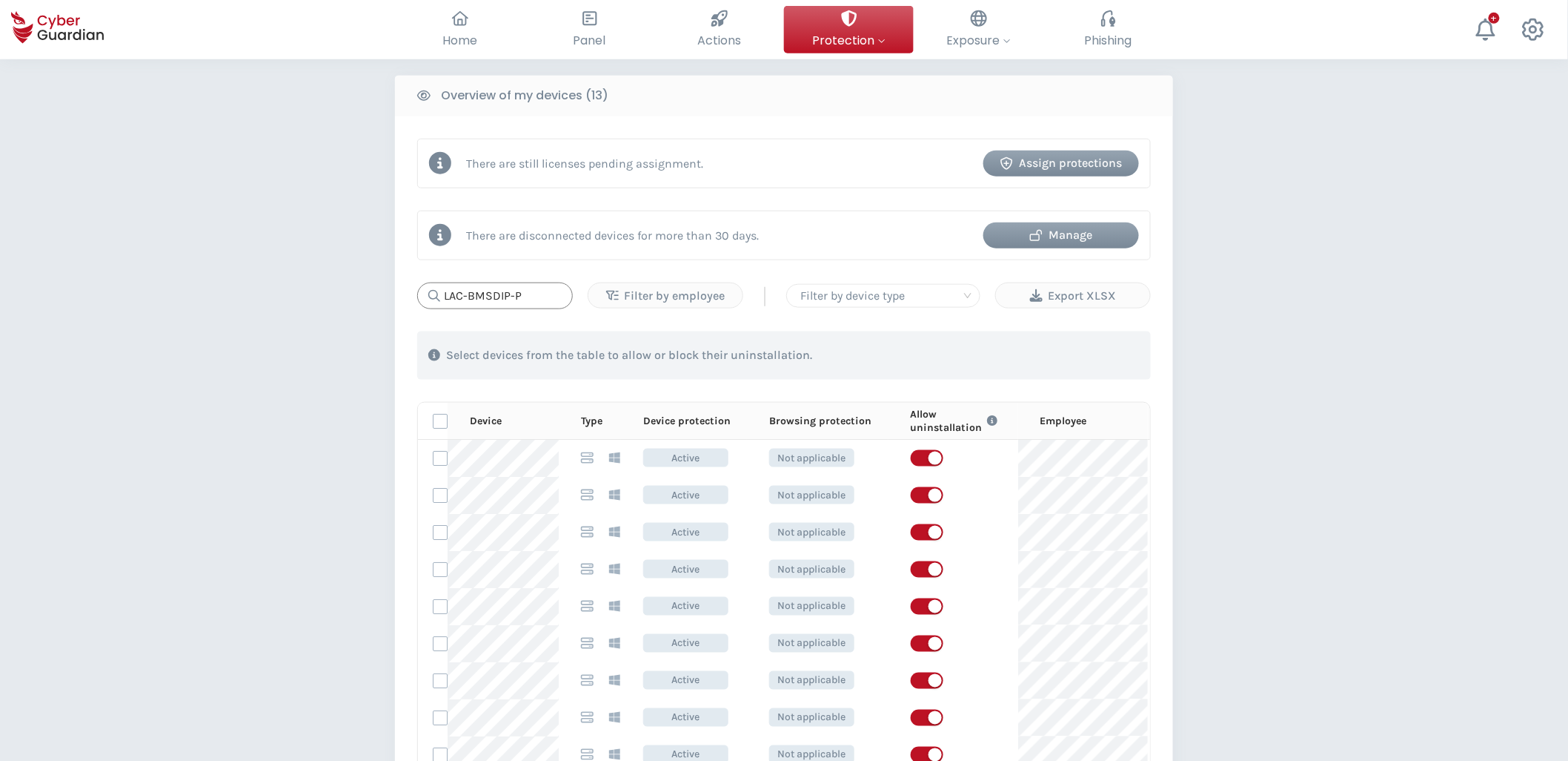
click at [567, 289] on input "LAC-BMSDIP-P" at bounding box center [494, 296] width 155 height 27
paste input "6BRB864"
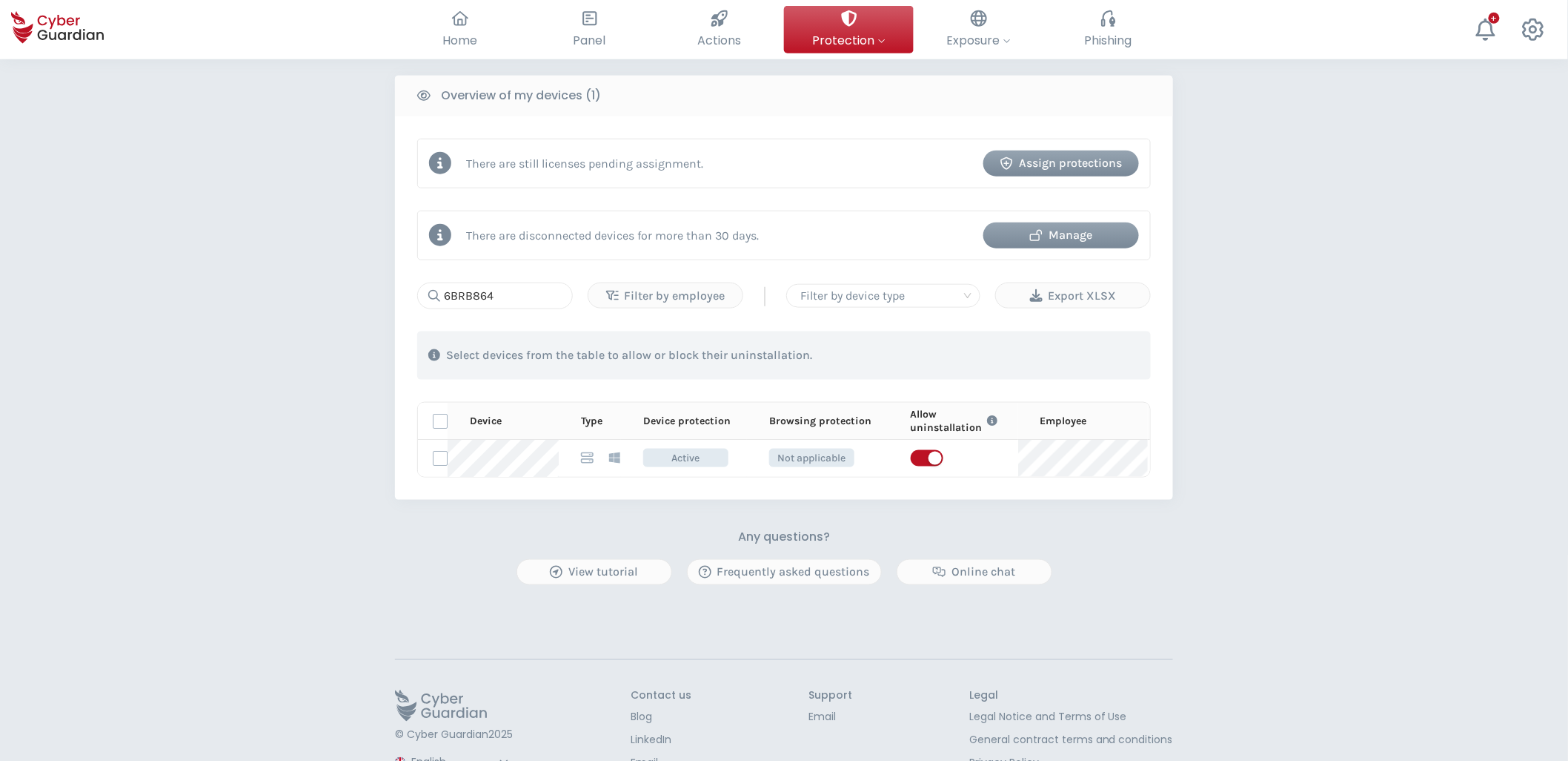
click at [96, 457] on div "PROTECTION > Device security How does it work? Add employees Install the protec…" at bounding box center [784, 150] width 1568 height 1333
drag, startPoint x: 388, startPoint y: 567, endPoint x: 410, endPoint y: 562, distance: 22.6
click at [387, 524] on div "PROTECTION > Device security How does it work? Add employees Install the protec…" at bounding box center [784, 150] width 1568 height 1333
click at [501, 292] on input "6BRB864" at bounding box center [494, 296] width 155 height 27
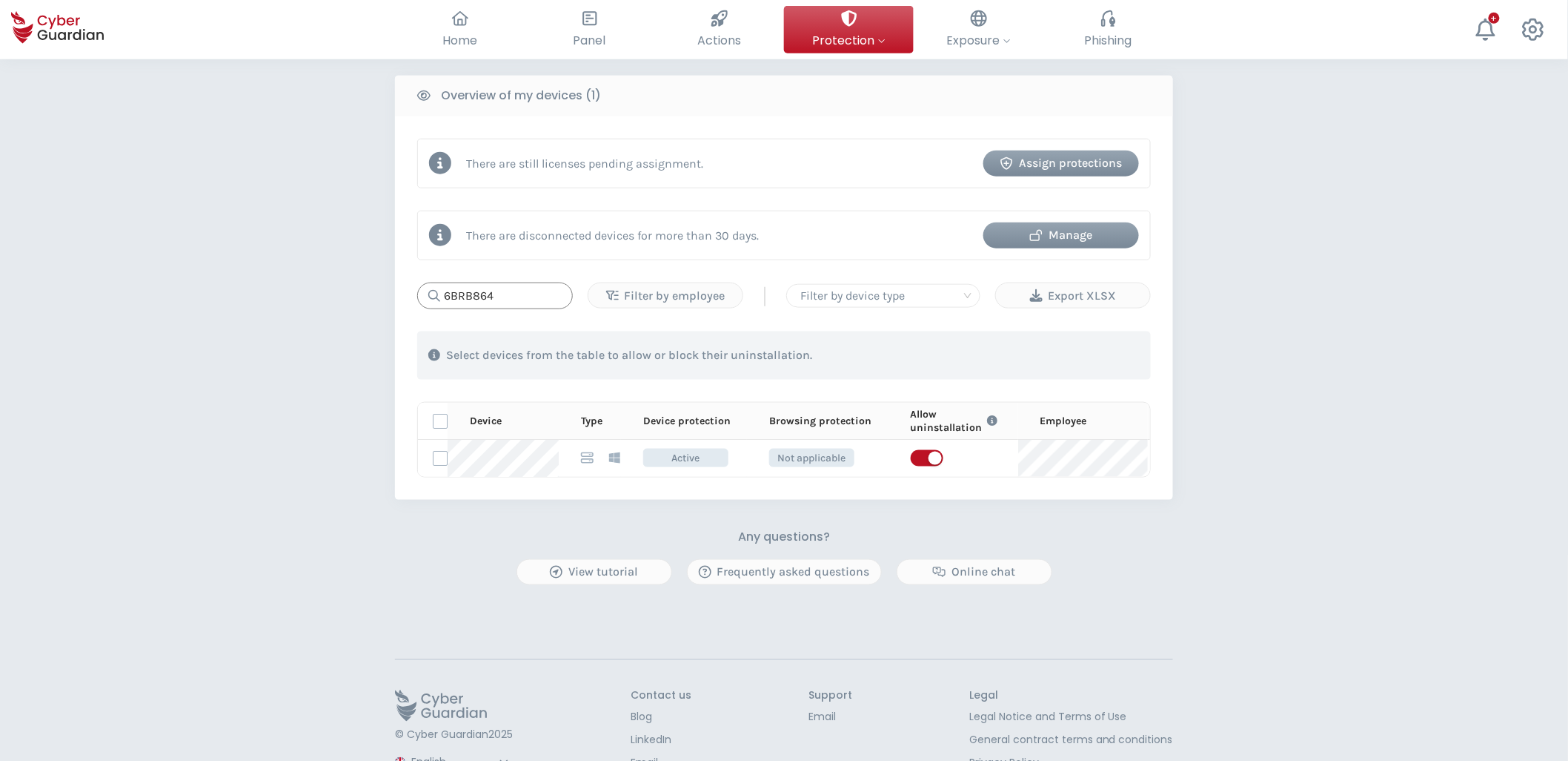
paste input "LENNO"
drag, startPoint x: 561, startPoint y: 459, endPoint x: 454, endPoint y: 538, distance: 133.0
click at [454, 524] on div "PROTECTION > Device security How does it work? Add employees Install the protec…" at bounding box center [784, 60] width 778 height 1050
click at [499, 294] on input "LENNO" at bounding box center [494, 296] width 155 height 27
paste input "VM-F08434-02"
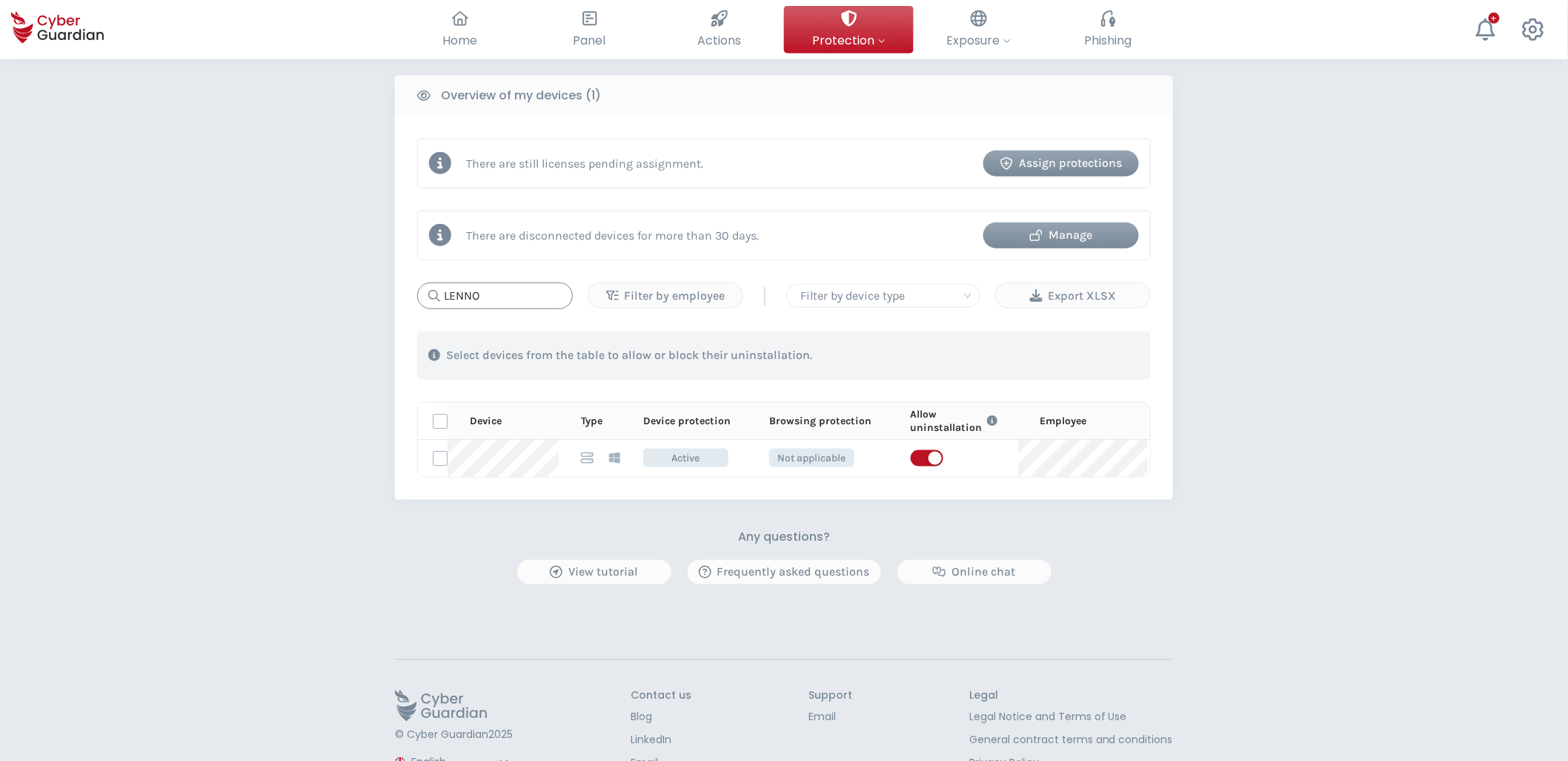
type input "VM-F08434-02"
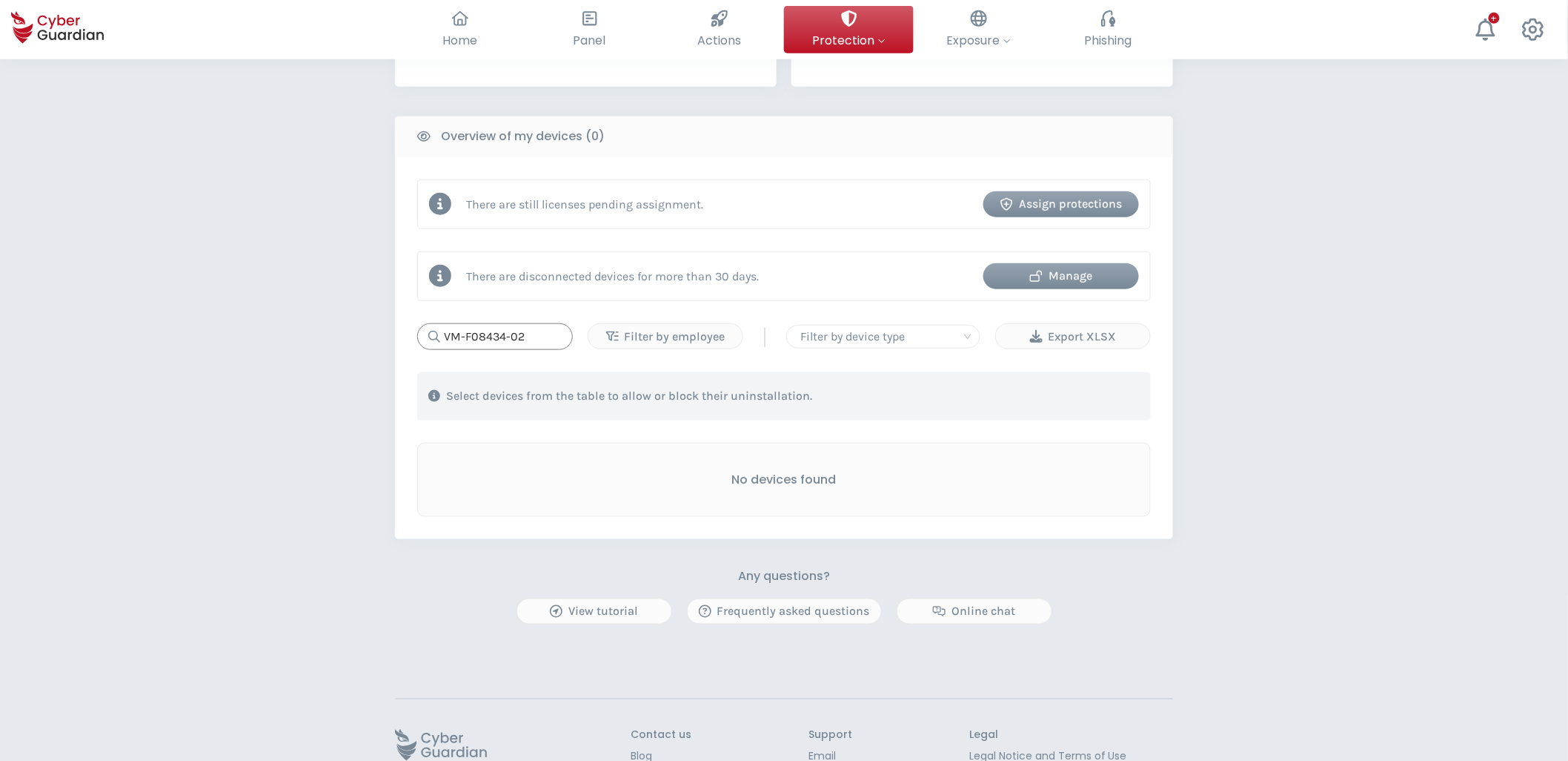
scroll to position [493, 0]
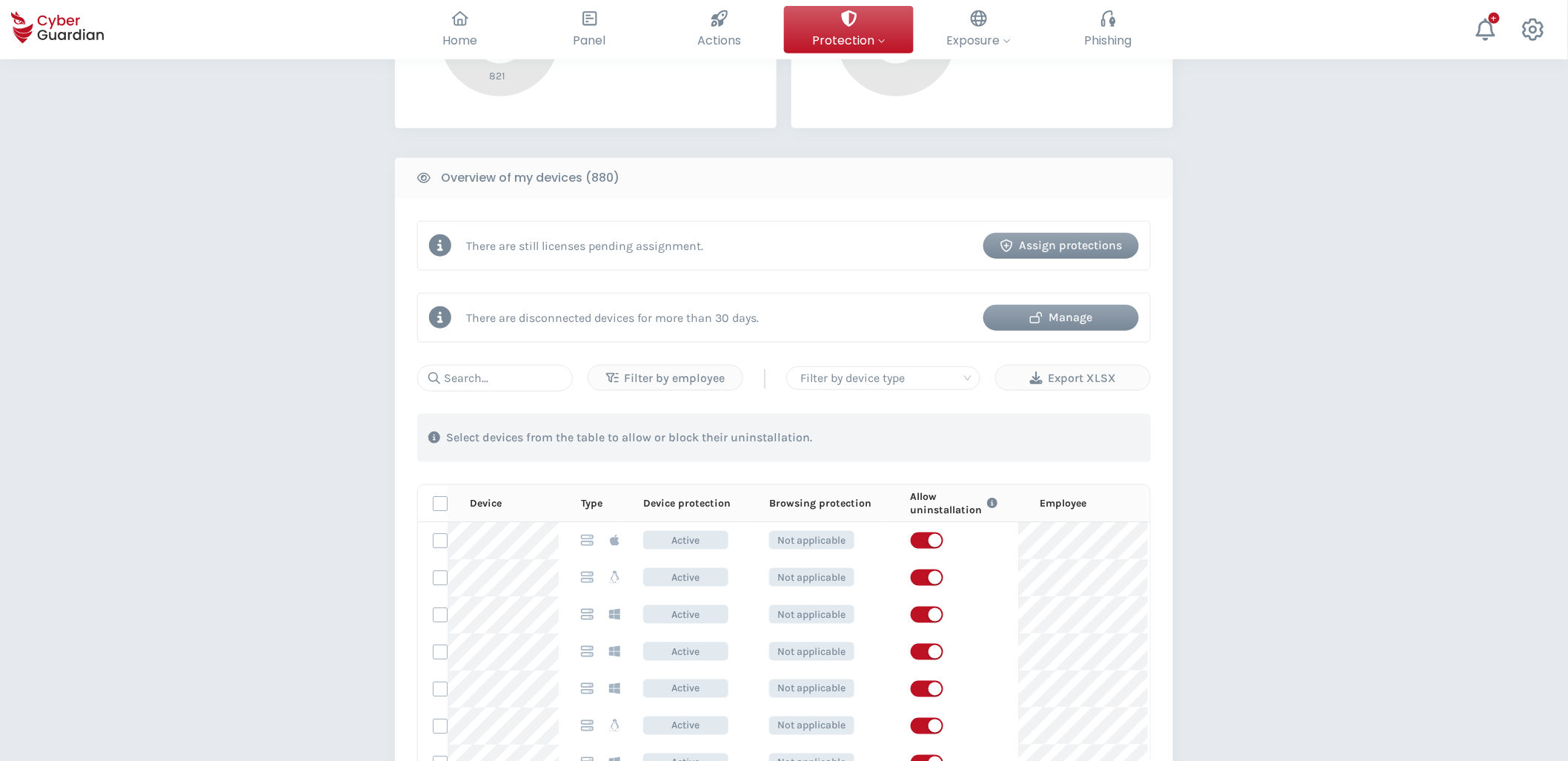
click at [1126, 524] on div "PROTECTION > Device security How does it work? Add employees Install the protec…" at bounding box center [784, 399] width 1568 height 1667
click at [239, 341] on div "PROTECTION > Device security How does it work? Add employees Install the protec…" at bounding box center [784, 399] width 1568 height 1667
click at [521, 371] on input "text" at bounding box center [494, 378] width 155 height 27
paste input "LAC-LAPTOP8100"
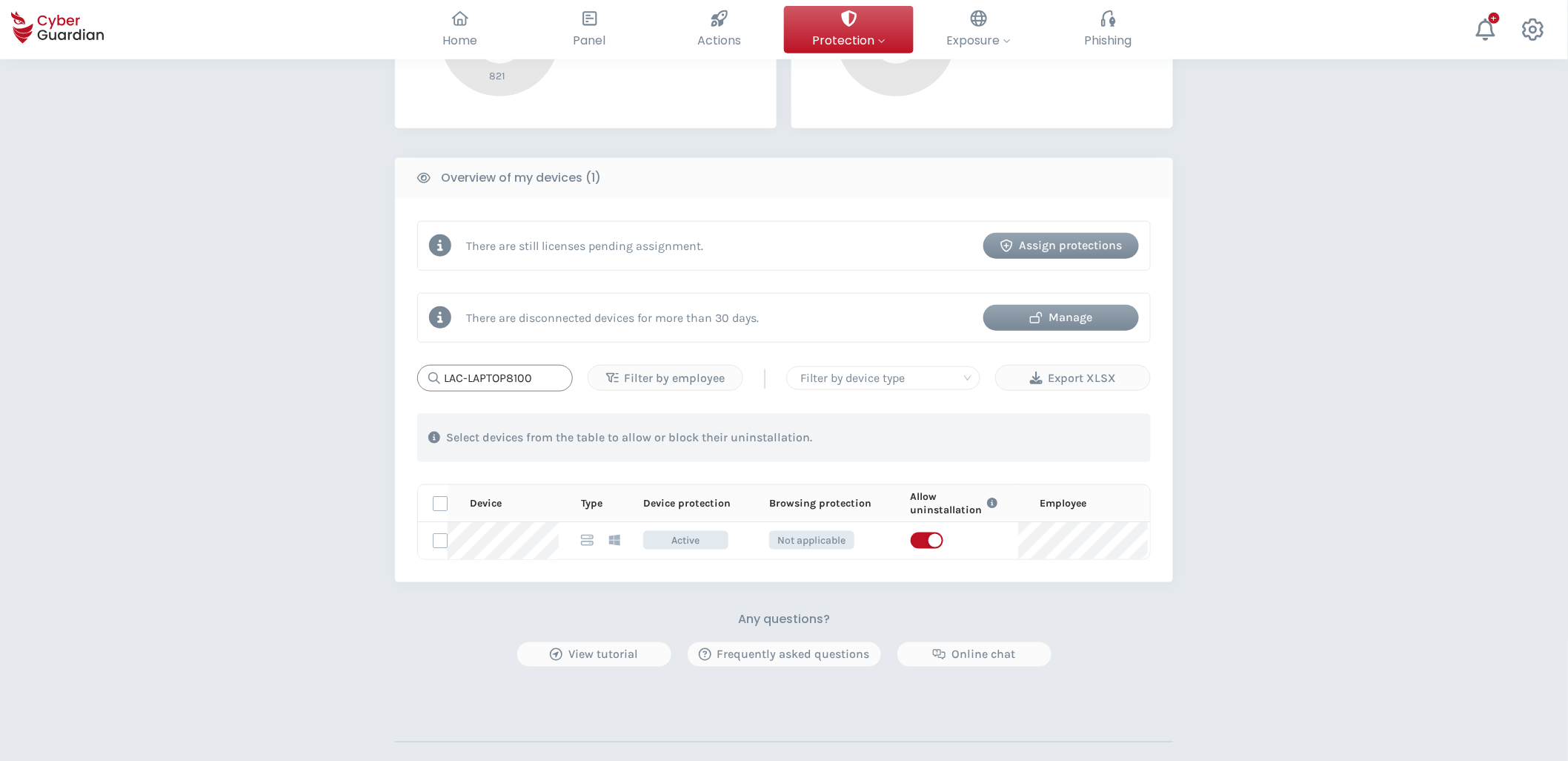
type input "LAC-LAPTOP8100"
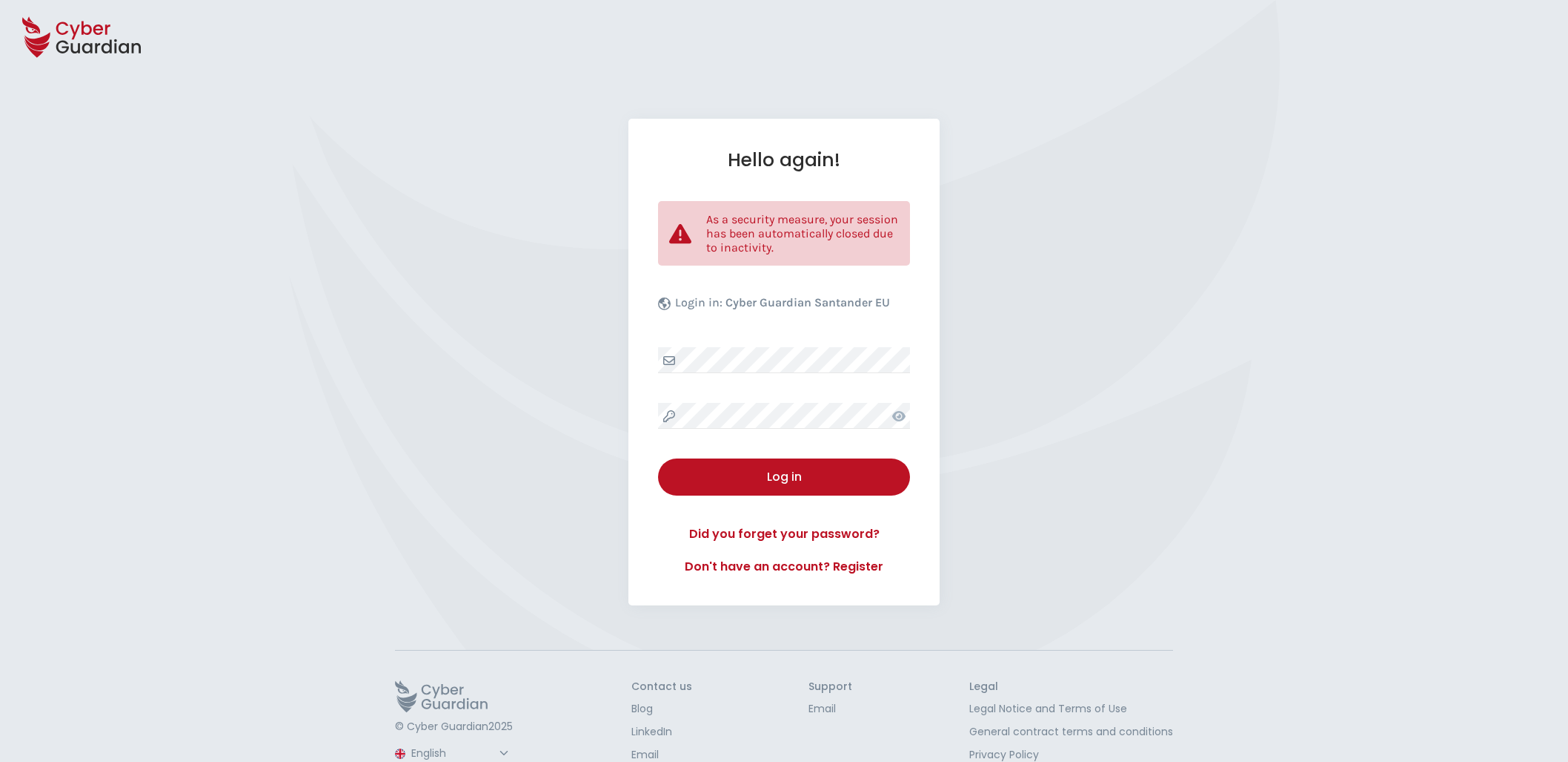
select select "English"
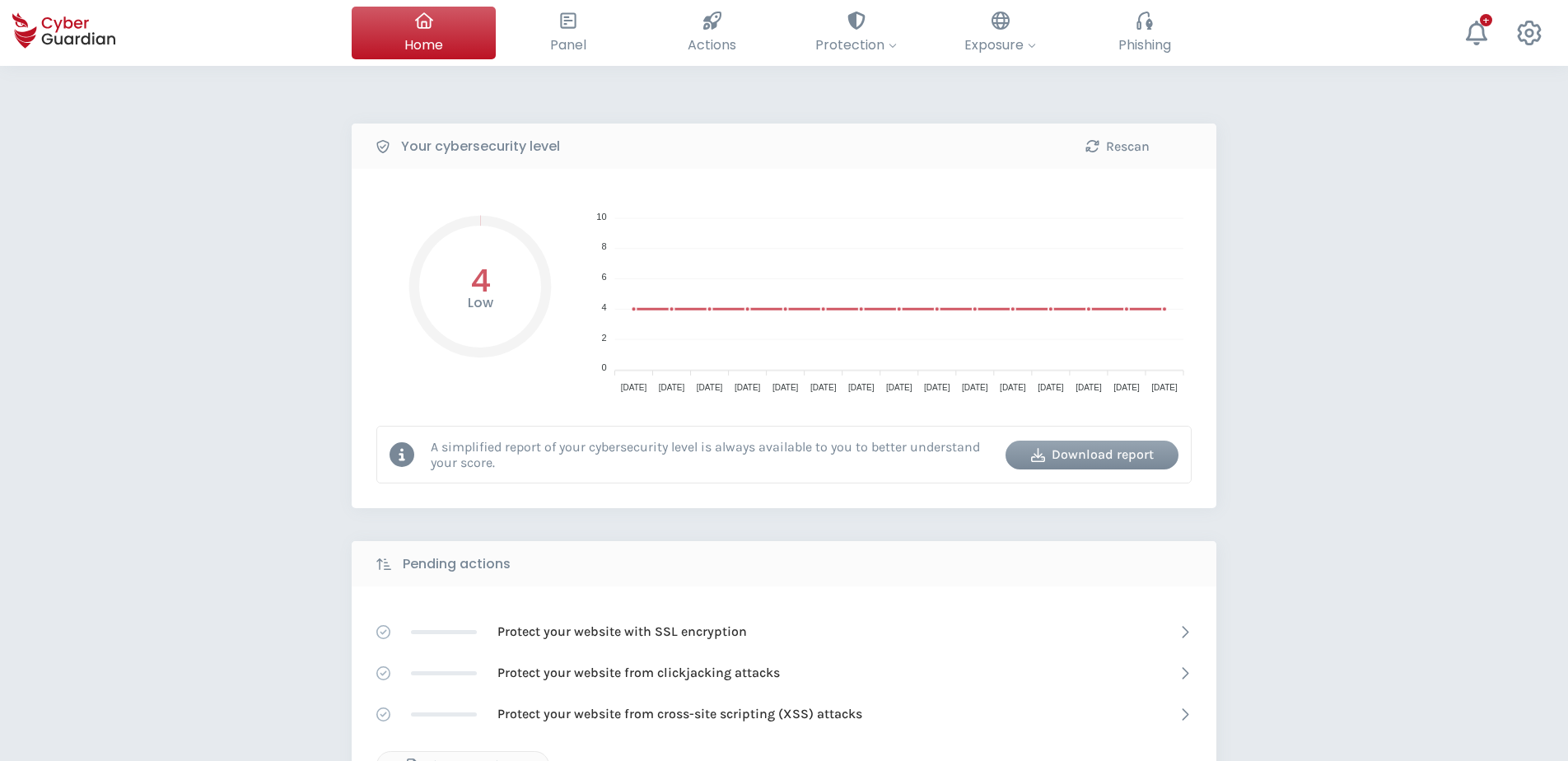
select select "English"
